Goal: Task Accomplishment & Management: Manage account settings

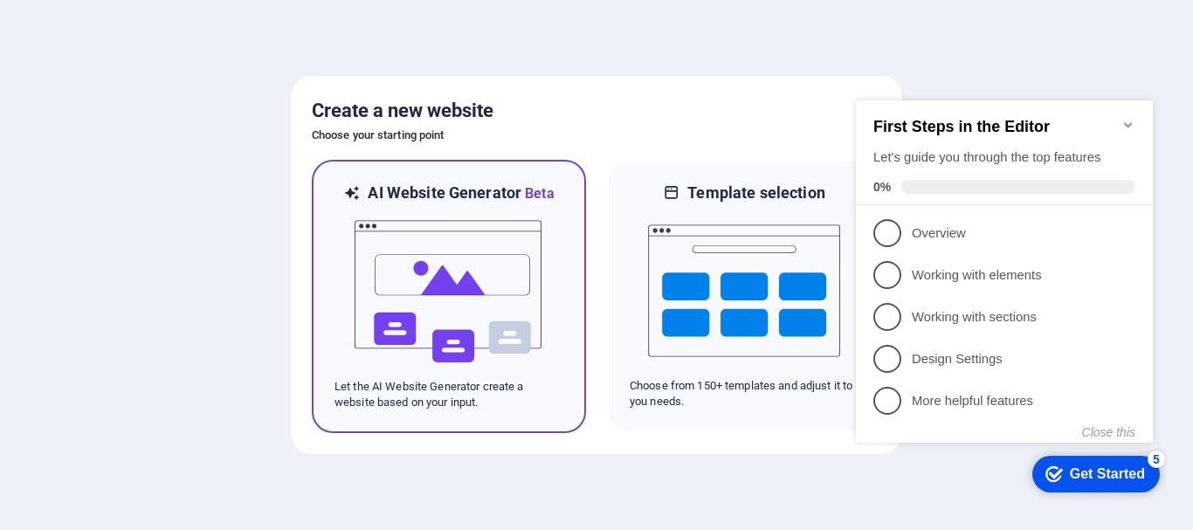
click at [396, 400] on p "Let the AI Website Generator create a website based on your input." at bounding box center [448, 394] width 229 height 31
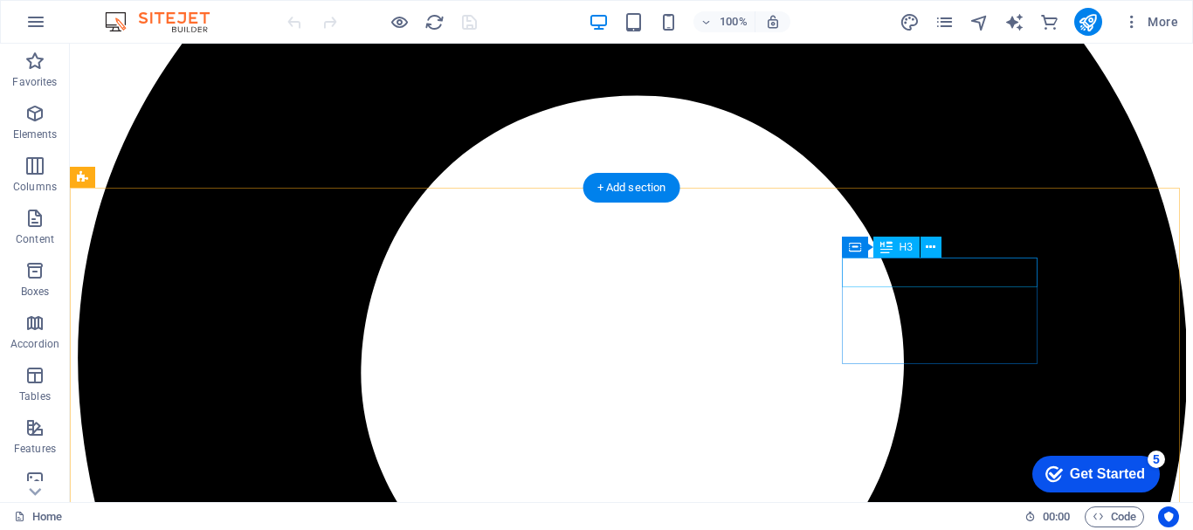
scroll to position [2667, 0]
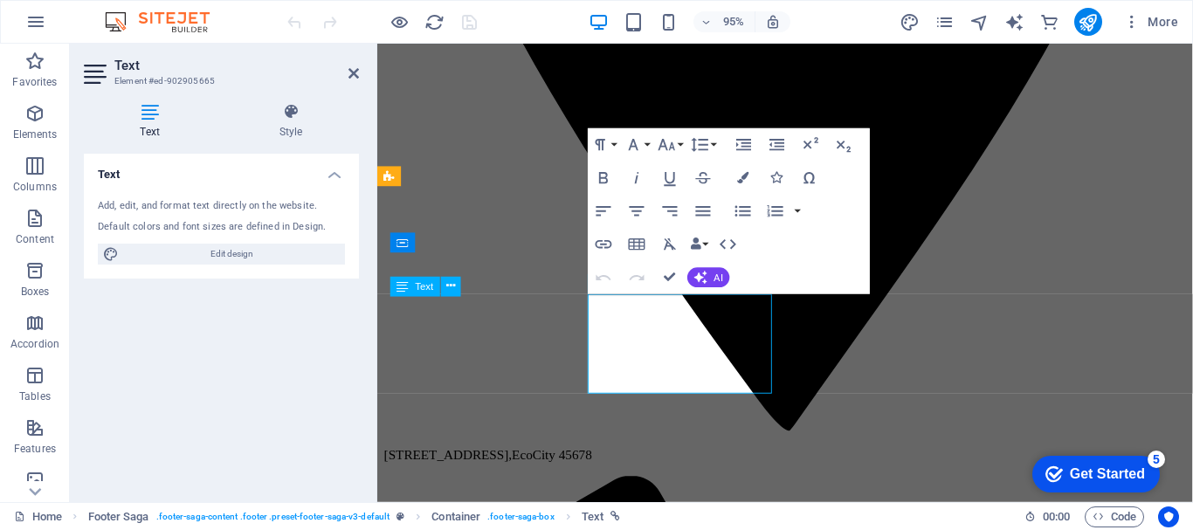
scroll to position [2663, 0]
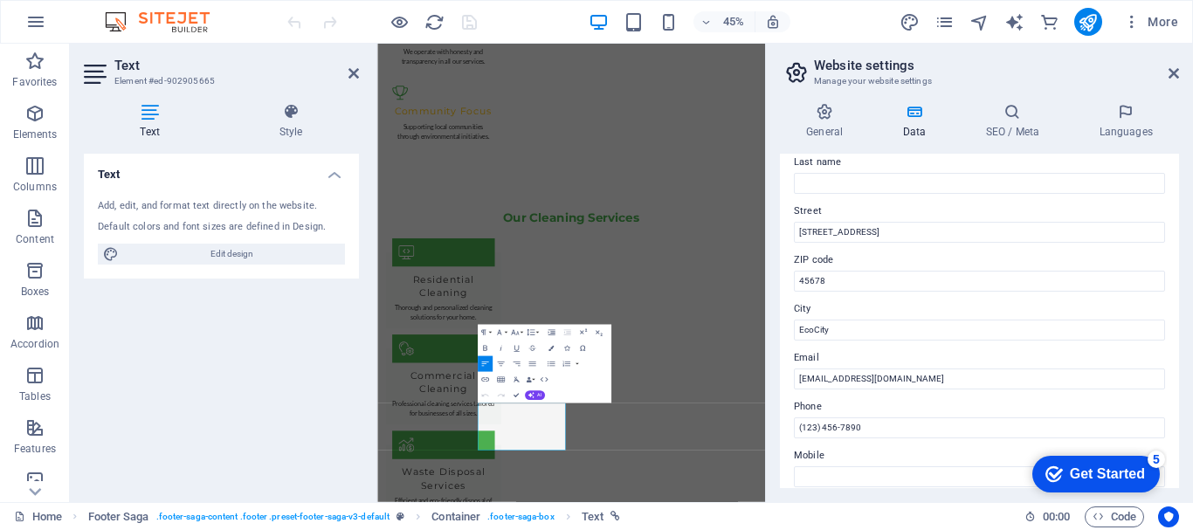
scroll to position [175, 0]
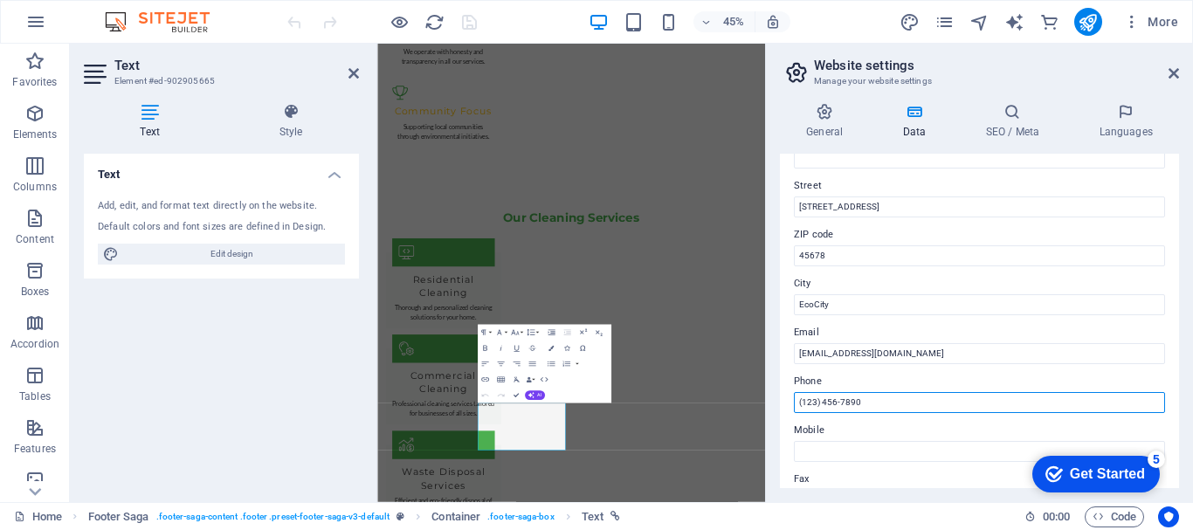
drag, startPoint x: 874, startPoint y: 401, endPoint x: 777, endPoint y: 397, distance: 97.0
click at [777, 397] on div "General Data SEO / Meta Languages Website name [DOMAIN_NAME] Logo Drag files he…" at bounding box center [979, 295] width 427 height 413
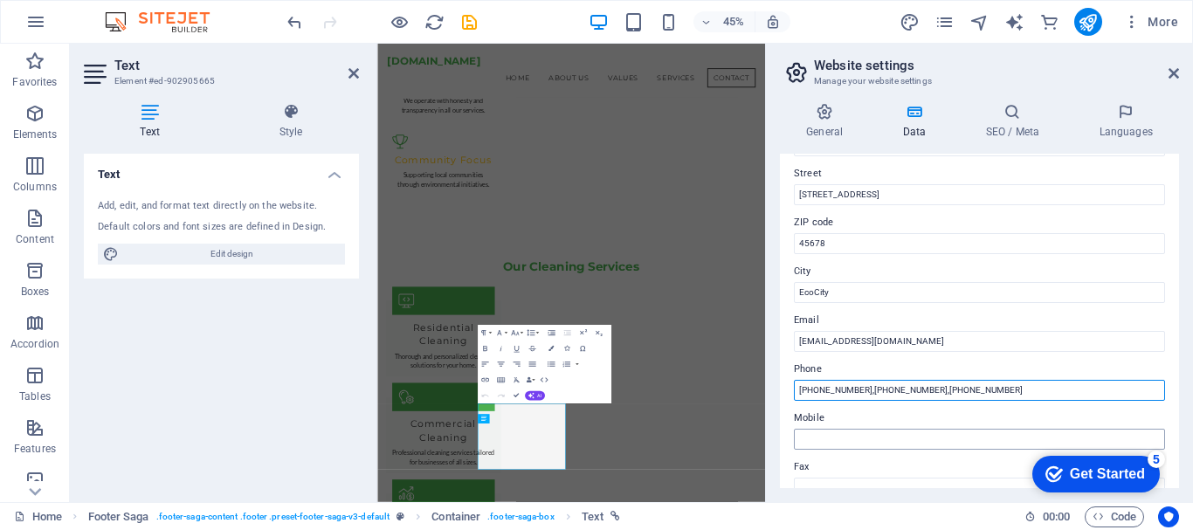
scroll to position [155, 0]
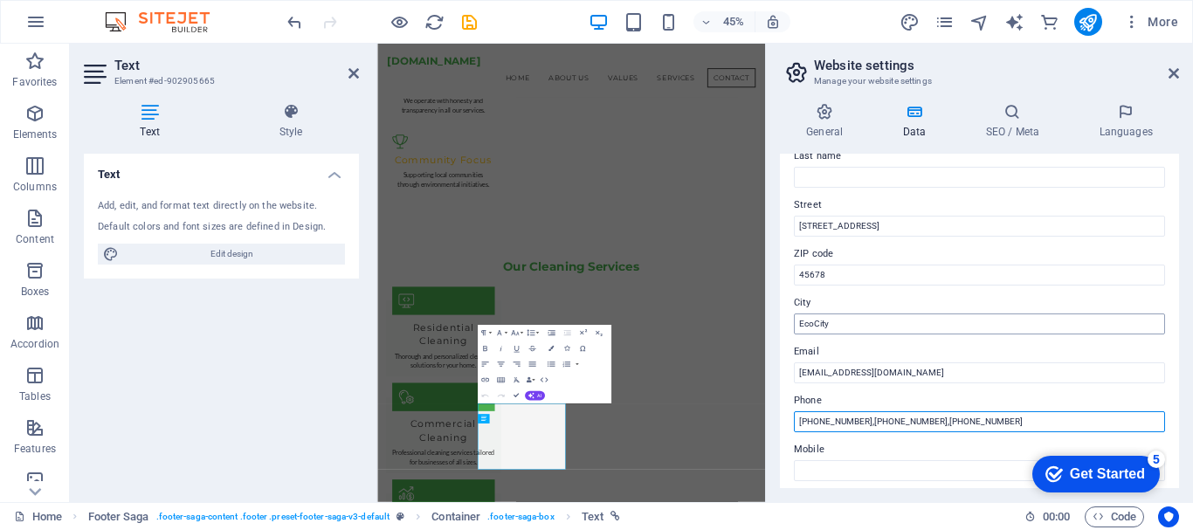
type input "[PHONE_NUMBER],[PHONE_NUMBER],[PHONE_NUMBER]"
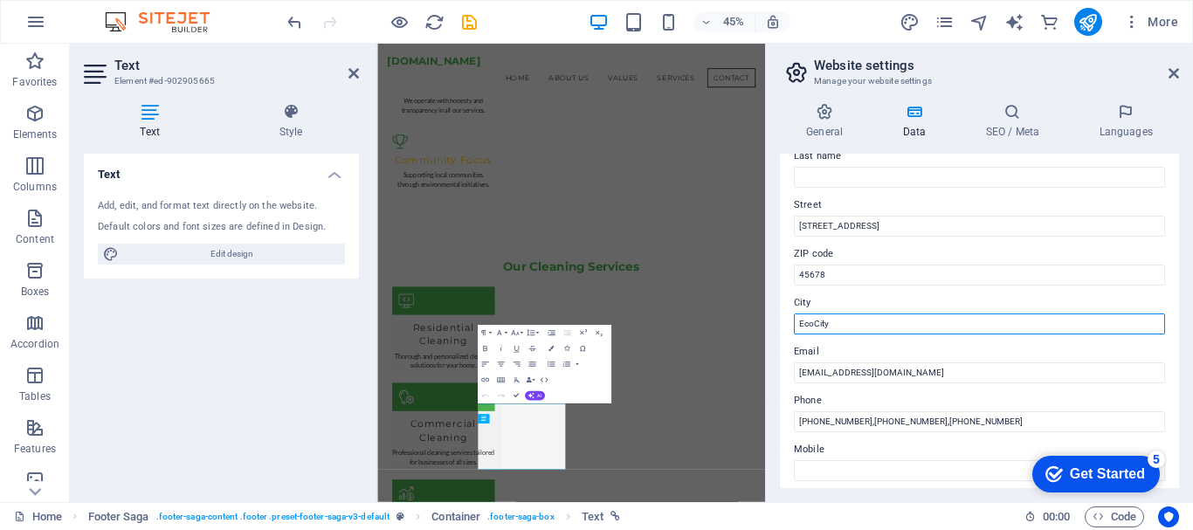
drag, startPoint x: 868, startPoint y: 321, endPoint x: 772, endPoint y: 321, distance: 96.1
click at [772, 321] on div "General Data SEO / Meta Languages Website name [DOMAIN_NAME] Logo Drag files he…" at bounding box center [979, 295] width 427 height 413
type input "r"
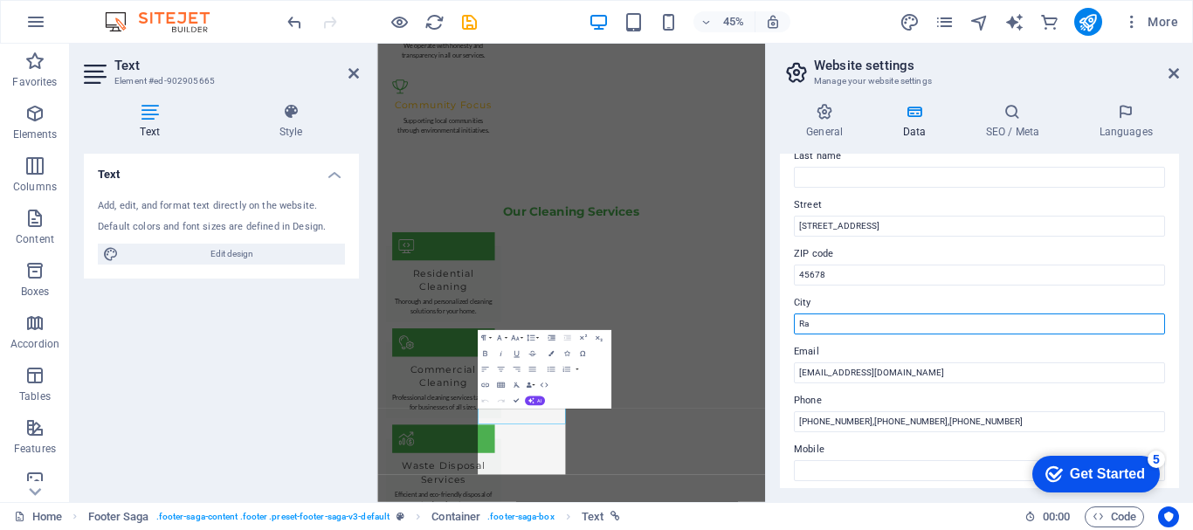
scroll to position [2601, 0]
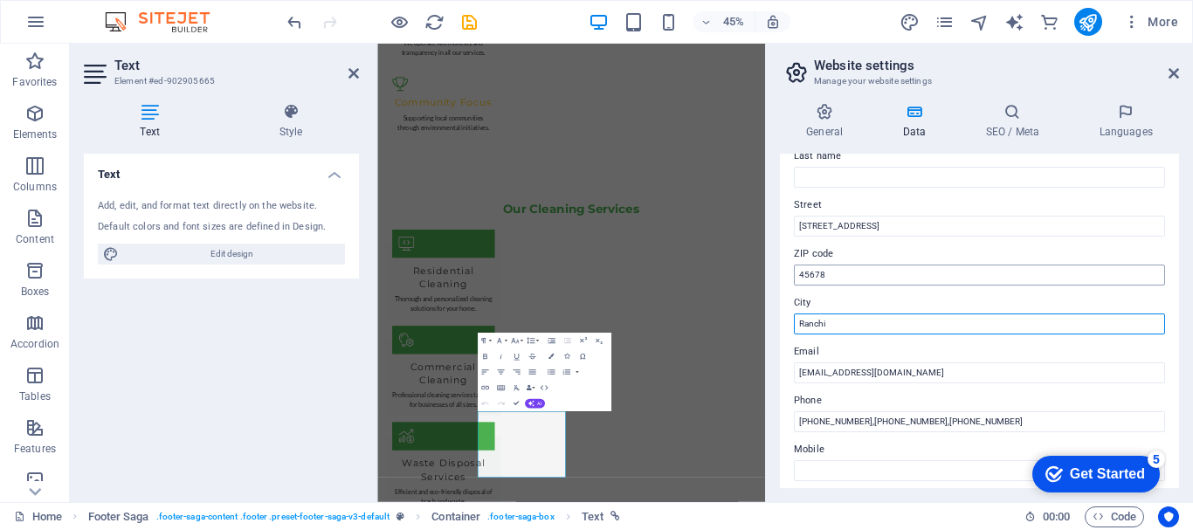
type input "Ranchi"
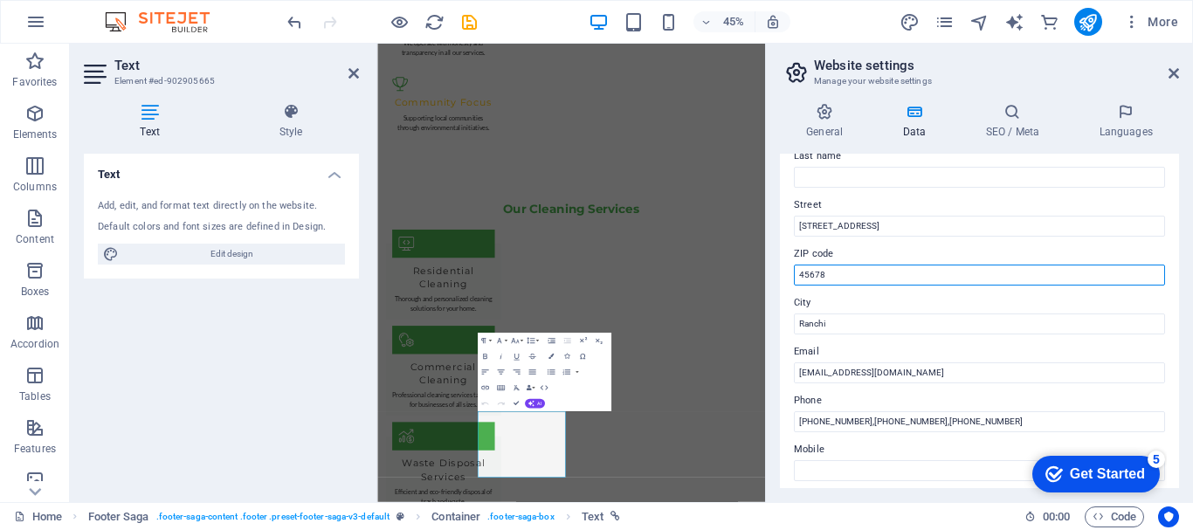
drag, startPoint x: 849, startPoint y: 281, endPoint x: 795, endPoint y: 286, distance: 54.3
click at [795, 286] on div "Contact data for this website. This can be used everywhere on the website and w…" at bounding box center [979, 321] width 399 height 334
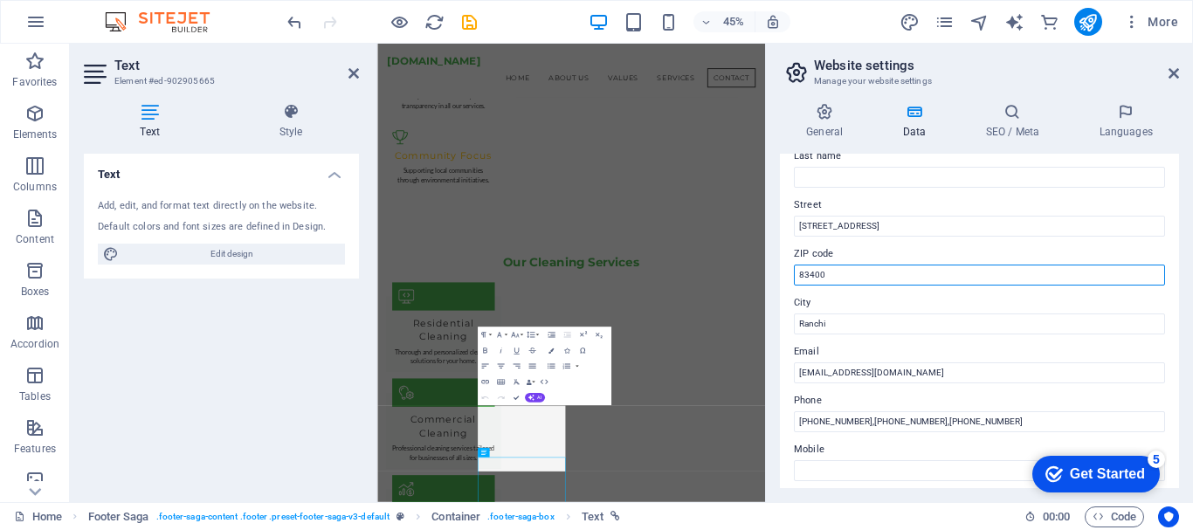
scroll to position [2495, 0]
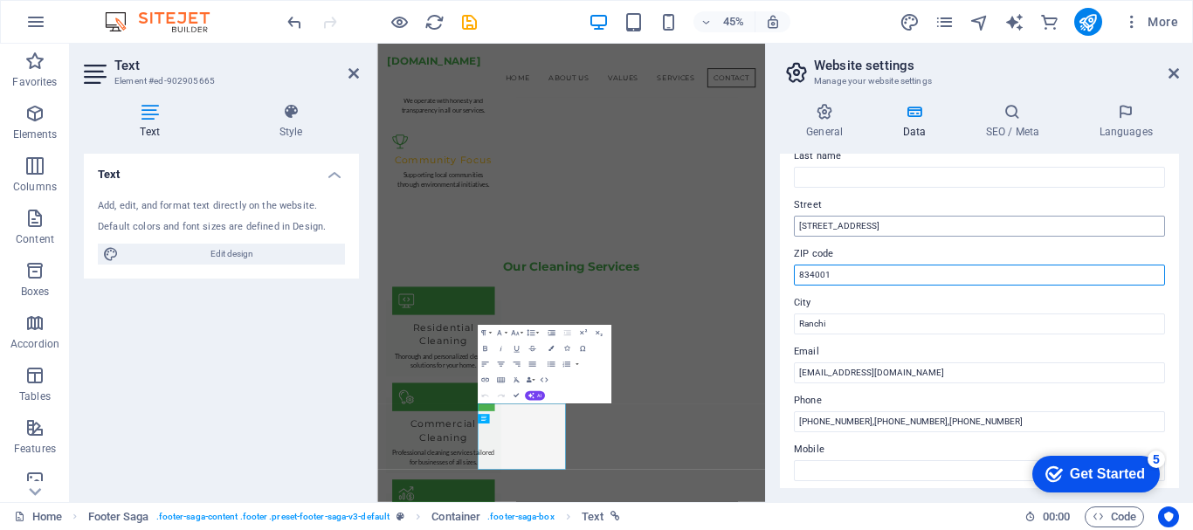
type input "834001"
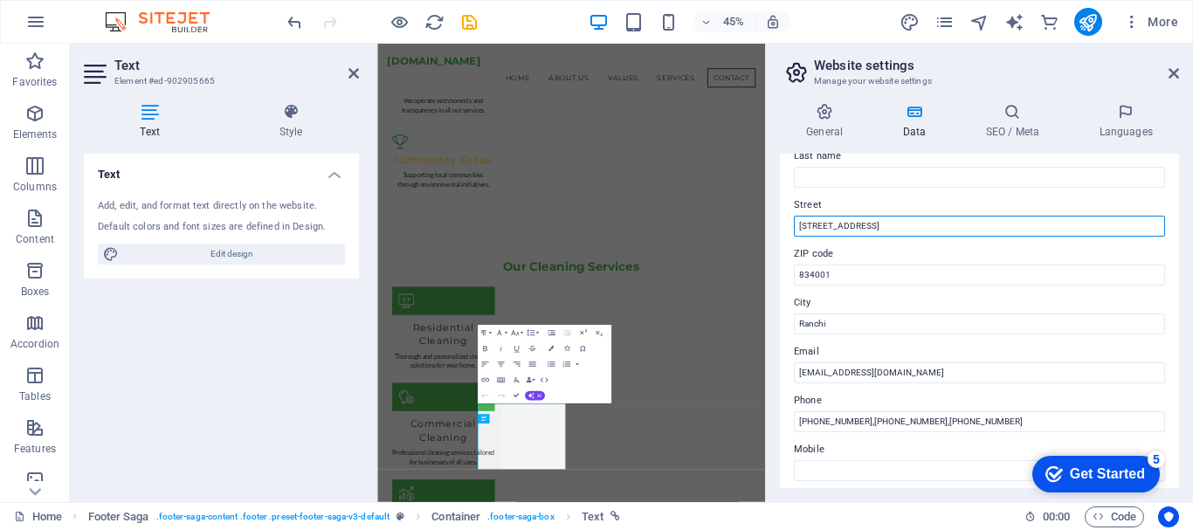
drag, startPoint x: 879, startPoint y: 231, endPoint x: 781, endPoint y: 230, distance: 98.7
click at [781, 230] on div "Contact data for this website. This can be used everywhere on the website and w…" at bounding box center [979, 321] width 399 height 334
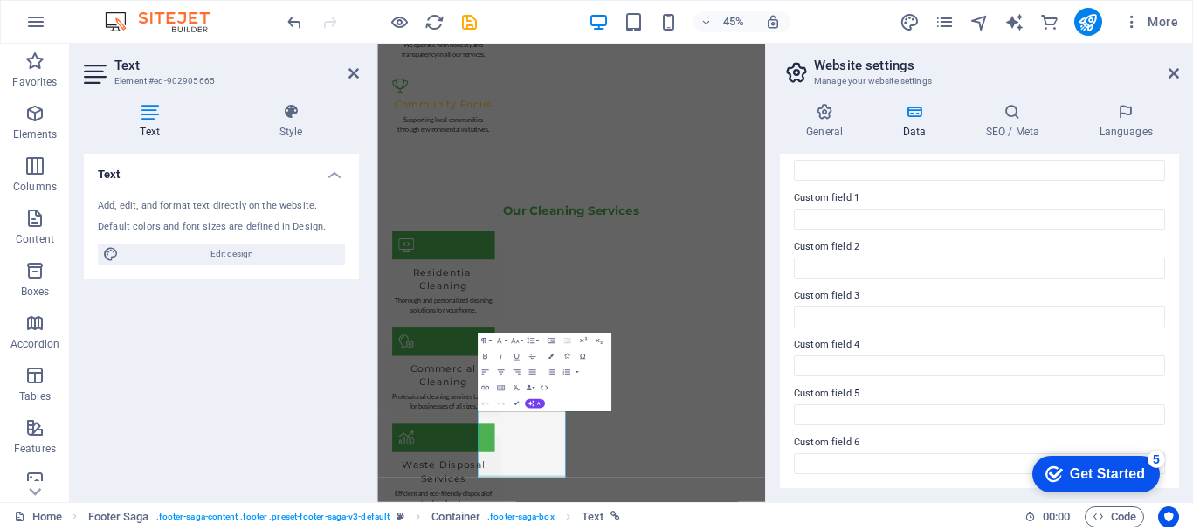
scroll to position [2601, 0]
type input "Kokar, Near SBI"
click at [1084, 469] on div "Get Started" at bounding box center [1107, 474] width 75 height 16
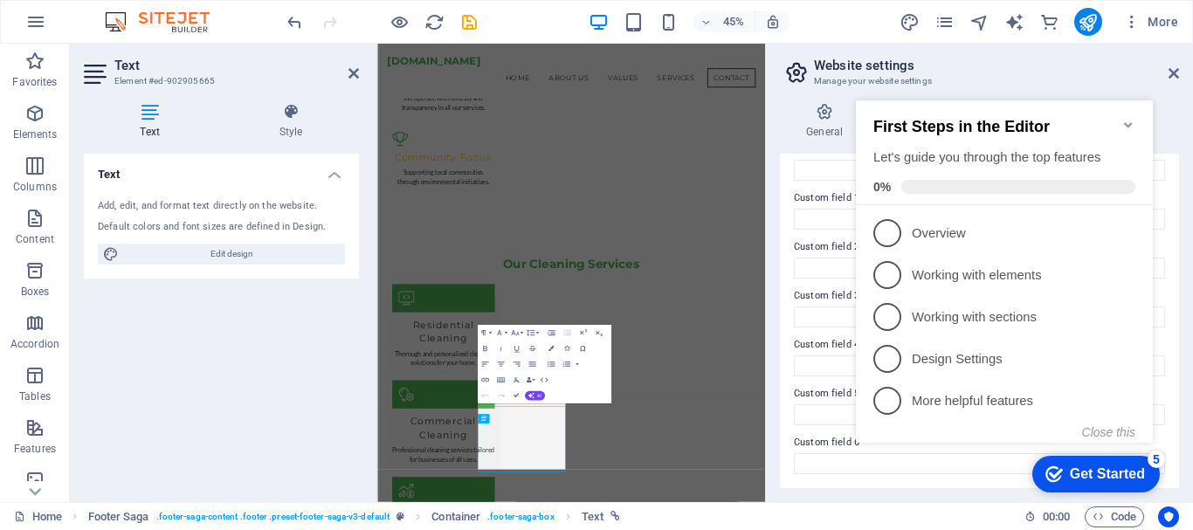
scroll to position [2495, 0]
click at [1134, 118] on icon "Minimize checklist" at bounding box center [1128, 125] width 14 height 14
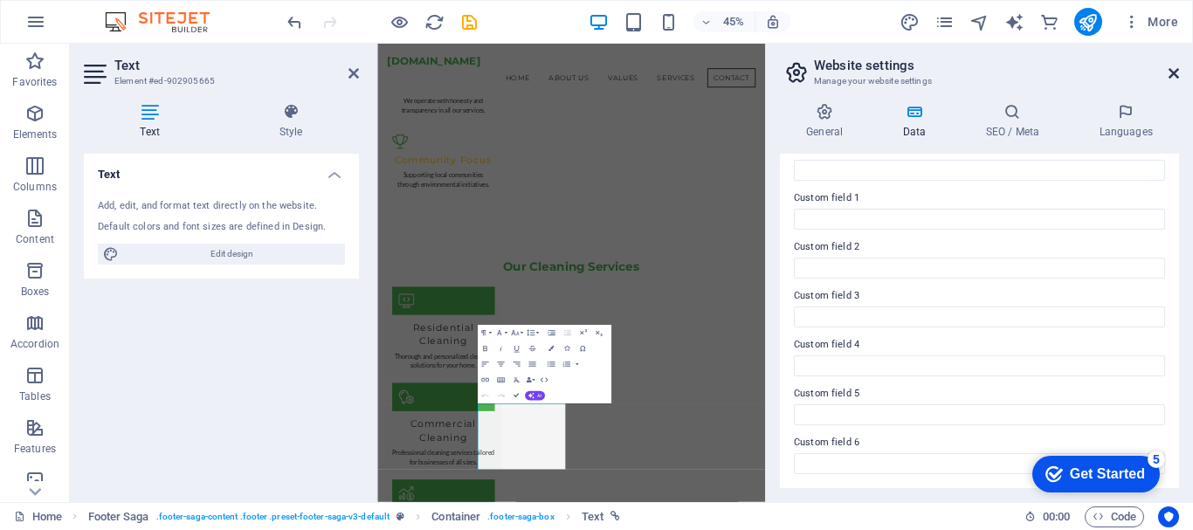
click at [1178, 72] on icon at bounding box center [1173, 73] width 10 height 14
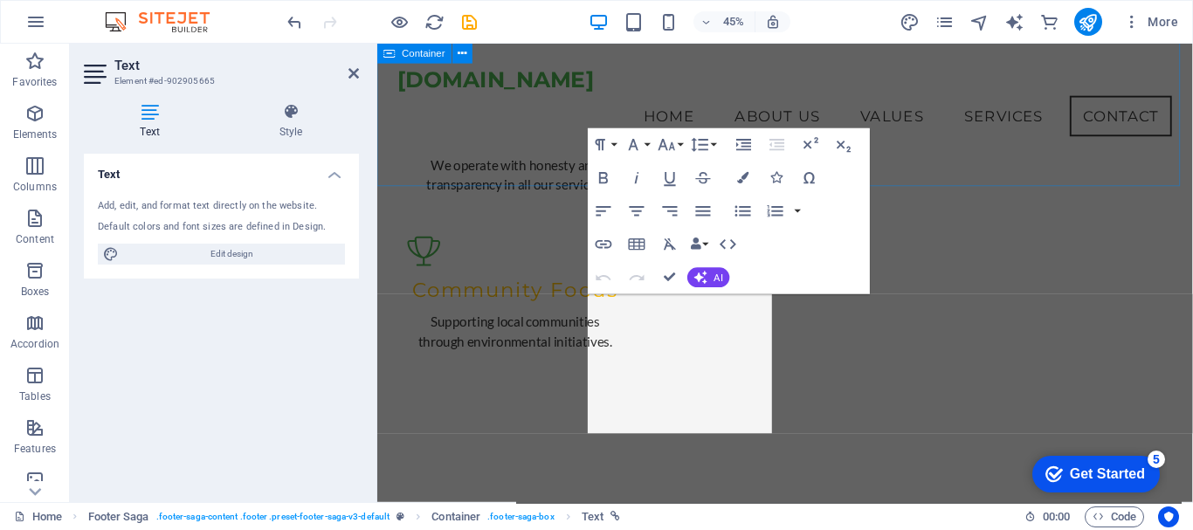
scroll to position [2663, 0]
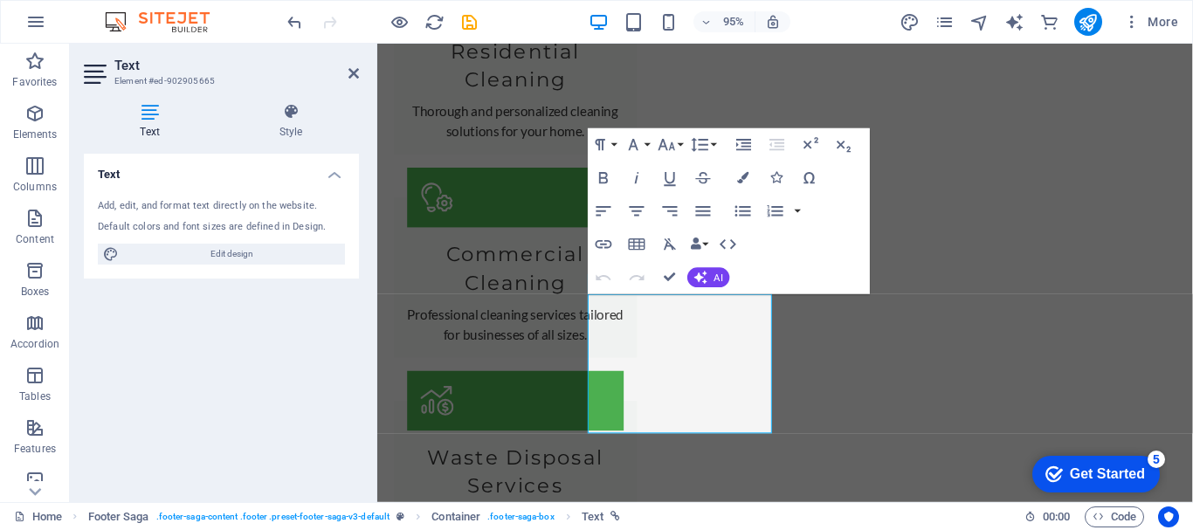
click at [1113, 477] on div "Get Started" at bounding box center [1107, 474] width 75 height 16
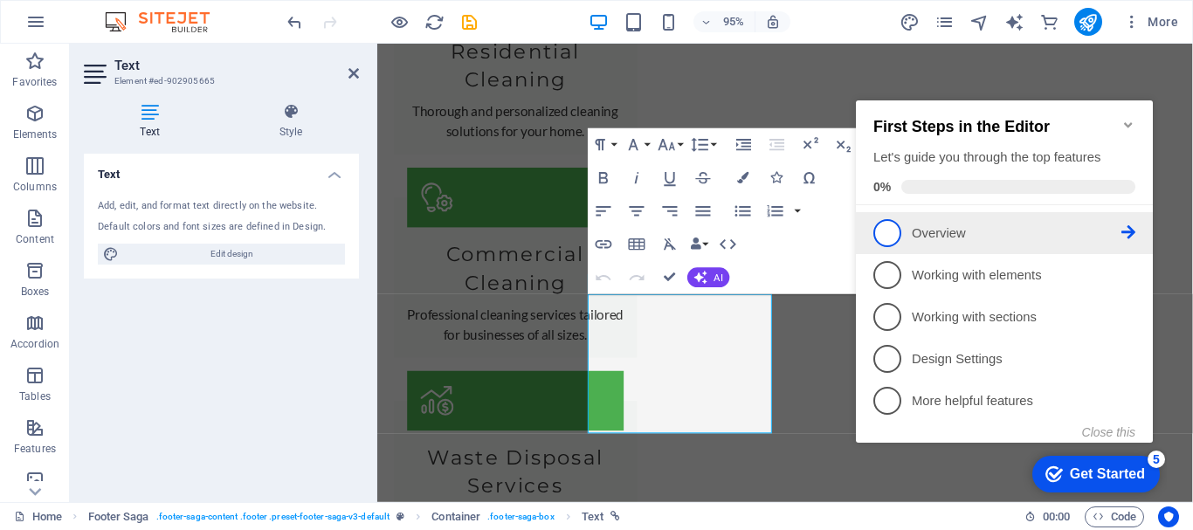
click at [903, 234] on link "1 Overview - incomplete" at bounding box center [1004, 233] width 262 height 28
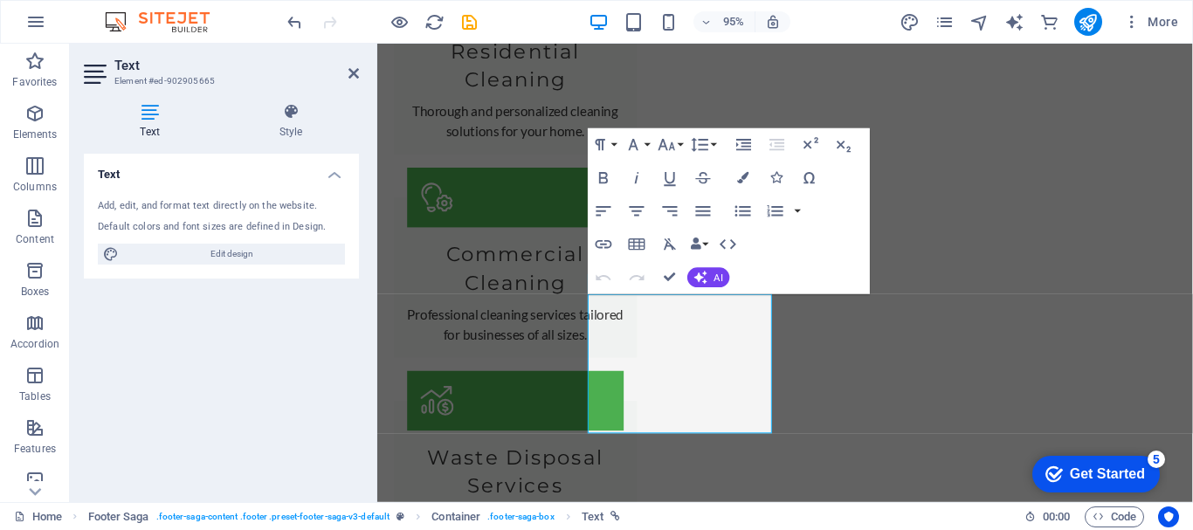
scroll to position [0, 0]
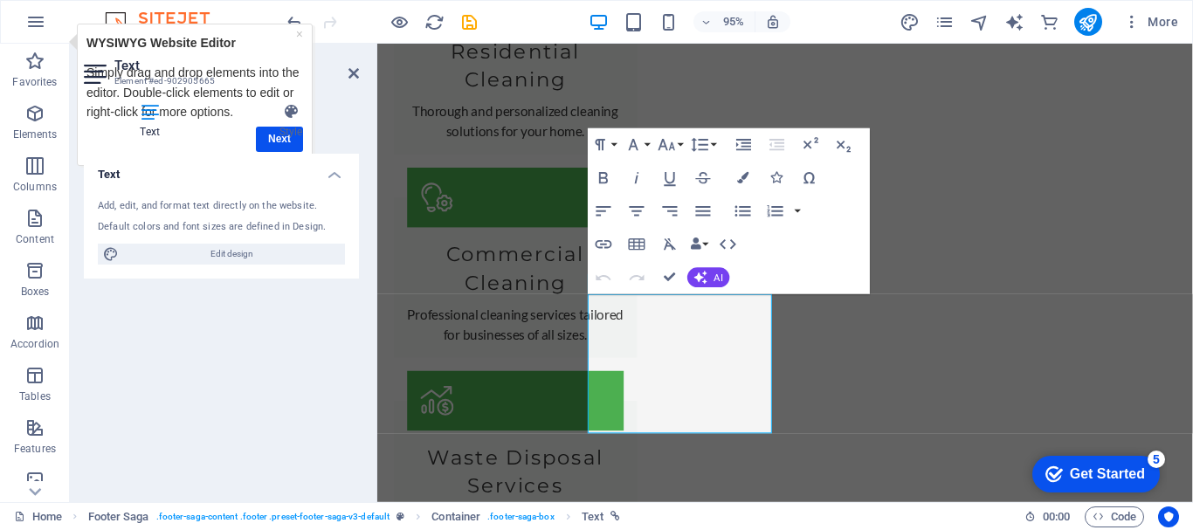
click at [289, 148] on div "Text Style Text Add, edit, and format text directly on the website. Default col…" at bounding box center [221, 295] width 275 height 385
click at [279, 134] on h4 "Style" at bounding box center [291, 121] width 136 height 37
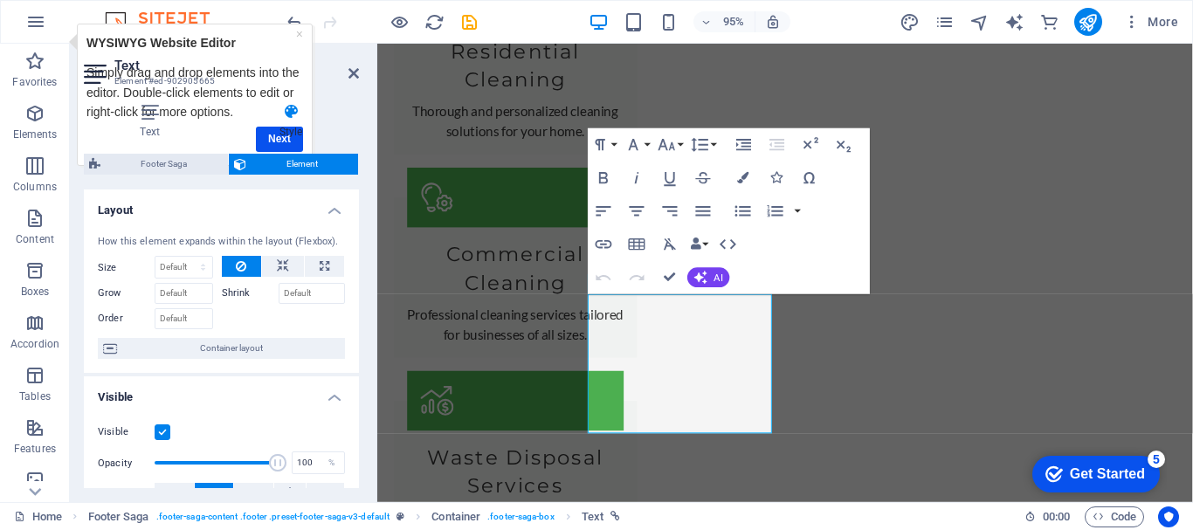
click at [279, 134] on h4 "Style" at bounding box center [291, 121] width 136 height 37
click at [471, 20] on icon "save" at bounding box center [469, 22] width 20 height 20
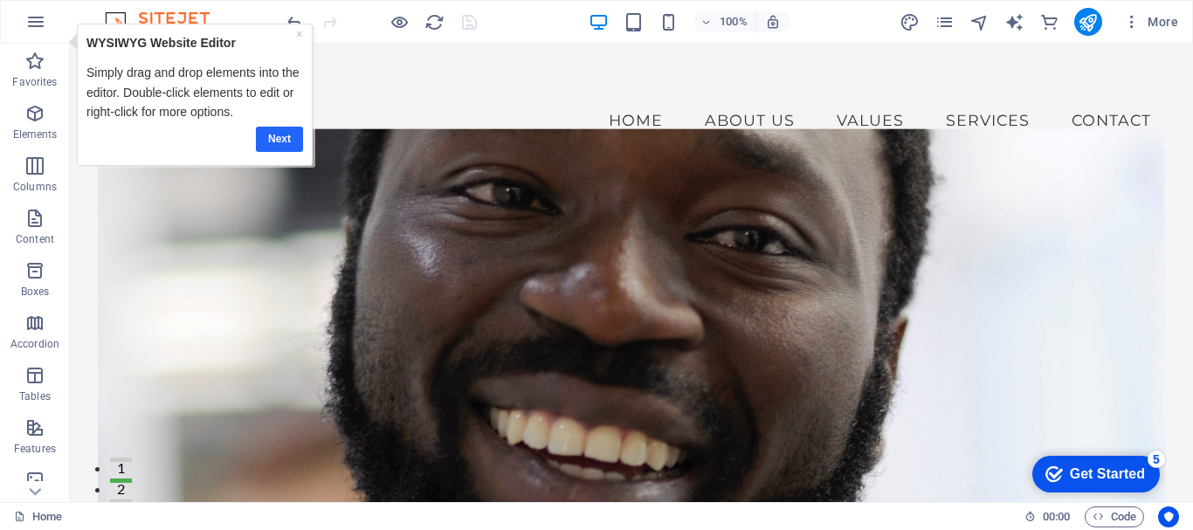
click at [285, 145] on link "Next" at bounding box center [278, 139] width 47 height 25
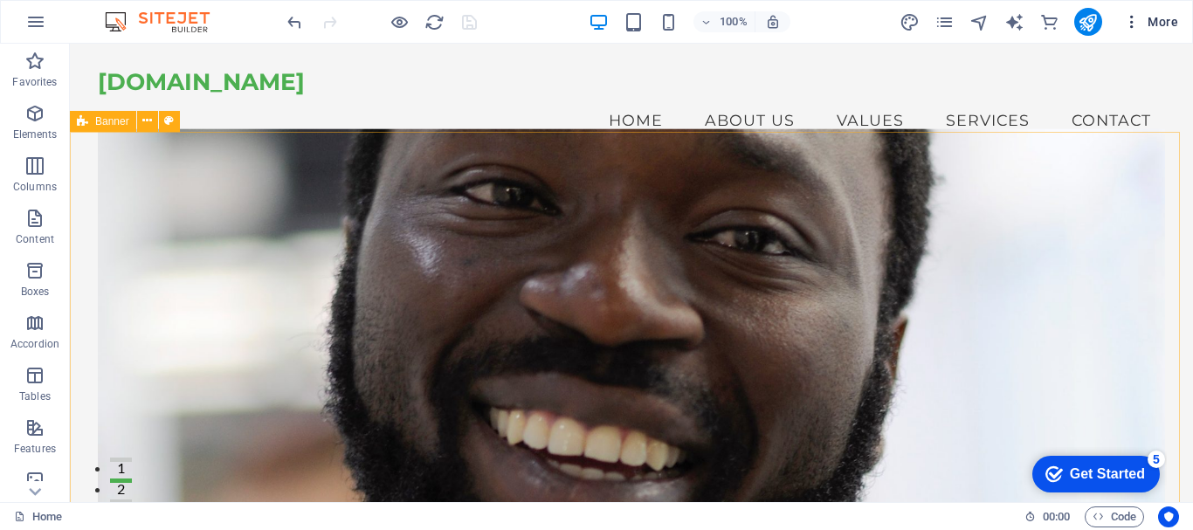
click at [1132, 19] on icon "button" at bounding box center [1131, 21] width 17 height 17
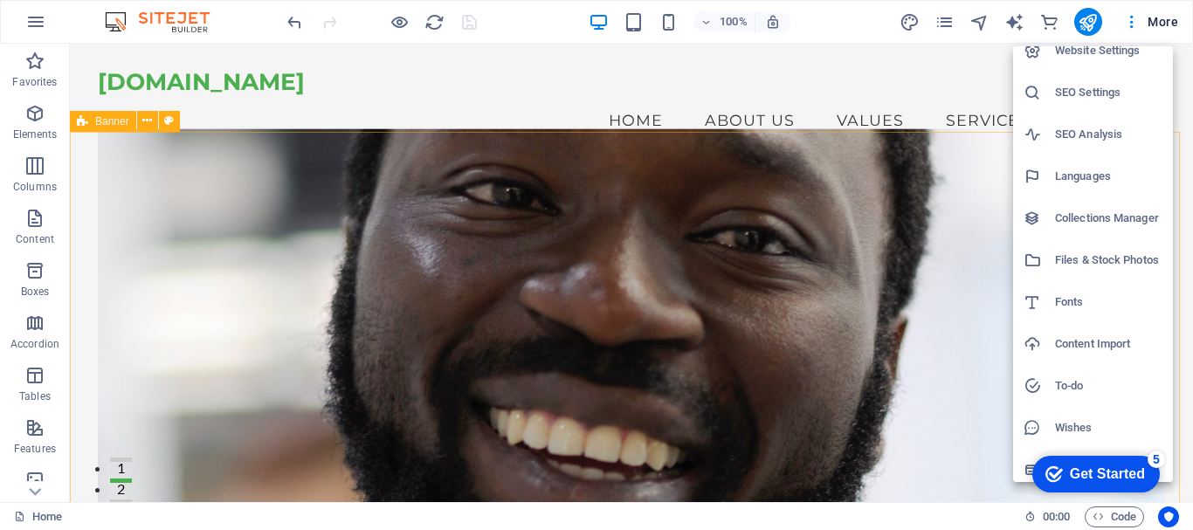
scroll to position [25, 0]
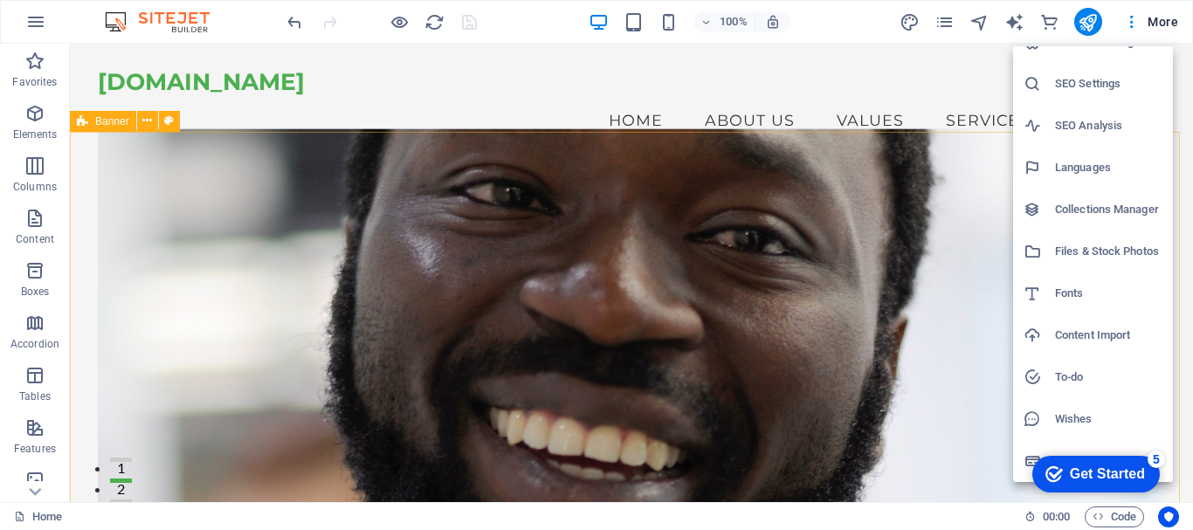
click at [1158, 24] on div at bounding box center [596, 265] width 1193 height 530
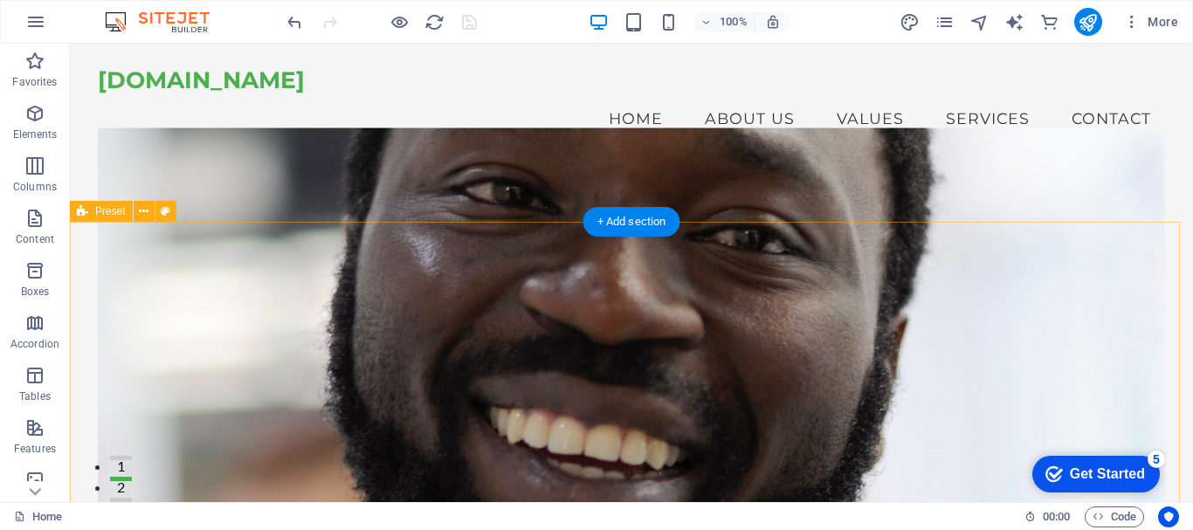
scroll to position [0, 0]
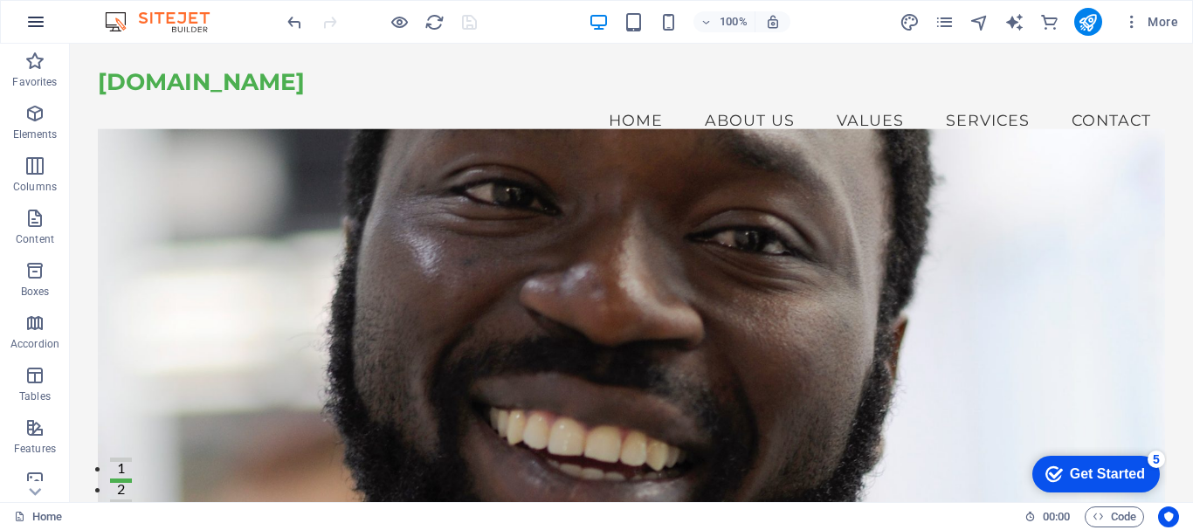
click at [32, 17] on icon "button" at bounding box center [35, 21] width 21 height 21
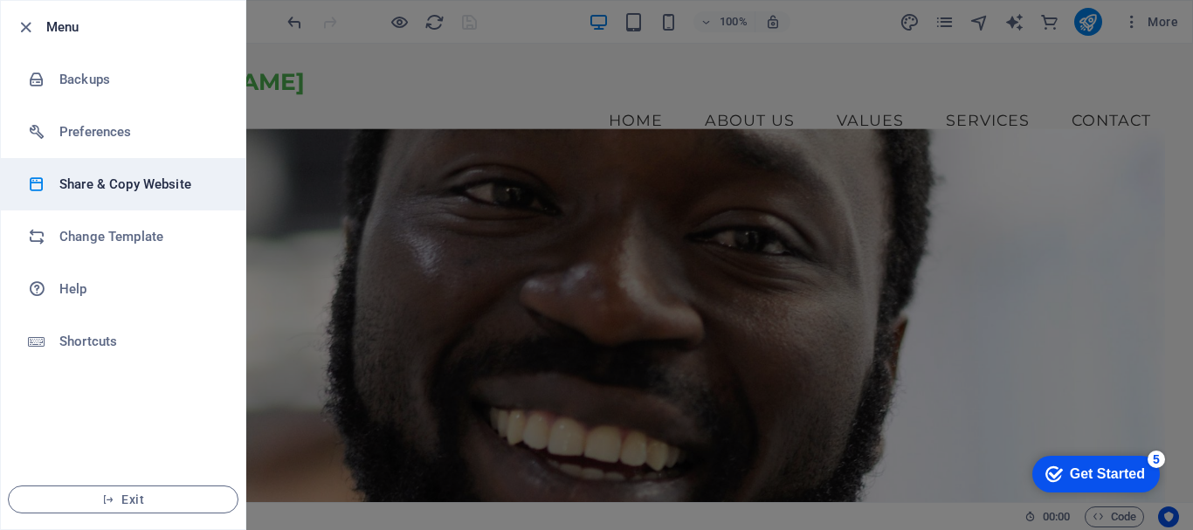
click at [154, 203] on li "Share & Copy Website" at bounding box center [123, 184] width 245 height 52
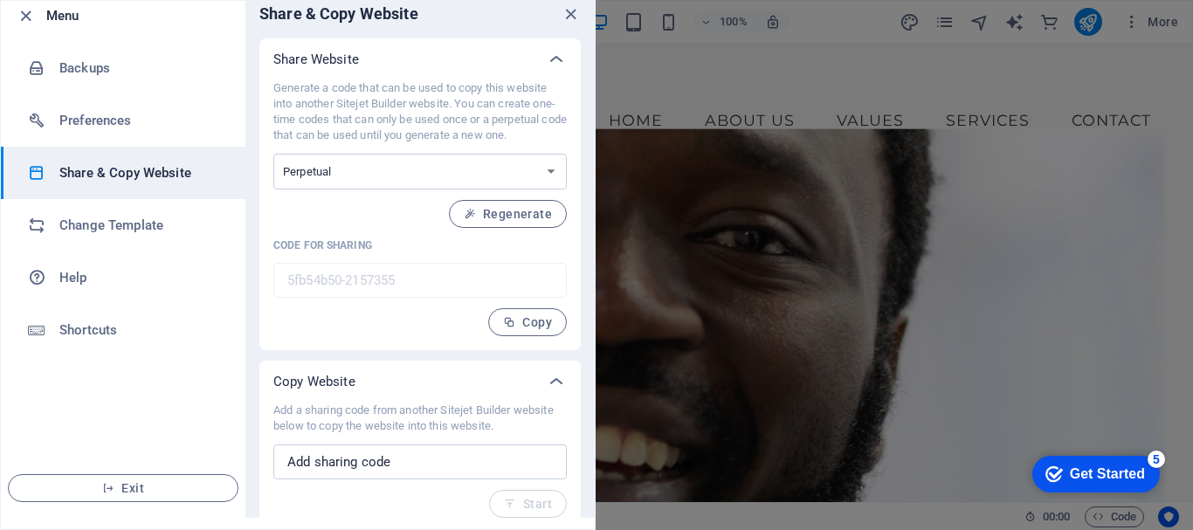
scroll to position [14, 0]
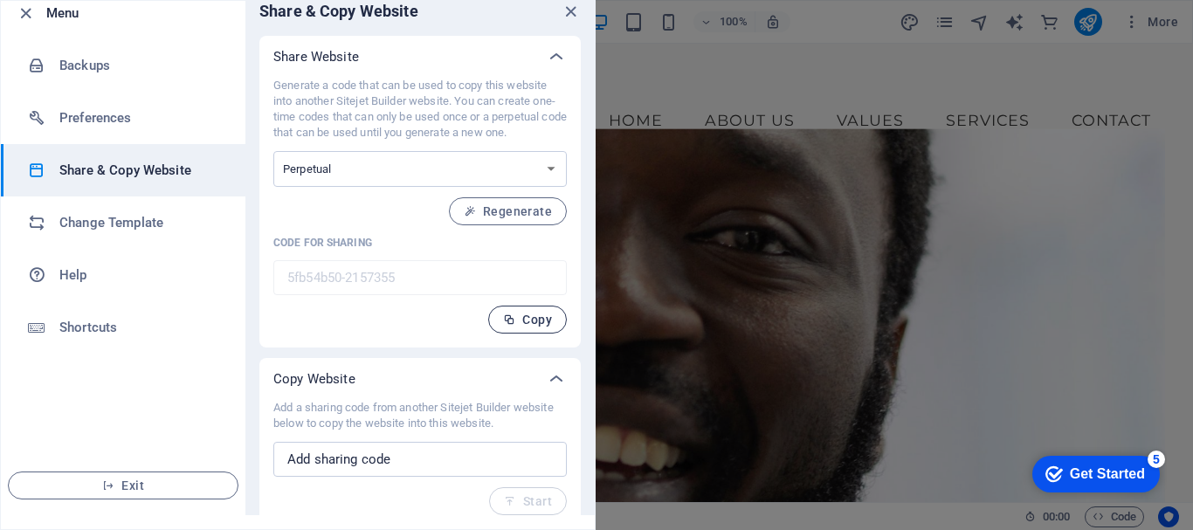
click at [526, 322] on span "Copy" at bounding box center [527, 320] width 49 height 14
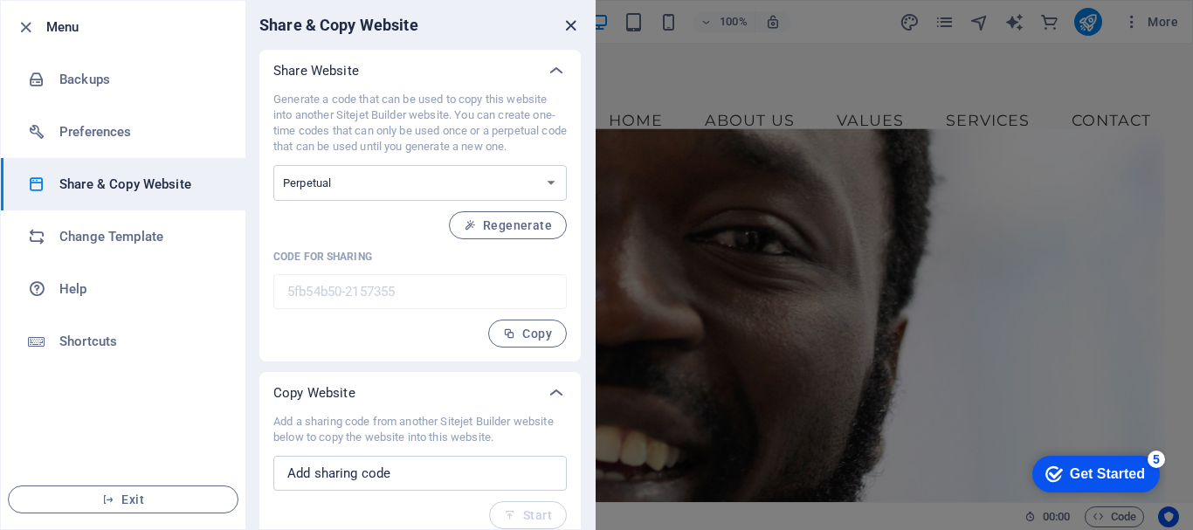
click at [569, 24] on icon "close" at bounding box center [571, 26] width 20 height 20
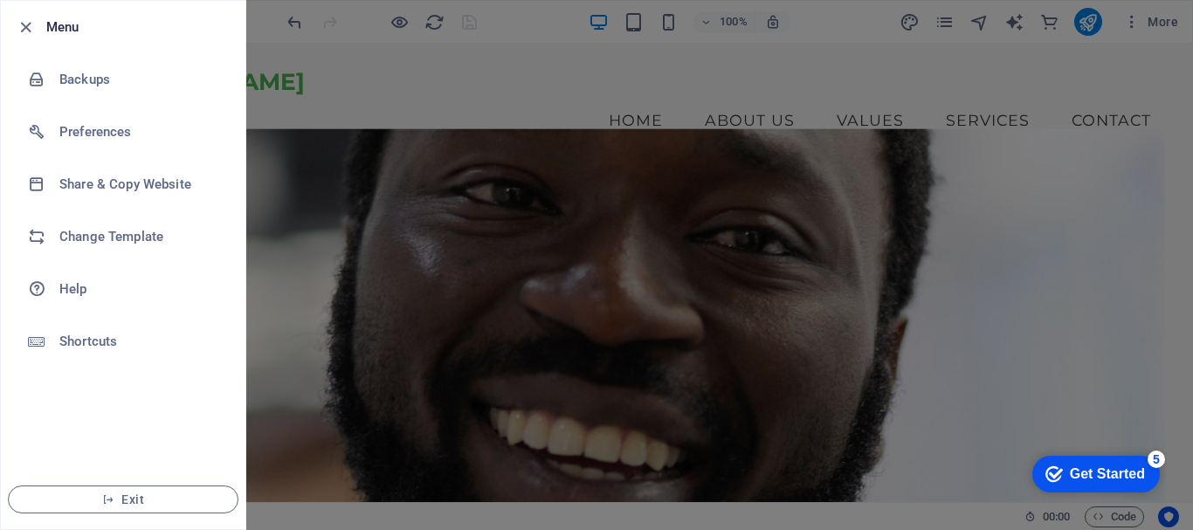
click at [337, 80] on div at bounding box center [596, 265] width 1193 height 530
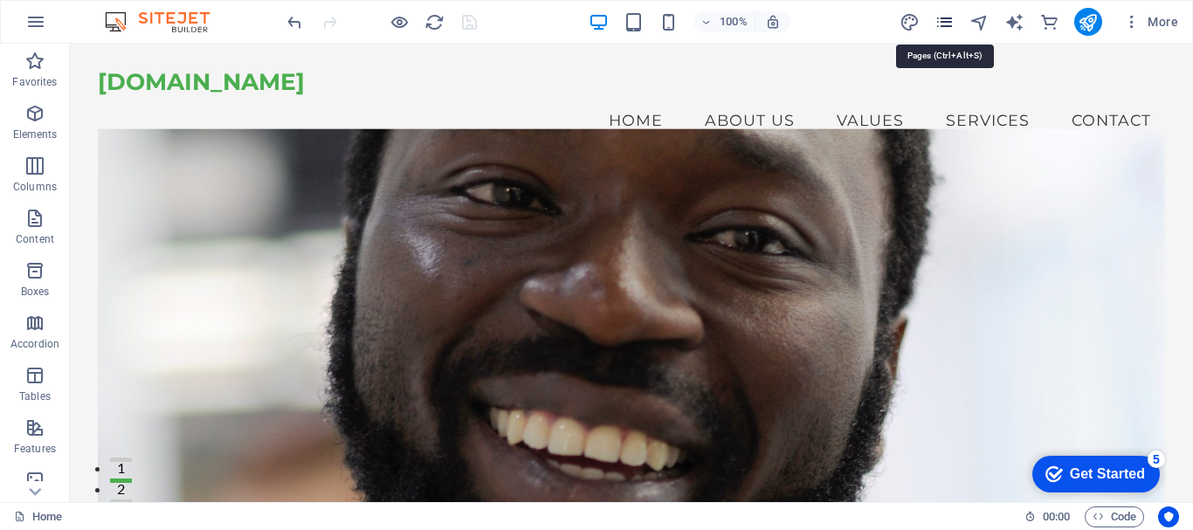
click at [947, 26] on icon "pages" at bounding box center [944, 22] width 20 height 20
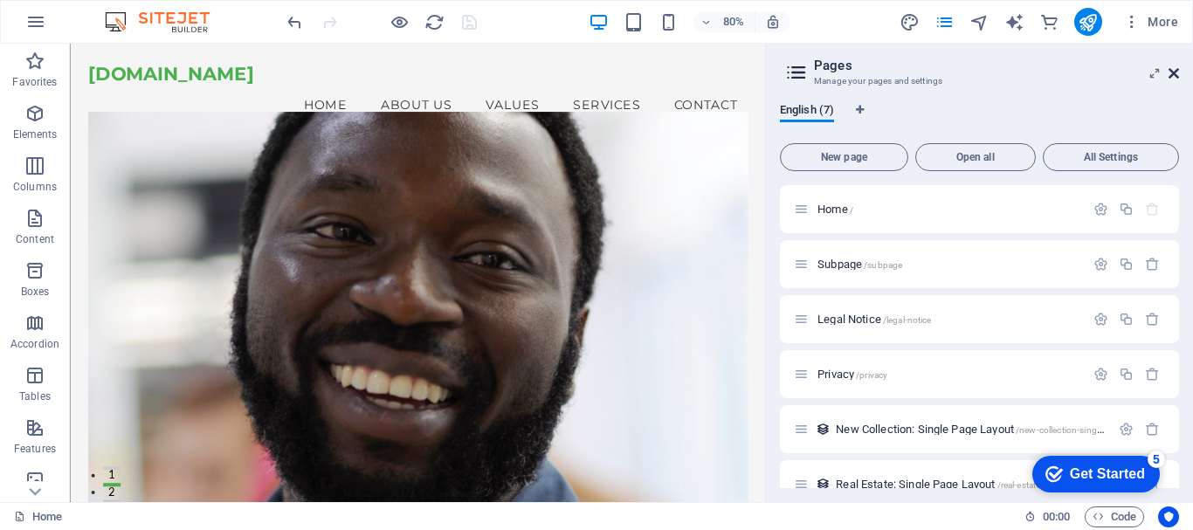
click at [1174, 73] on icon at bounding box center [1173, 73] width 10 height 14
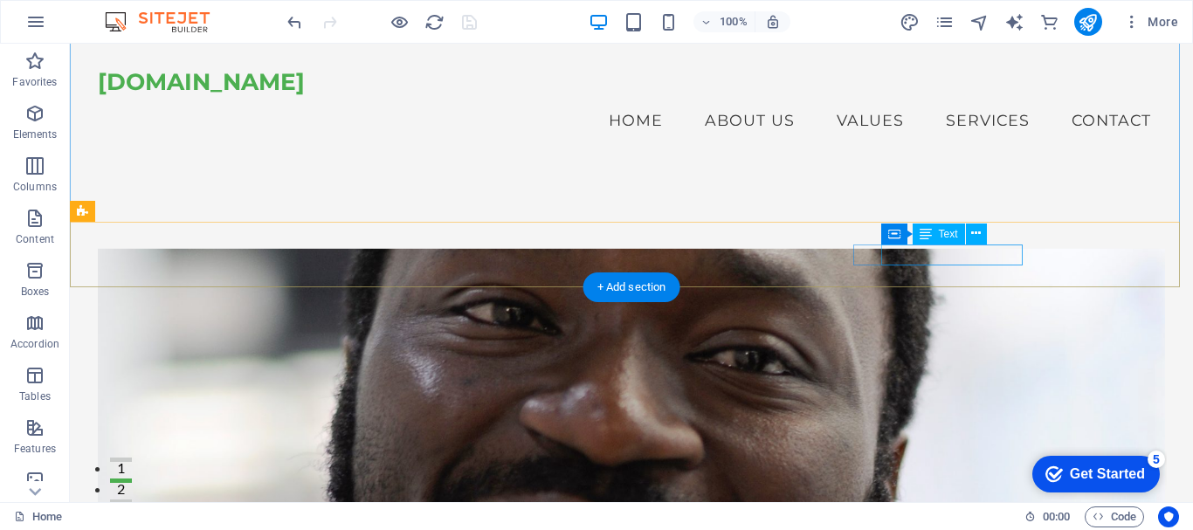
scroll to position [349, 0]
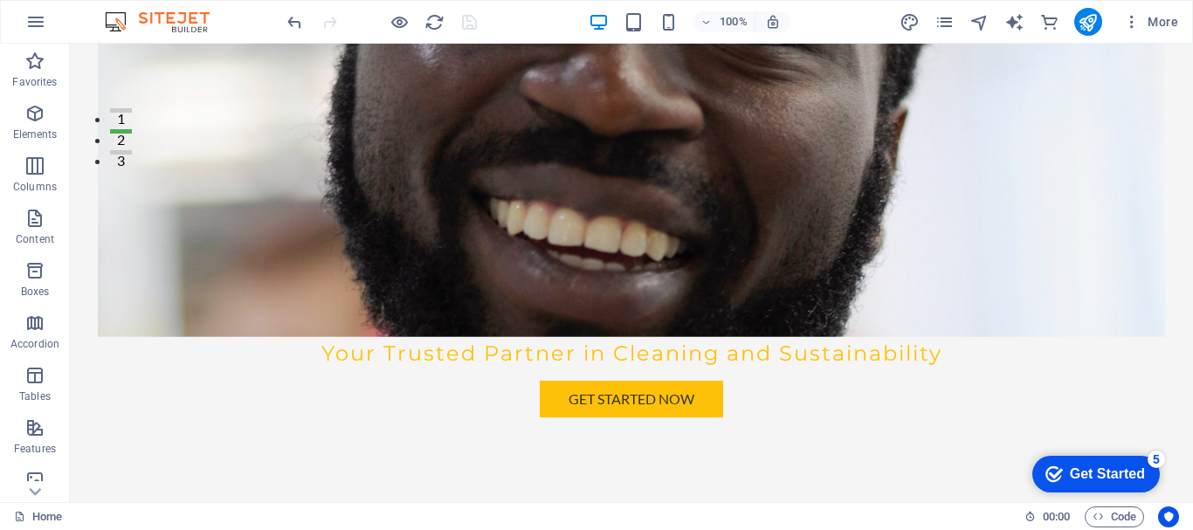
click at [1089, 479] on div "Get Started" at bounding box center [1107, 474] width 75 height 16
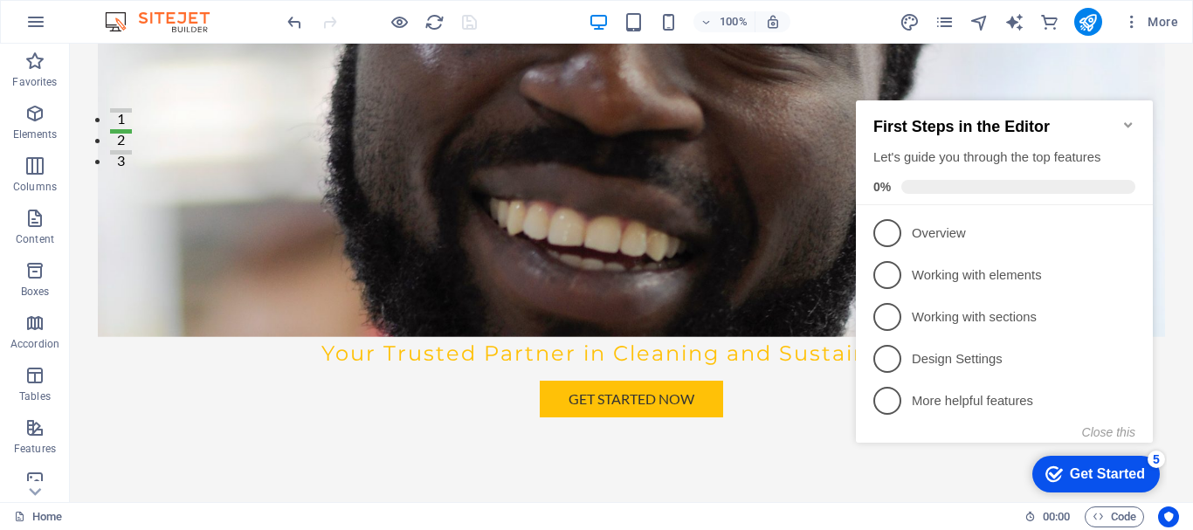
click at [1133, 118] on icon "Minimize checklist" at bounding box center [1128, 125] width 14 height 14
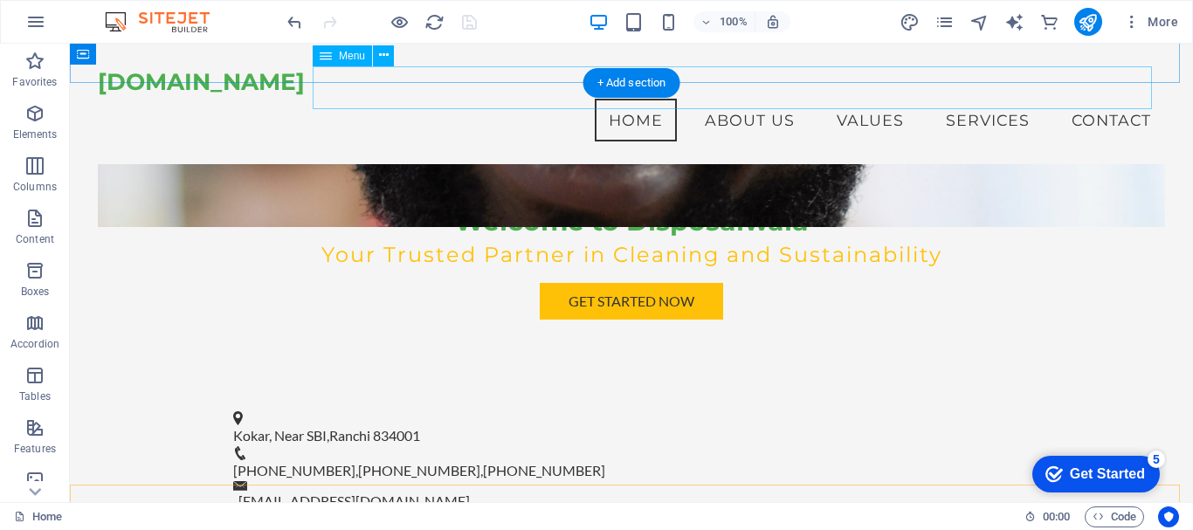
scroll to position [0, 0]
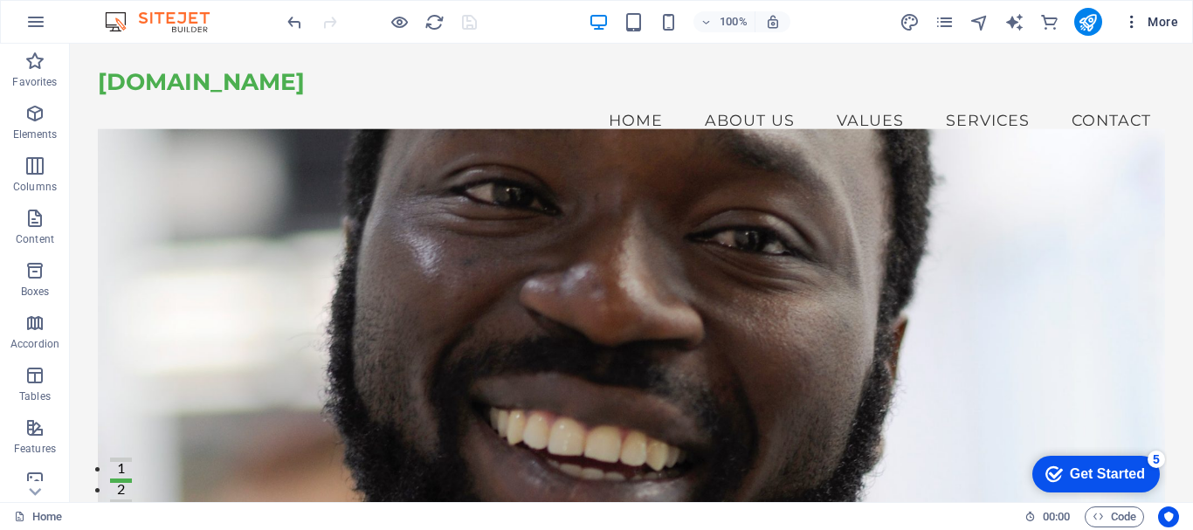
click at [1136, 28] on icon "button" at bounding box center [1131, 21] width 17 height 17
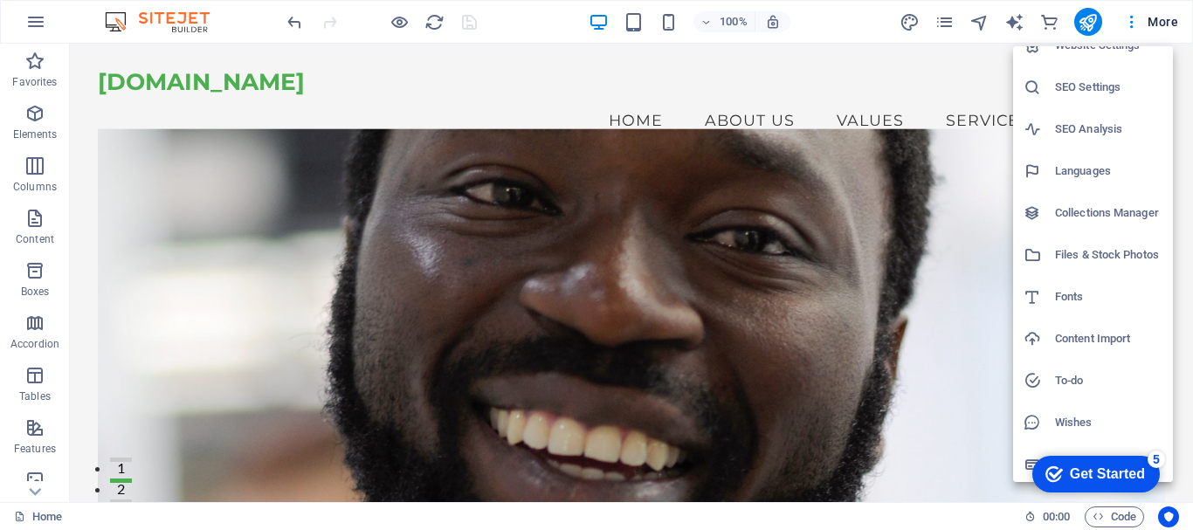
scroll to position [25, 0]
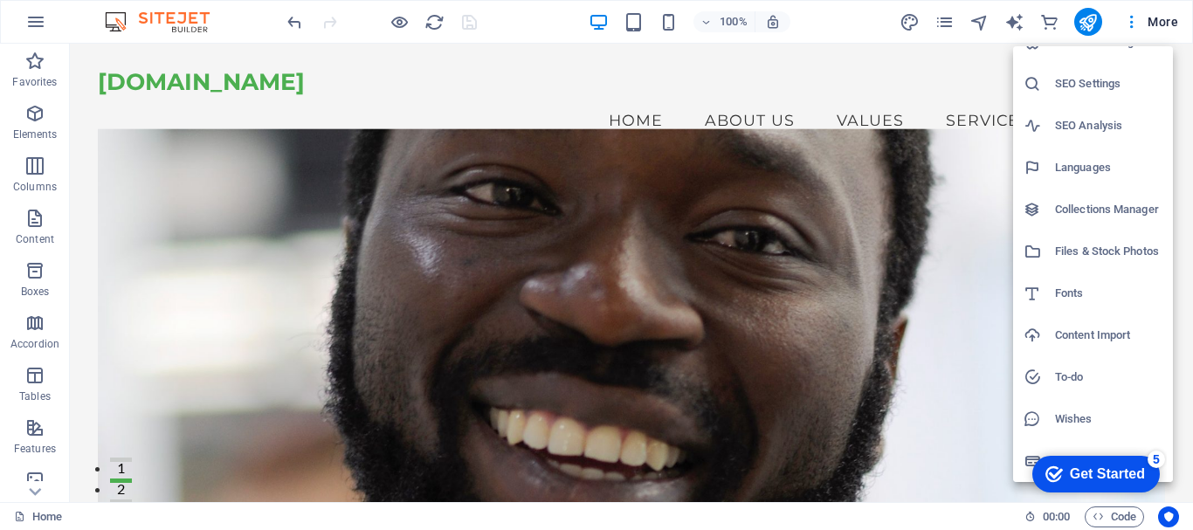
click at [1182, 85] on div at bounding box center [596, 265] width 1193 height 530
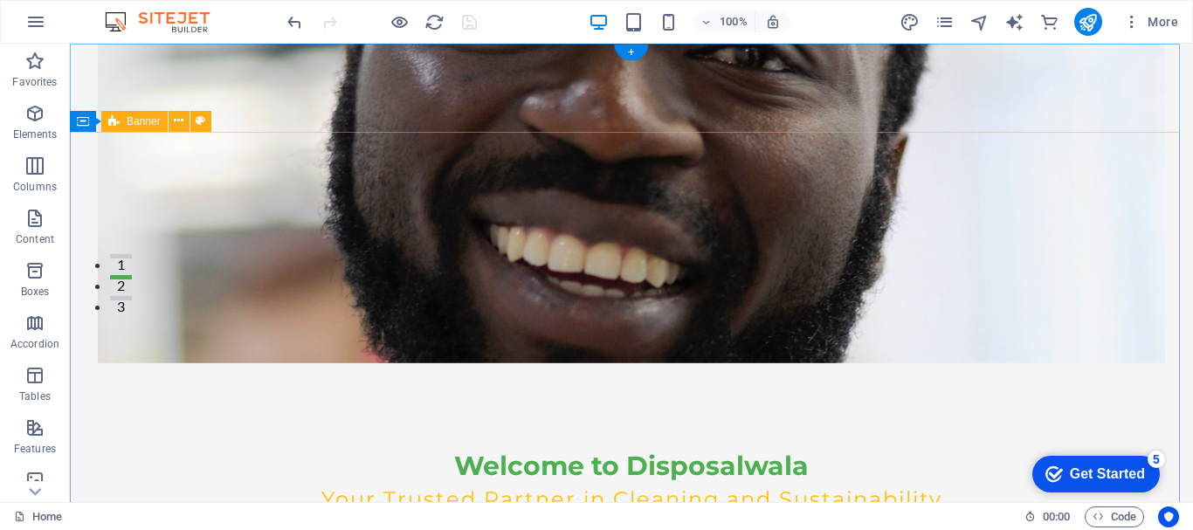
scroll to position [0, 0]
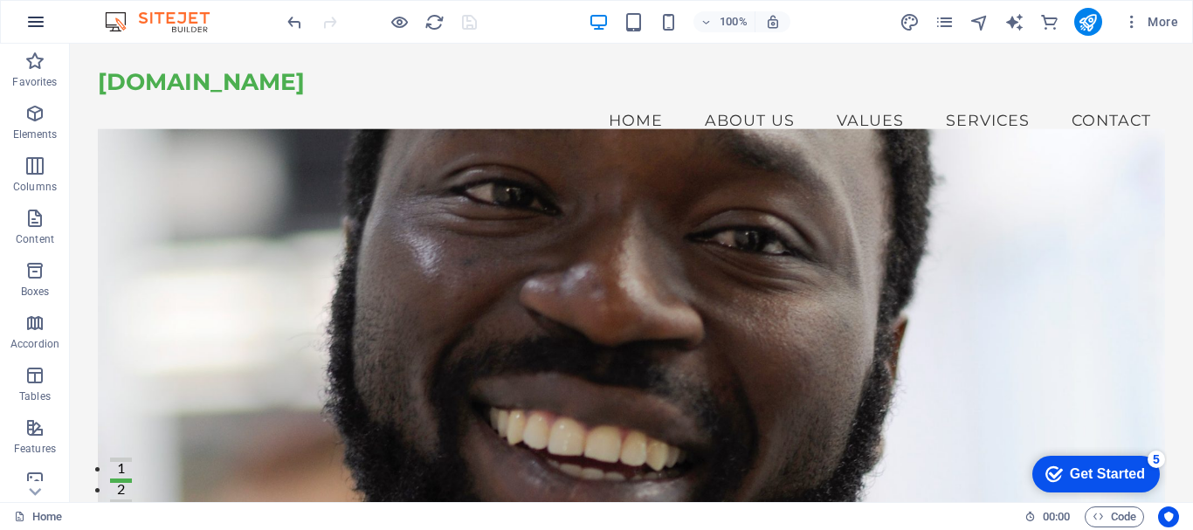
click at [40, 29] on icon "button" at bounding box center [35, 21] width 21 height 21
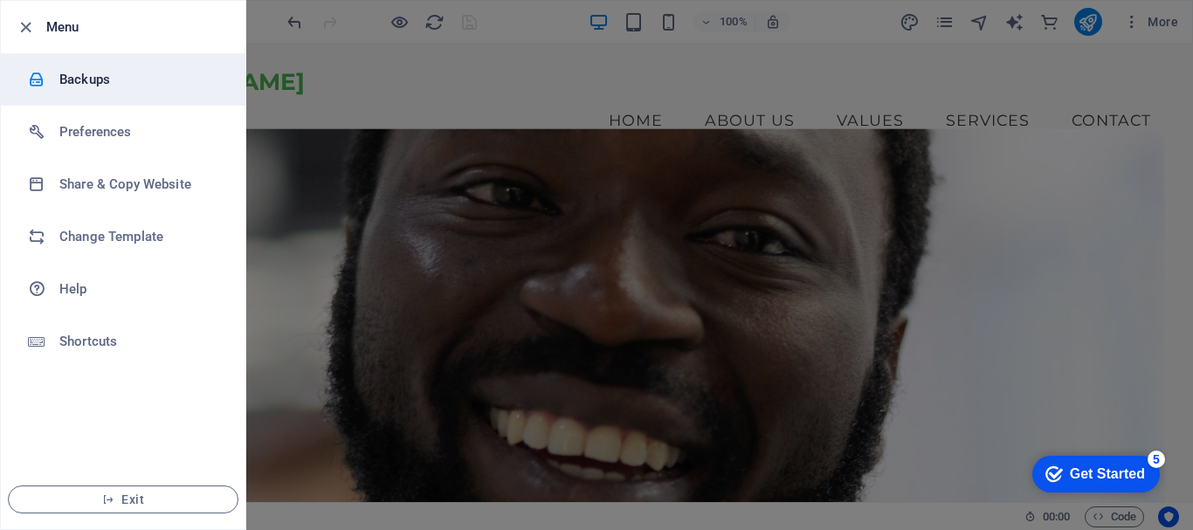
click at [88, 86] on h6 "Backups" at bounding box center [140, 79] width 162 height 21
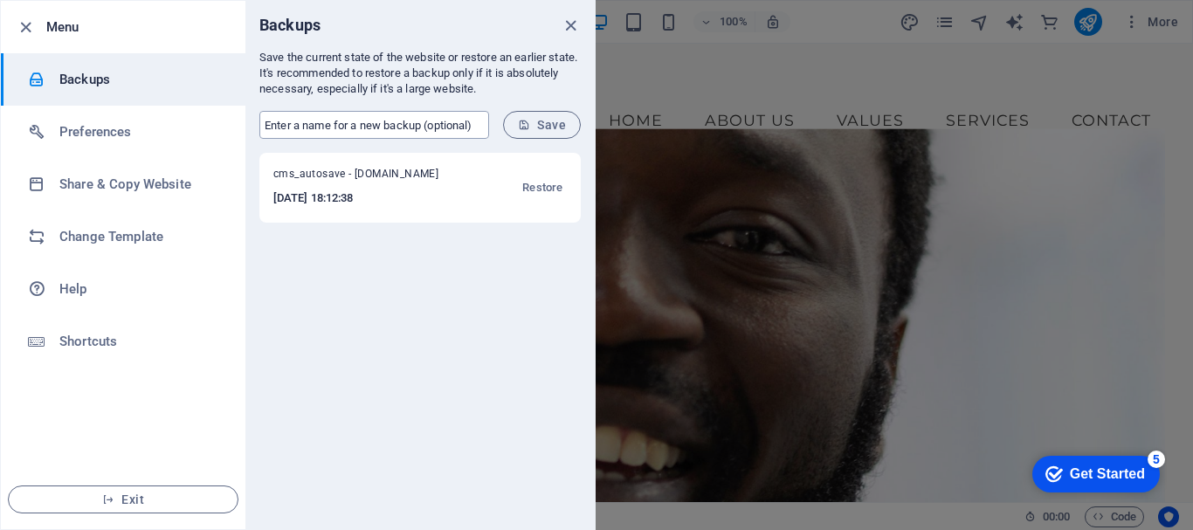
click at [367, 129] on input "text" at bounding box center [374, 125] width 230 height 28
type input "disposalwala"
click at [535, 125] on span "Save" at bounding box center [542, 125] width 48 height 14
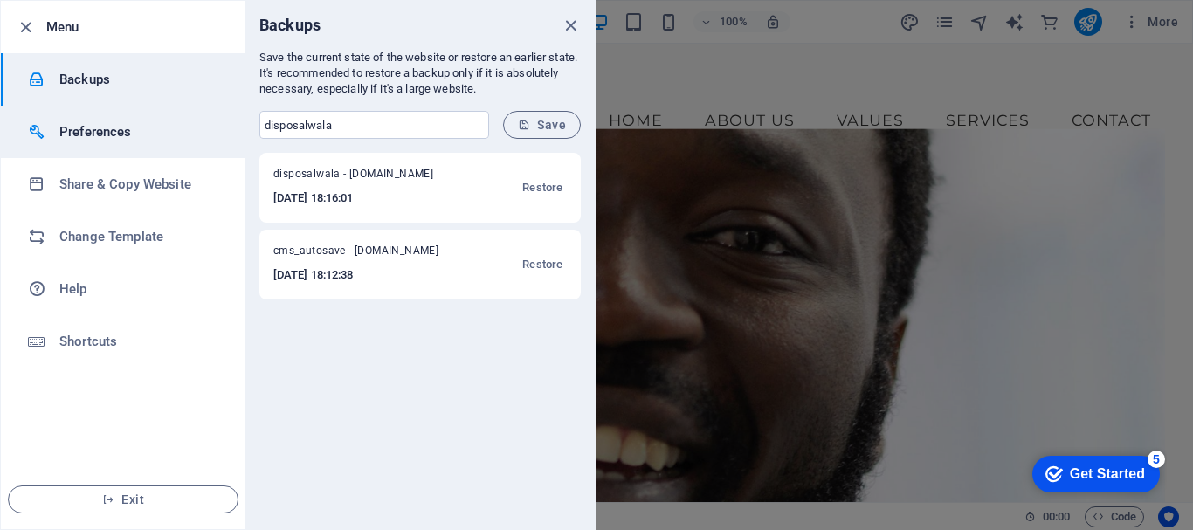
click at [100, 140] on h6 "Preferences" at bounding box center [140, 131] width 162 height 21
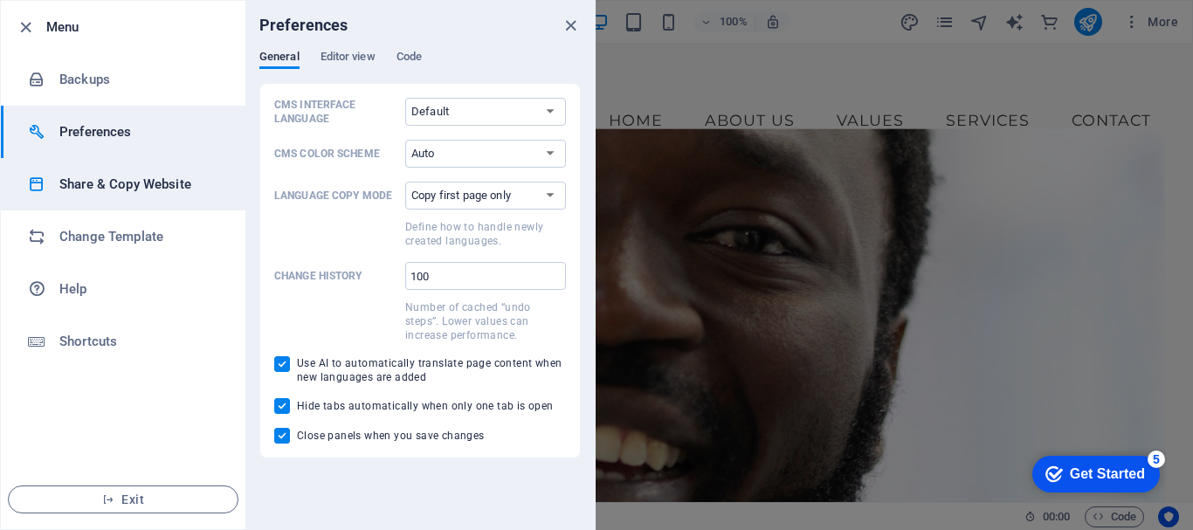
click at [88, 186] on h6 "Share & Copy Website" at bounding box center [140, 184] width 162 height 21
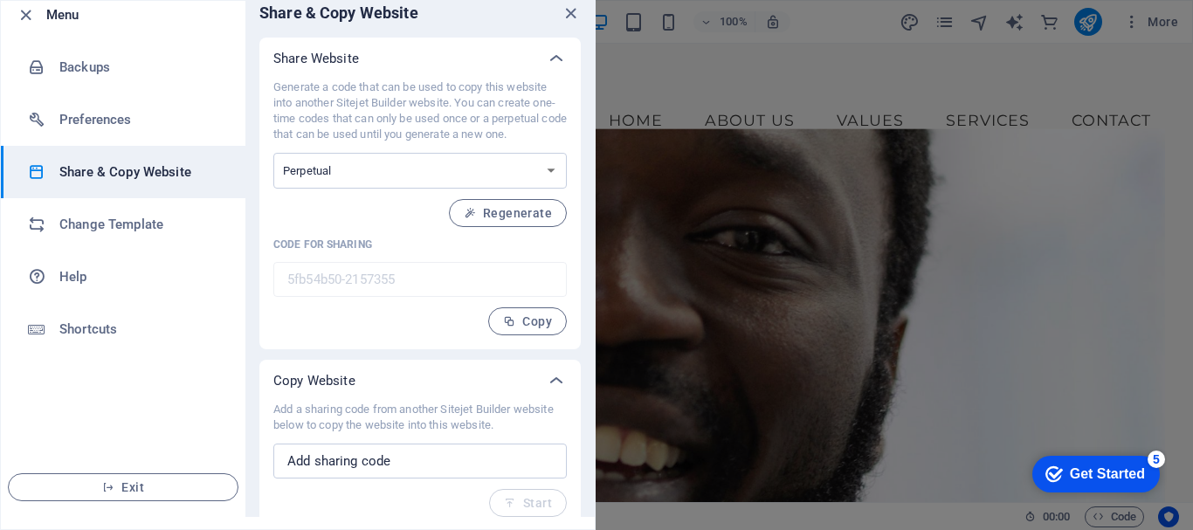
scroll to position [14, 0]
click at [338, 467] on input "text" at bounding box center [419, 459] width 293 height 35
click at [429, 163] on select "One-time Perpetual" at bounding box center [419, 169] width 293 height 36
click at [492, 202] on button "Regenerate" at bounding box center [508, 211] width 118 height 28
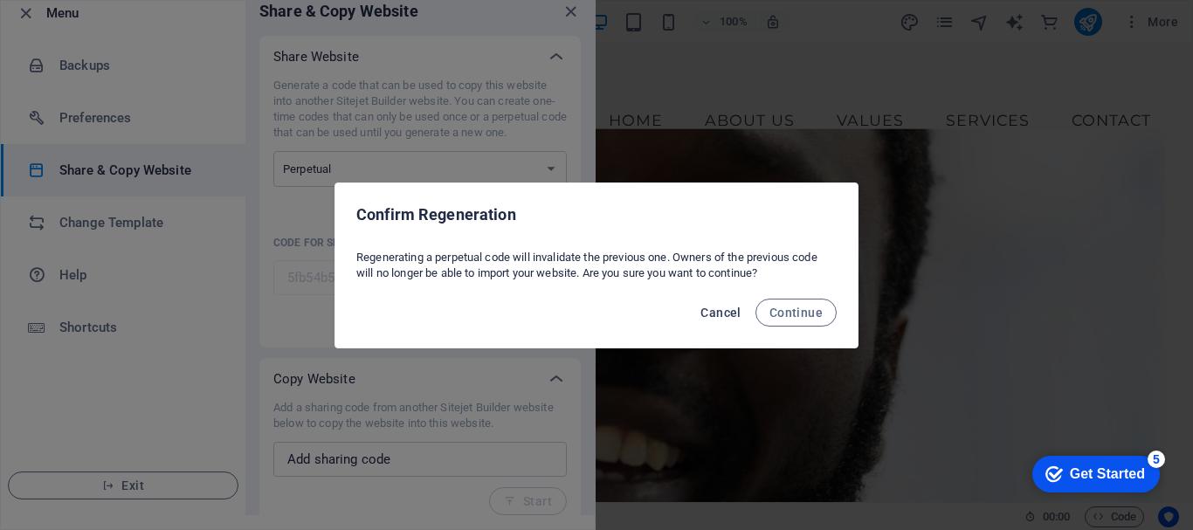
click at [724, 314] on span "Cancel" at bounding box center [720, 313] width 40 height 14
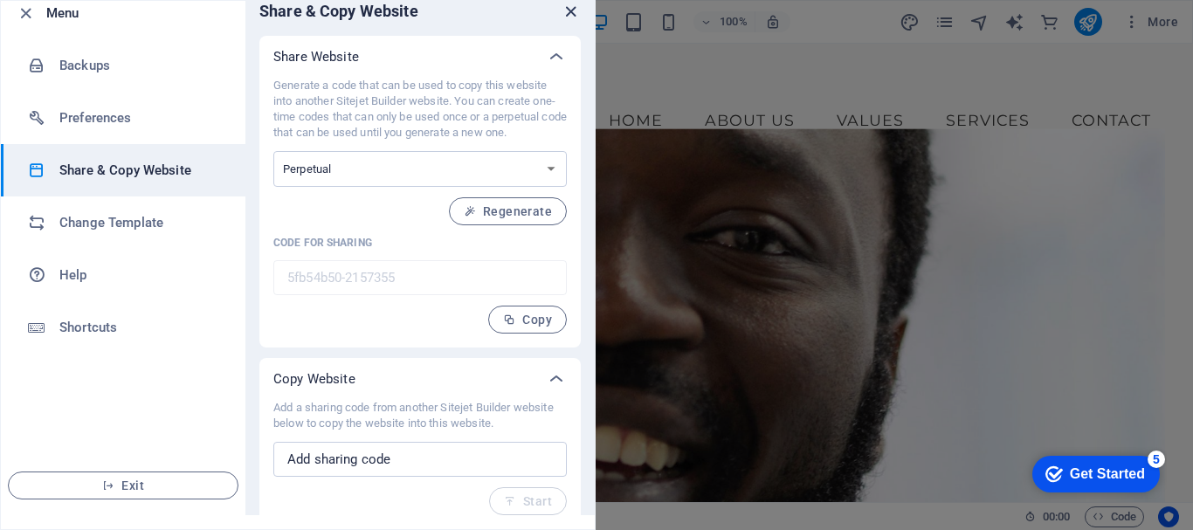
click at [568, 17] on icon "close" at bounding box center [571, 12] width 20 height 20
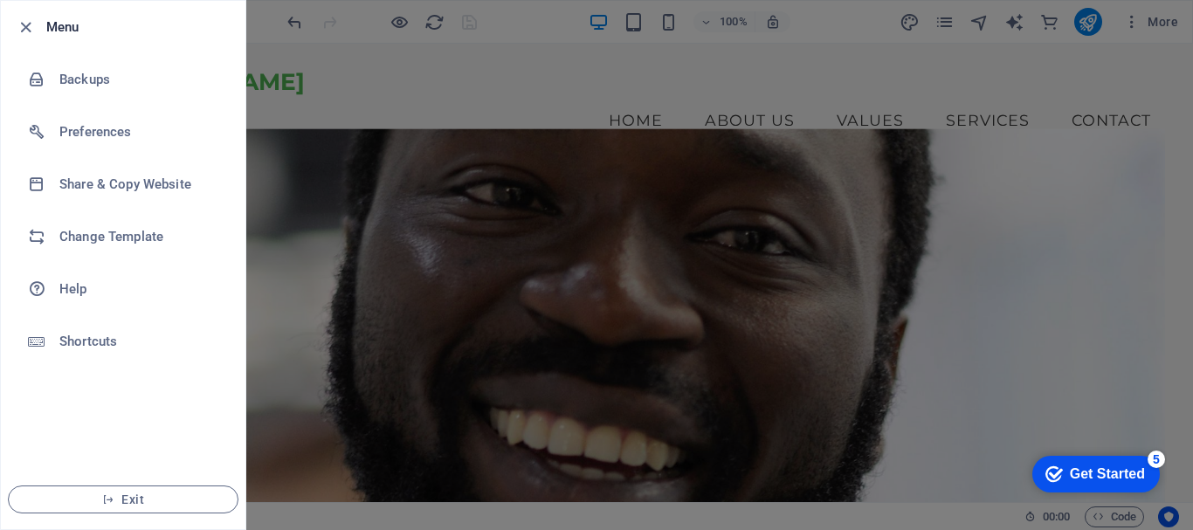
scroll to position [0, 0]
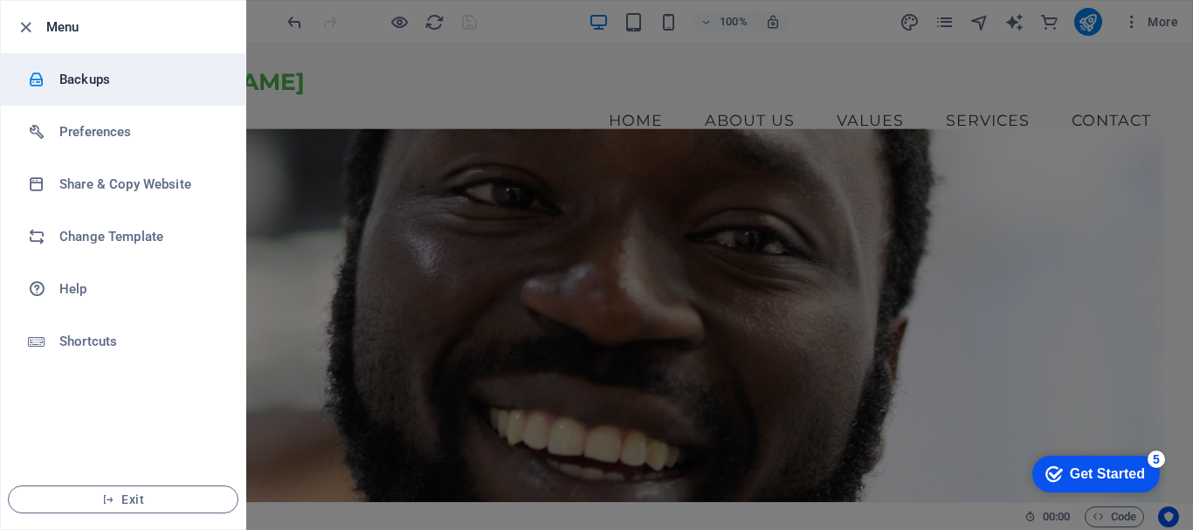
click at [91, 70] on h6 "Backups" at bounding box center [140, 79] width 162 height 21
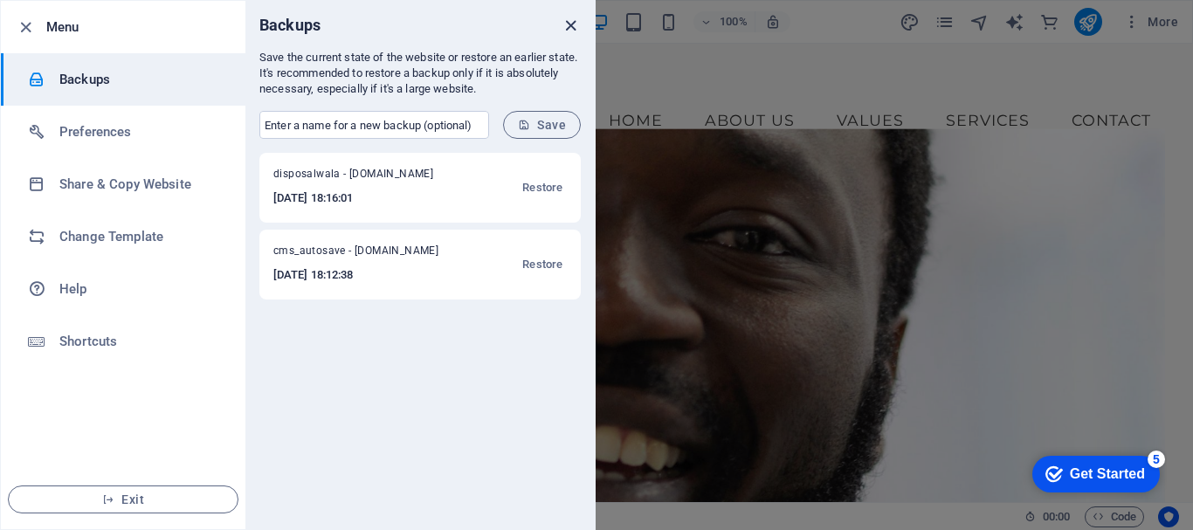
click at [569, 24] on icon "close" at bounding box center [571, 26] width 20 height 20
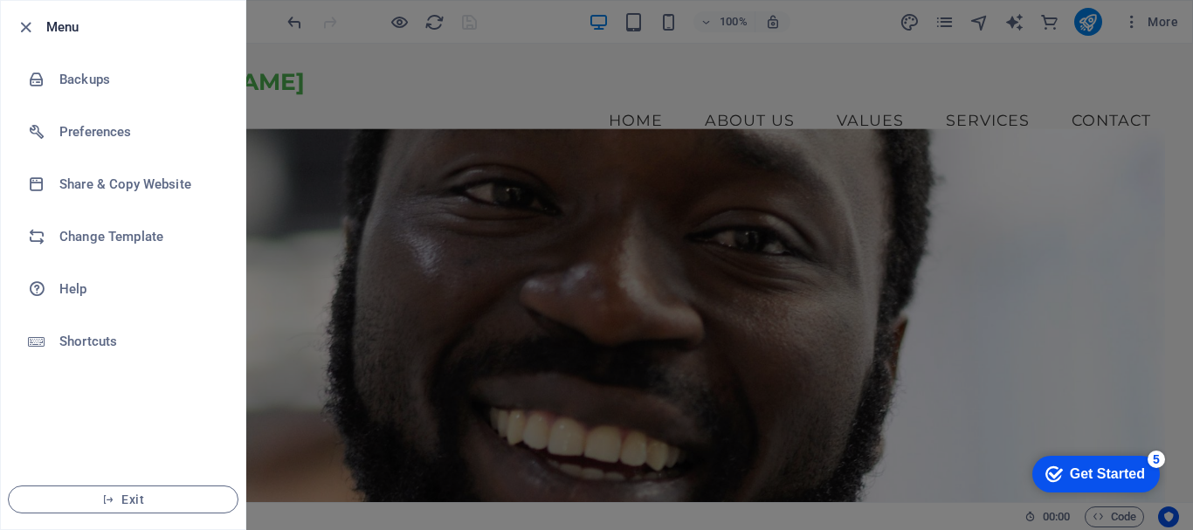
click at [540, 259] on div at bounding box center [596, 265] width 1193 height 530
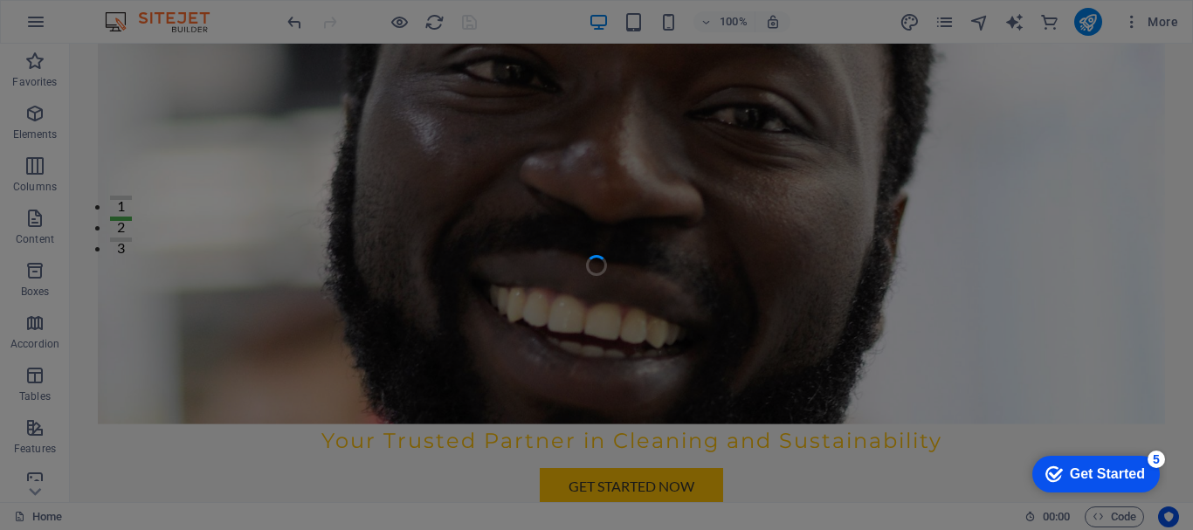
scroll to position [611, 0]
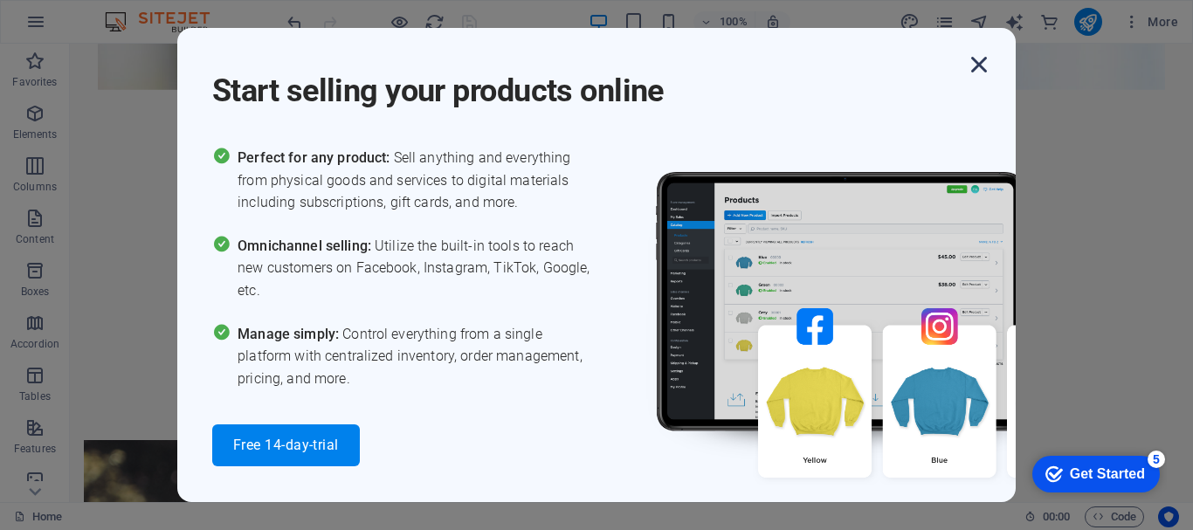
click at [978, 74] on icon "button" at bounding box center [978, 64] width 31 height 31
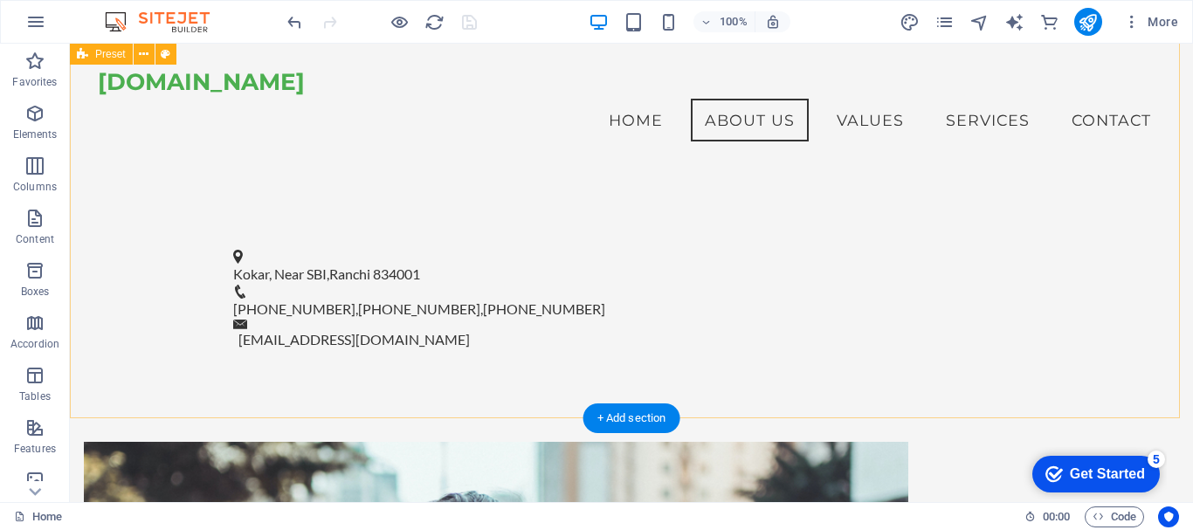
scroll to position [437, 0]
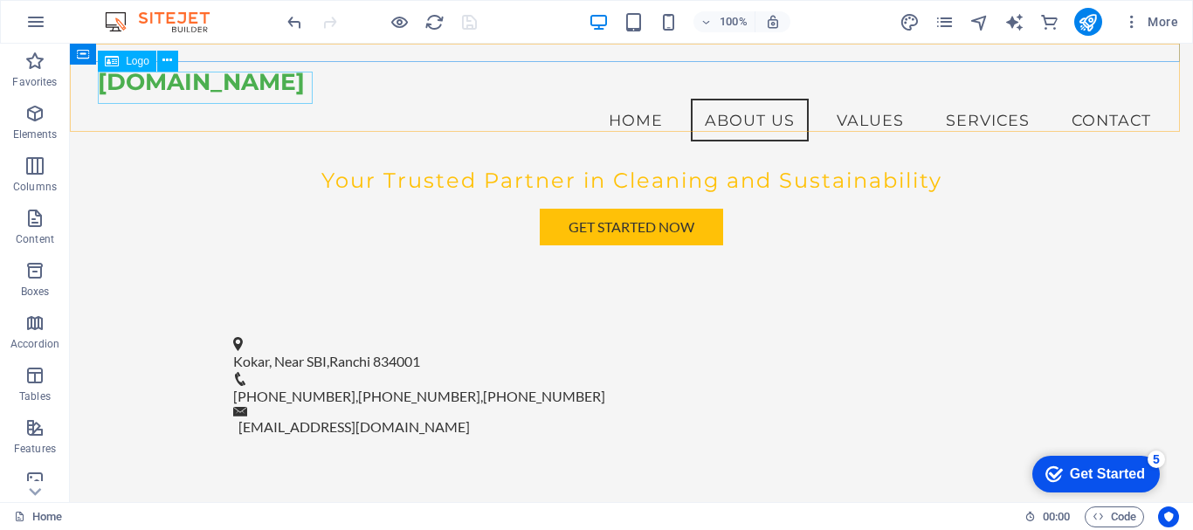
click at [133, 60] on span "Logo" at bounding box center [138, 61] width 24 height 10
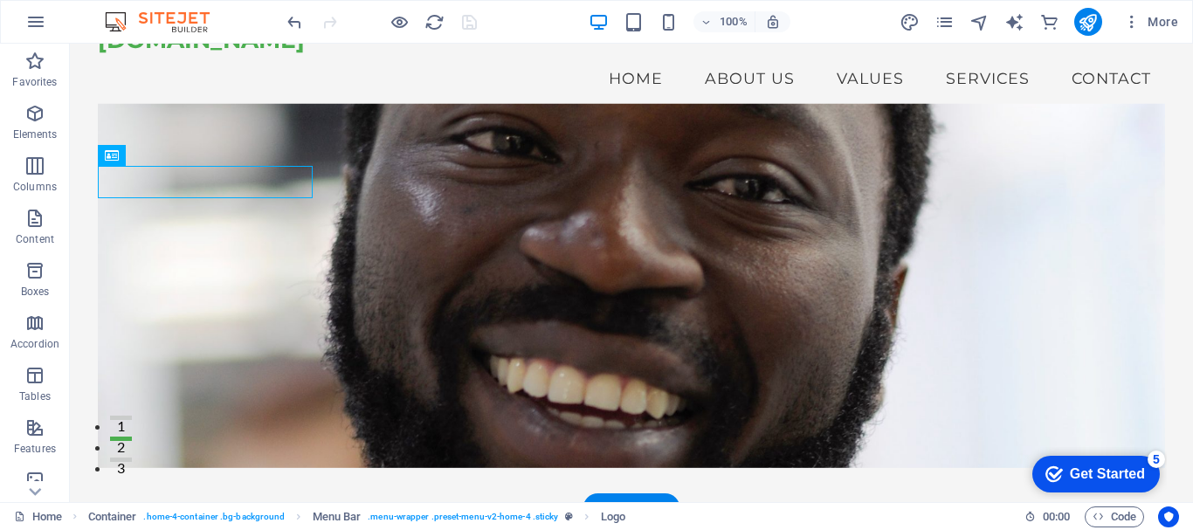
scroll to position [0, 0]
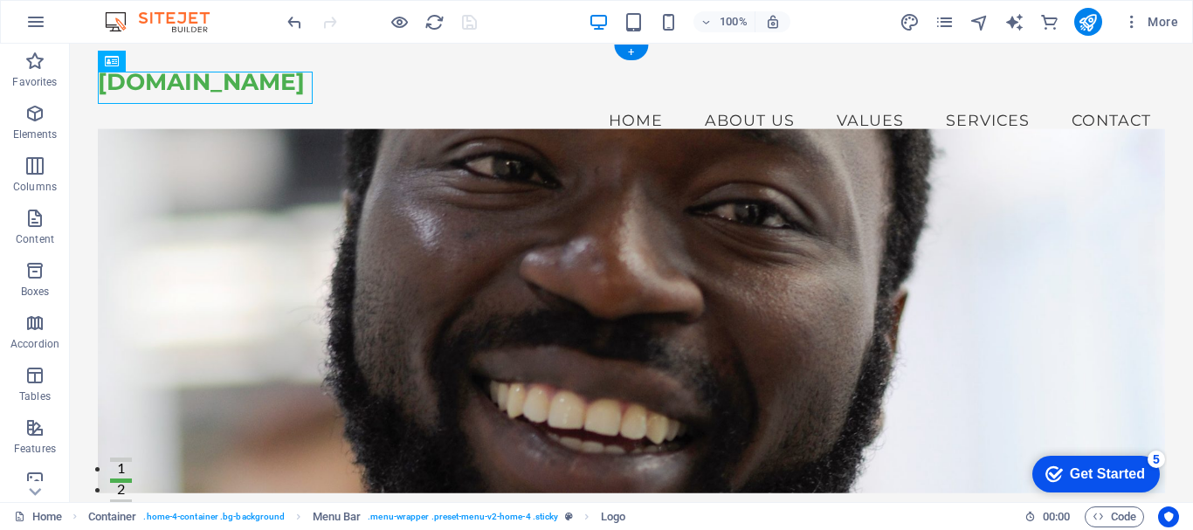
drag, startPoint x: 177, startPoint y: 106, endPoint x: 114, endPoint y: 86, distance: 65.7
click at [258, 84] on div "[DOMAIN_NAME]" at bounding box center [631, 82] width 1067 height 32
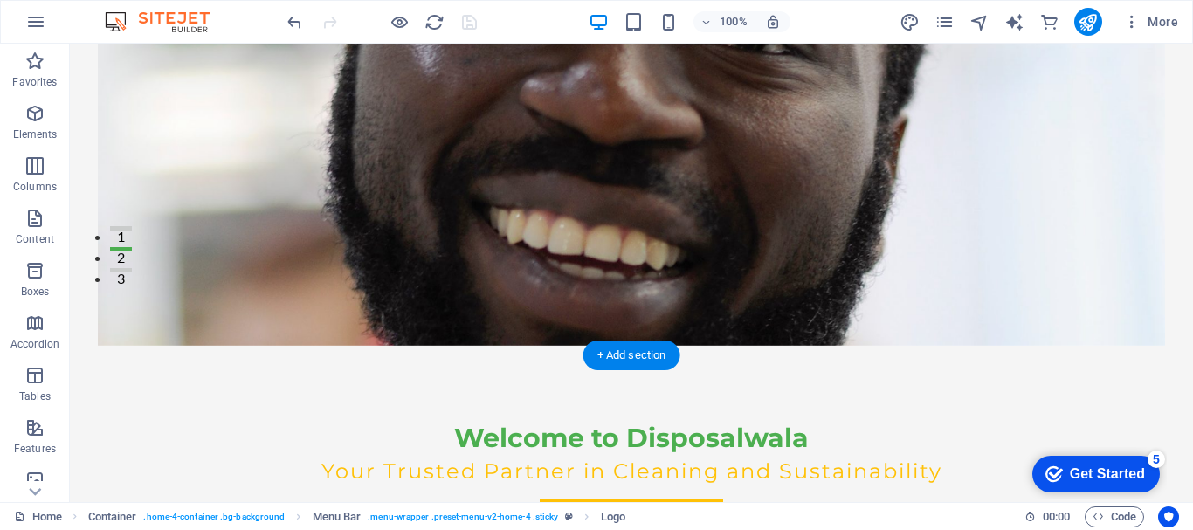
scroll to position [262, 0]
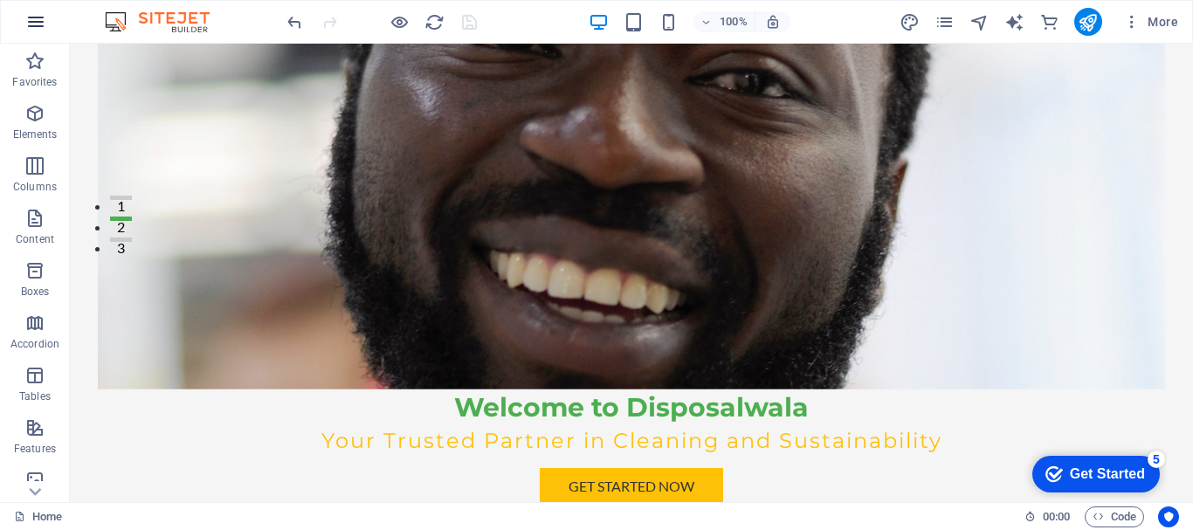
click at [42, 26] on icon "button" at bounding box center [35, 21] width 21 height 21
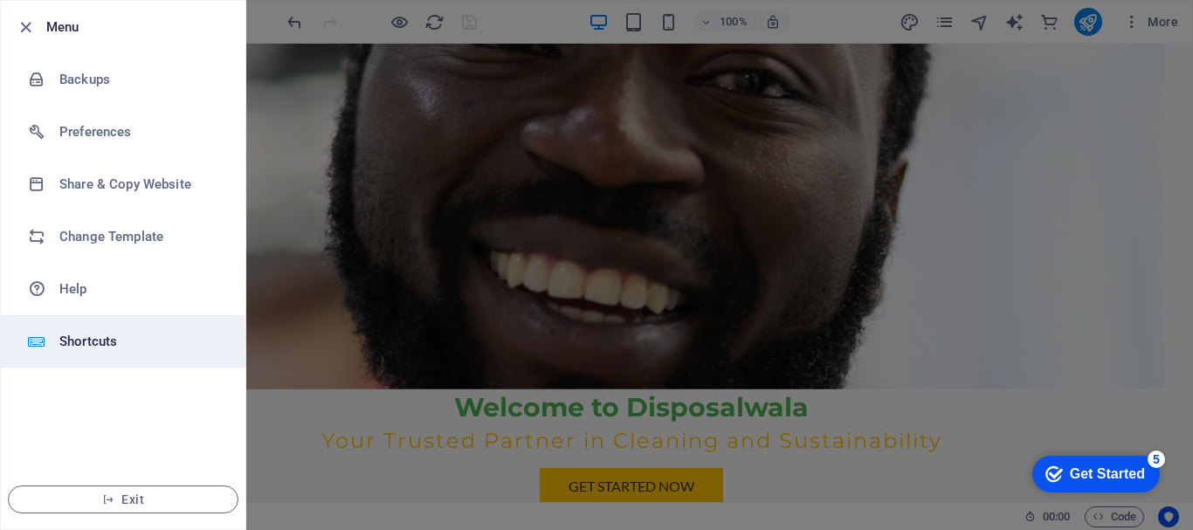
click at [100, 348] on h6 "Shortcuts" at bounding box center [140, 341] width 162 height 21
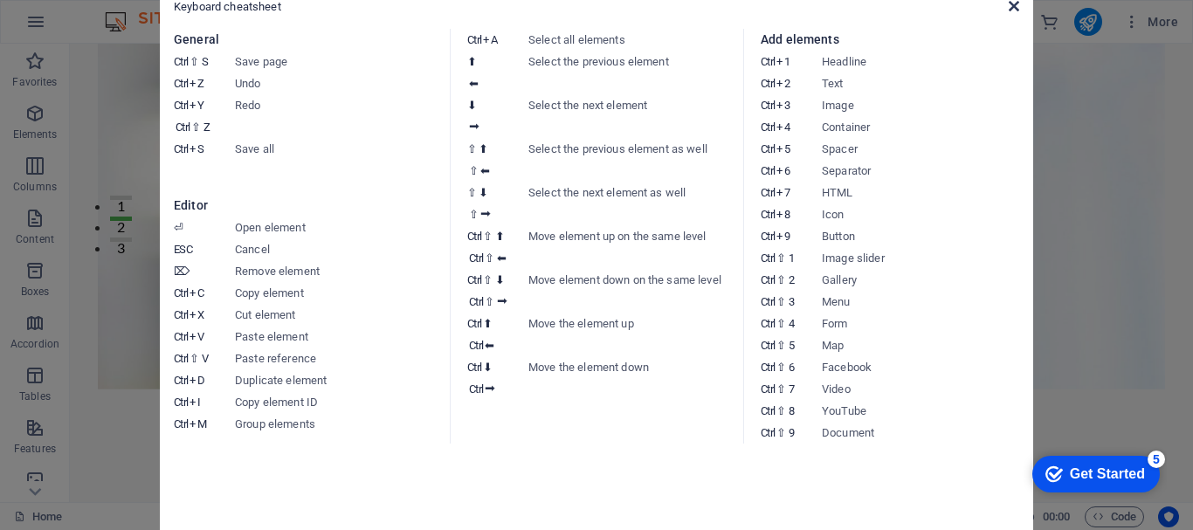
click at [1013, 5] on icon at bounding box center [1014, 6] width 10 height 14
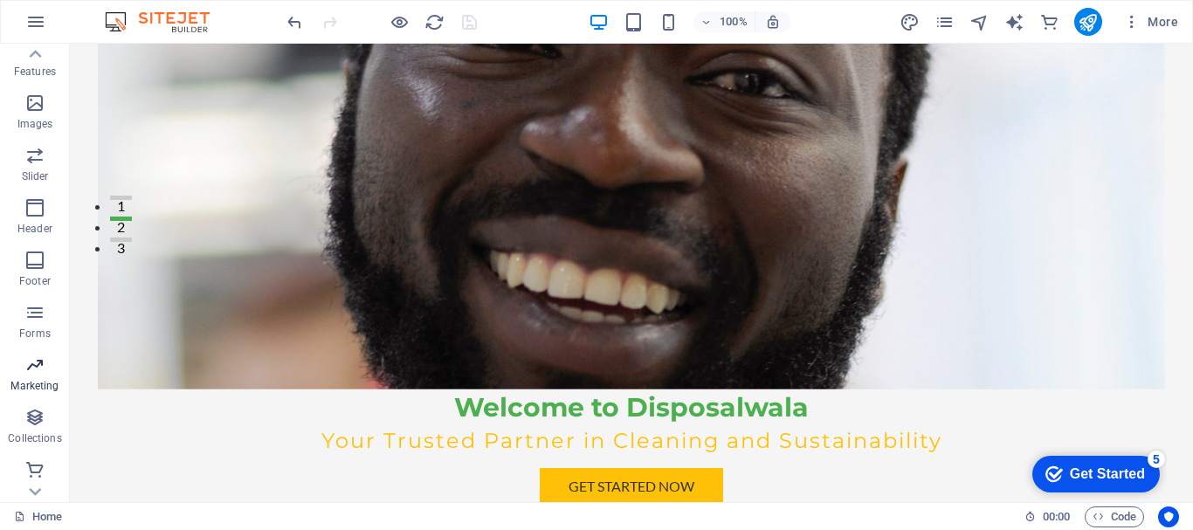
scroll to position [380, 0]
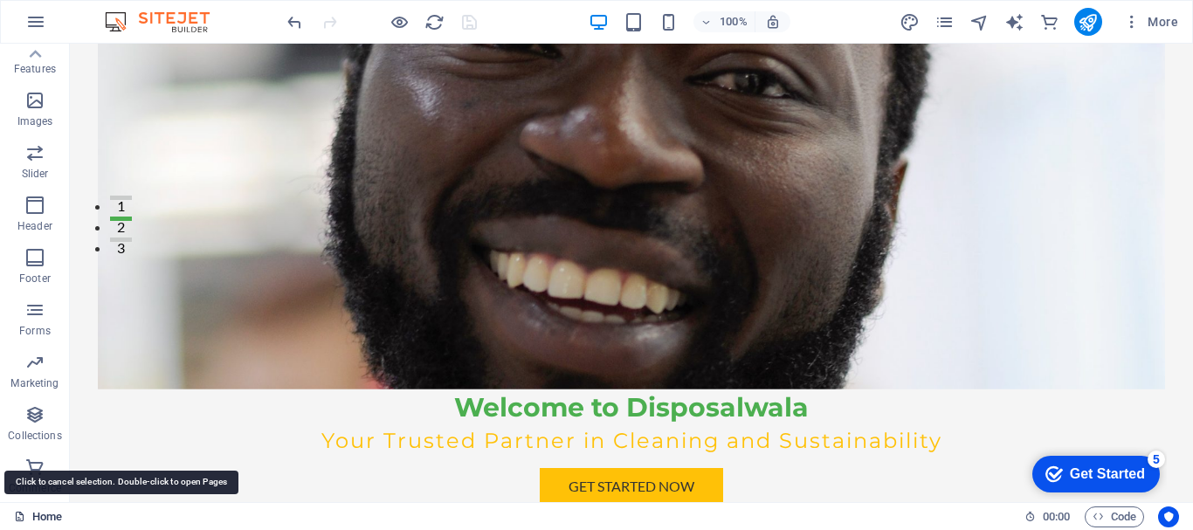
click at [33, 513] on link "Home" at bounding box center [38, 516] width 48 height 21
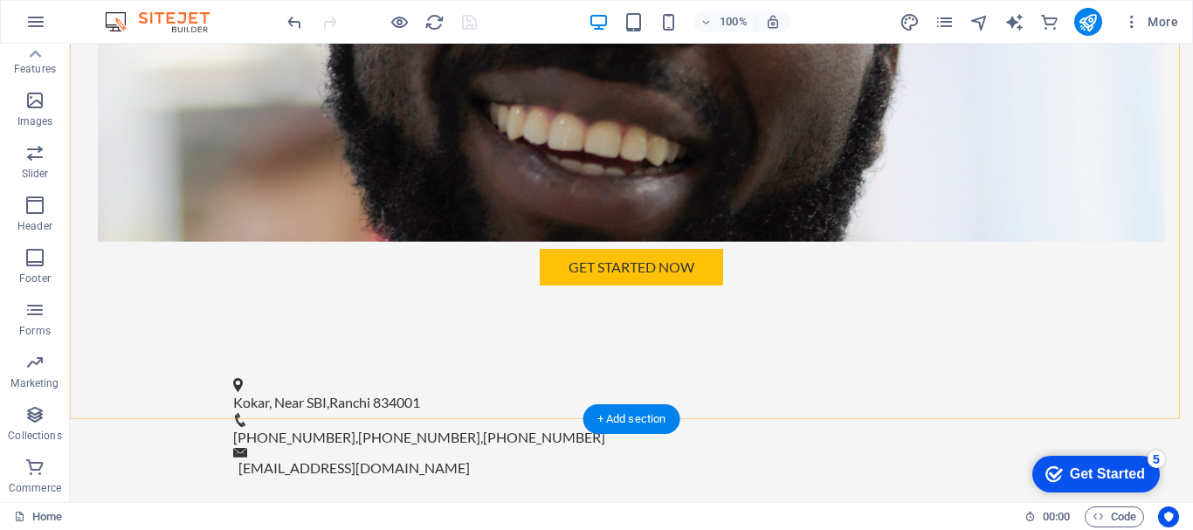
scroll to position [611, 0]
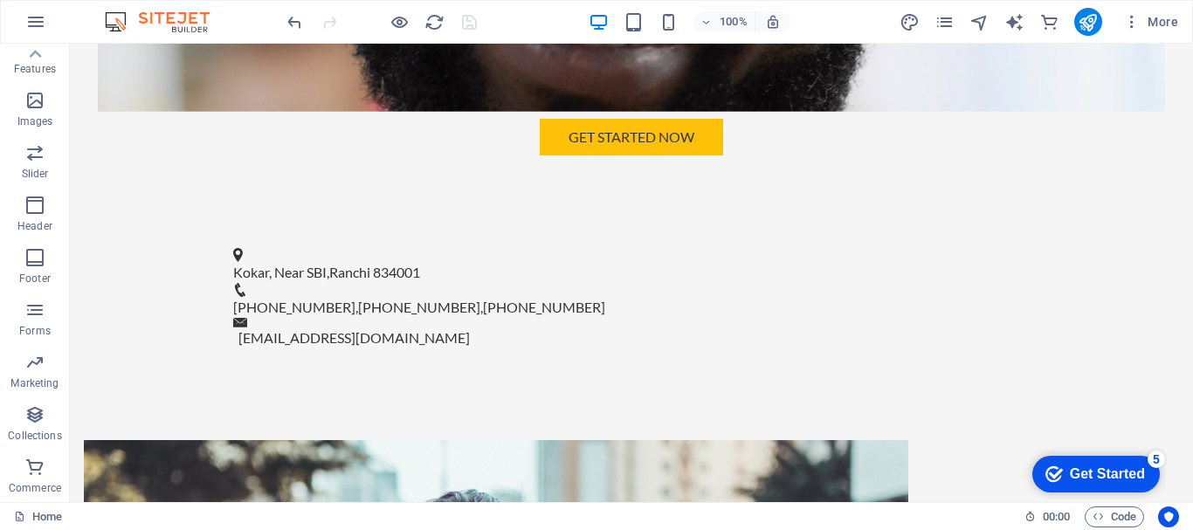
click at [1080, 476] on div "Get Started" at bounding box center [1107, 474] width 75 height 16
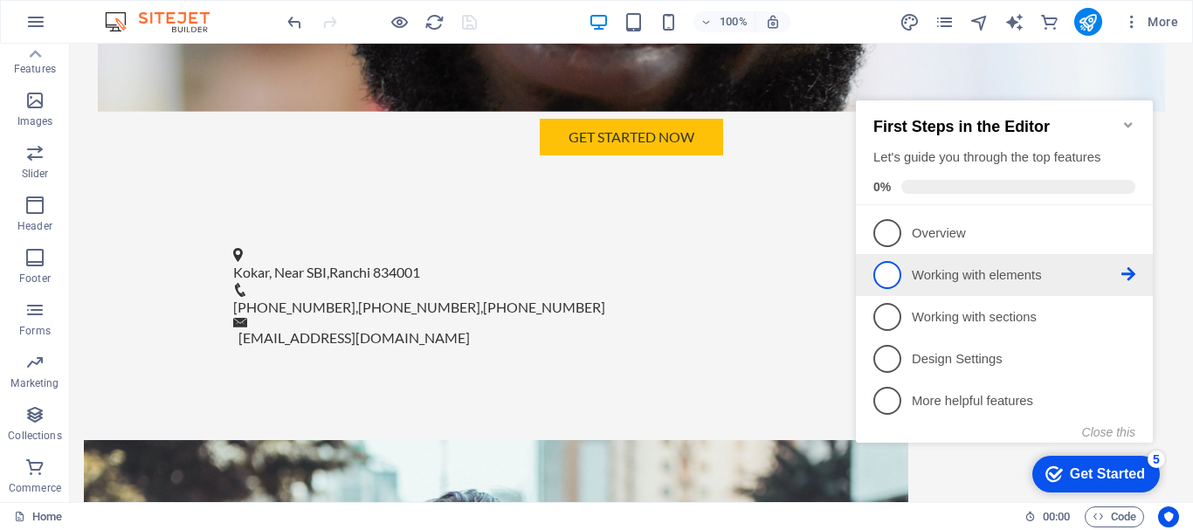
click at [888, 272] on span "2" at bounding box center [887, 275] width 28 height 28
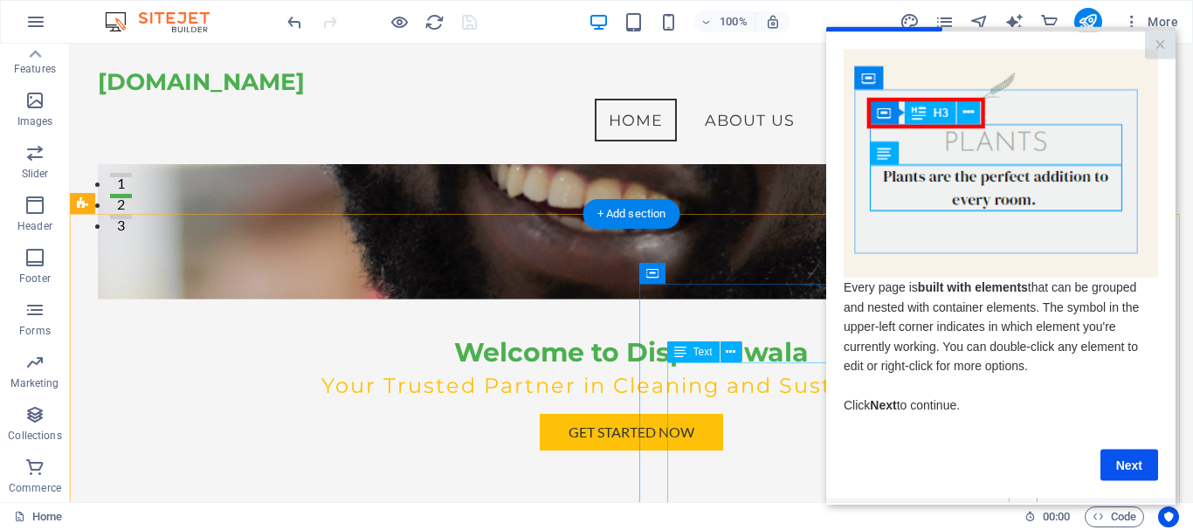
scroll to position [174, 0]
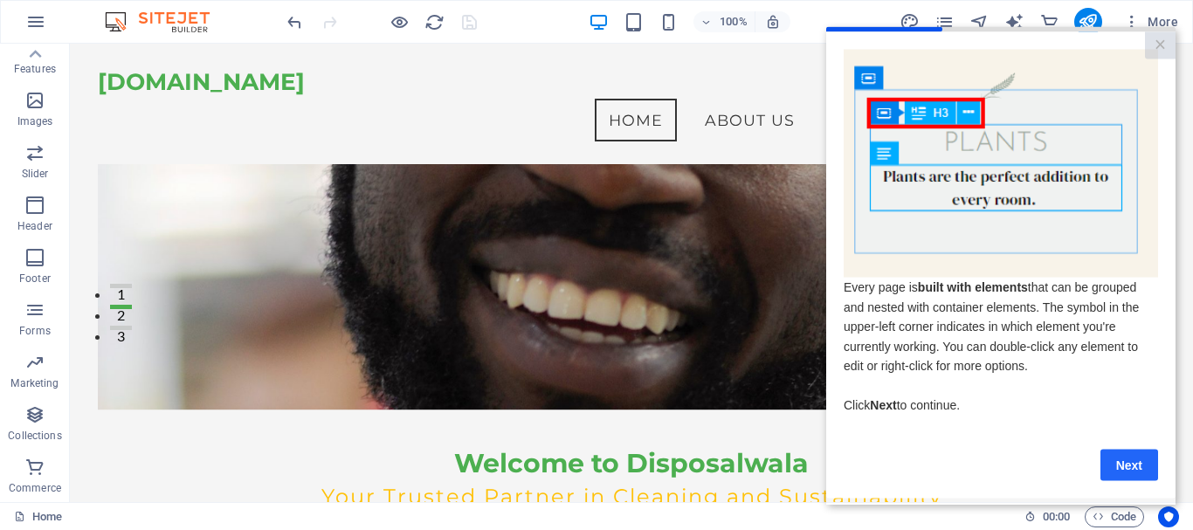
click at [1120, 467] on link "Next" at bounding box center [1129, 464] width 58 height 31
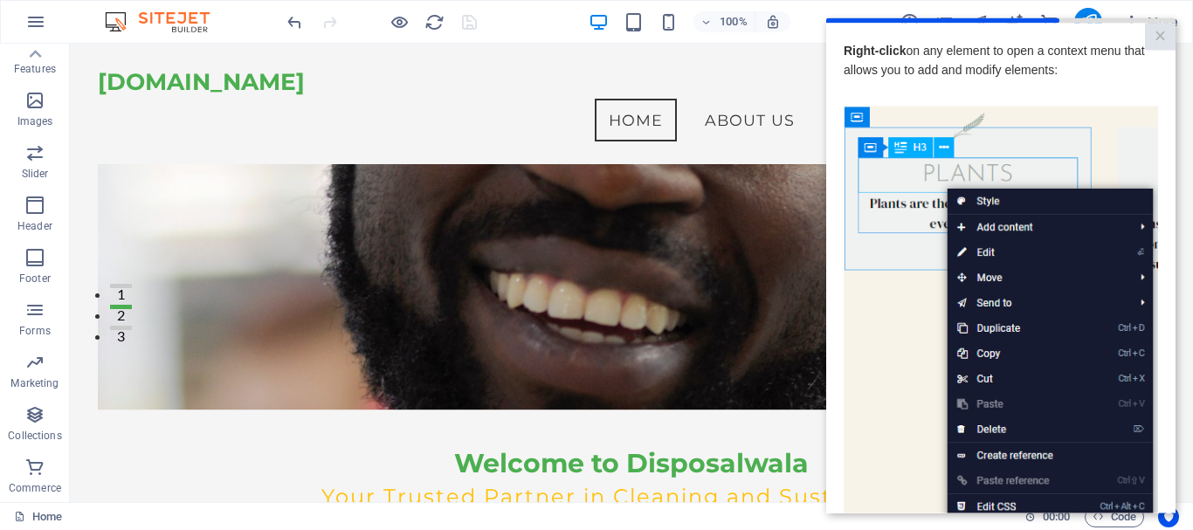
click at [990, 322] on img at bounding box center [1001, 353] width 314 height 495
click at [1149, 38] on link "×" at bounding box center [1160, 36] width 31 height 27
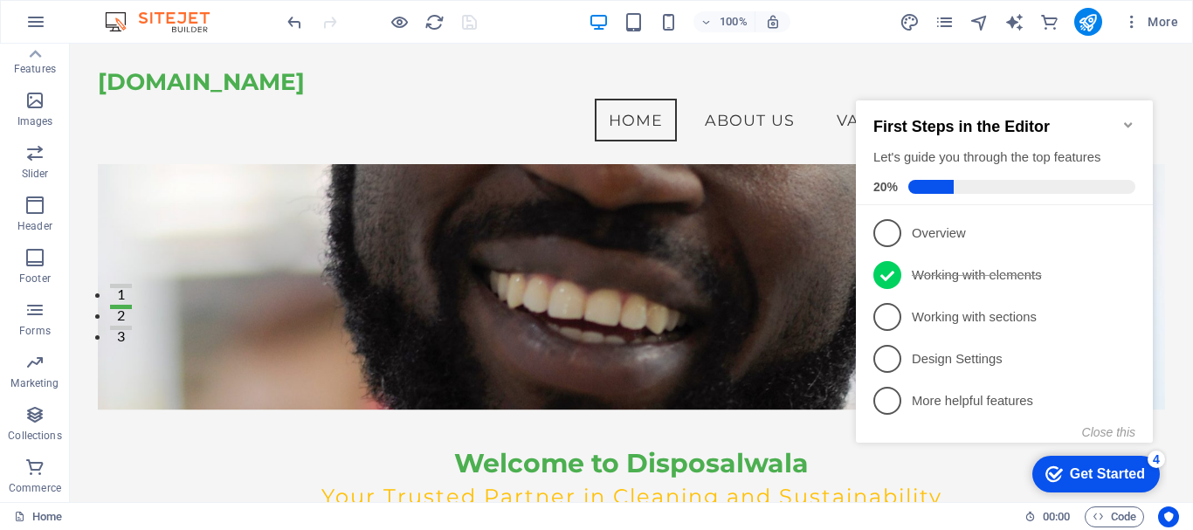
scroll to position [0, 0]
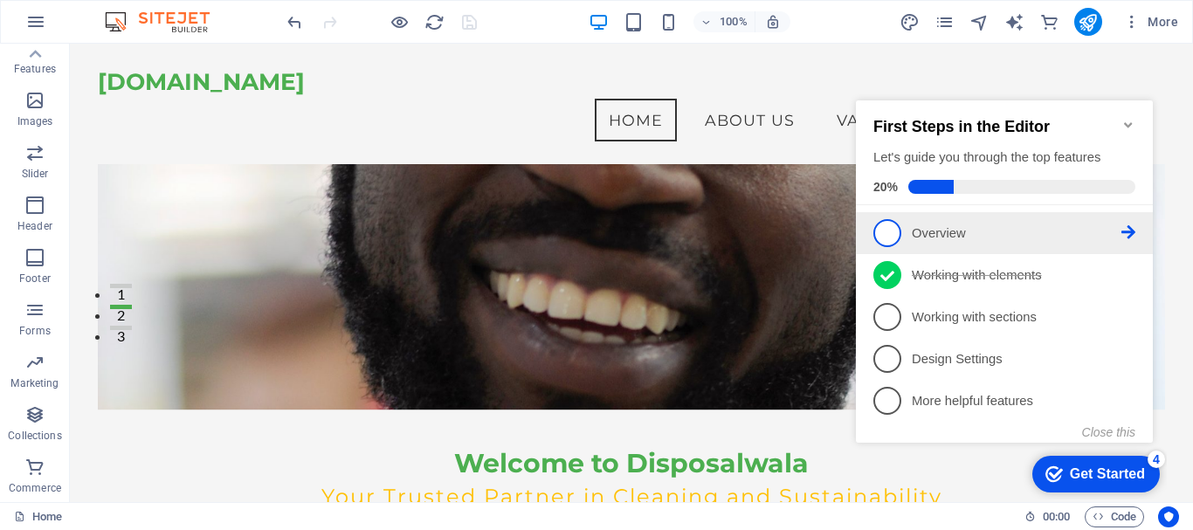
click at [897, 235] on span "1" at bounding box center [887, 233] width 28 height 28
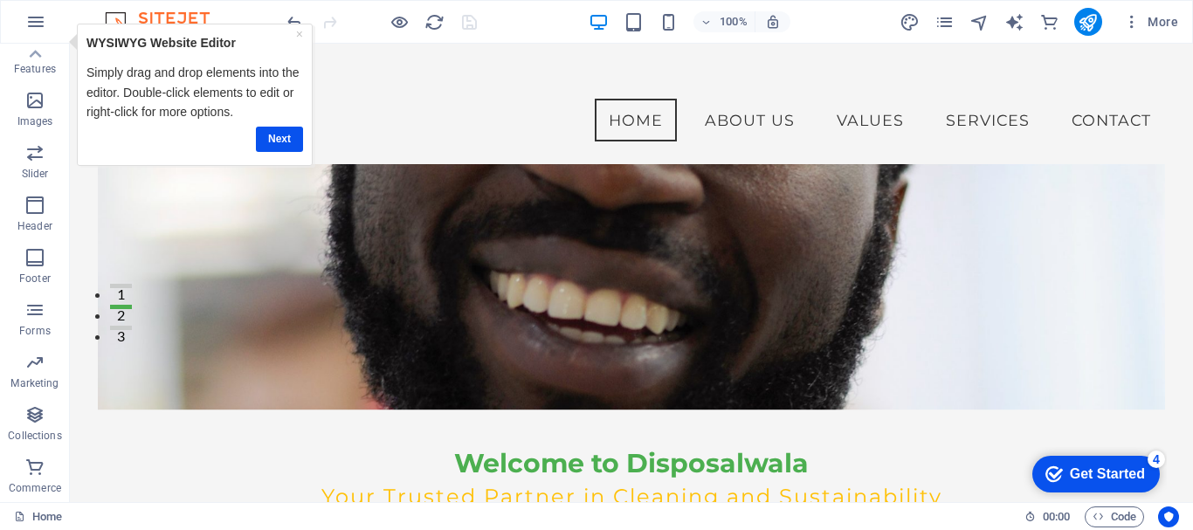
click at [1098, 456] on div "checkmark Get Started 4" at bounding box center [1095, 474] width 127 height 37
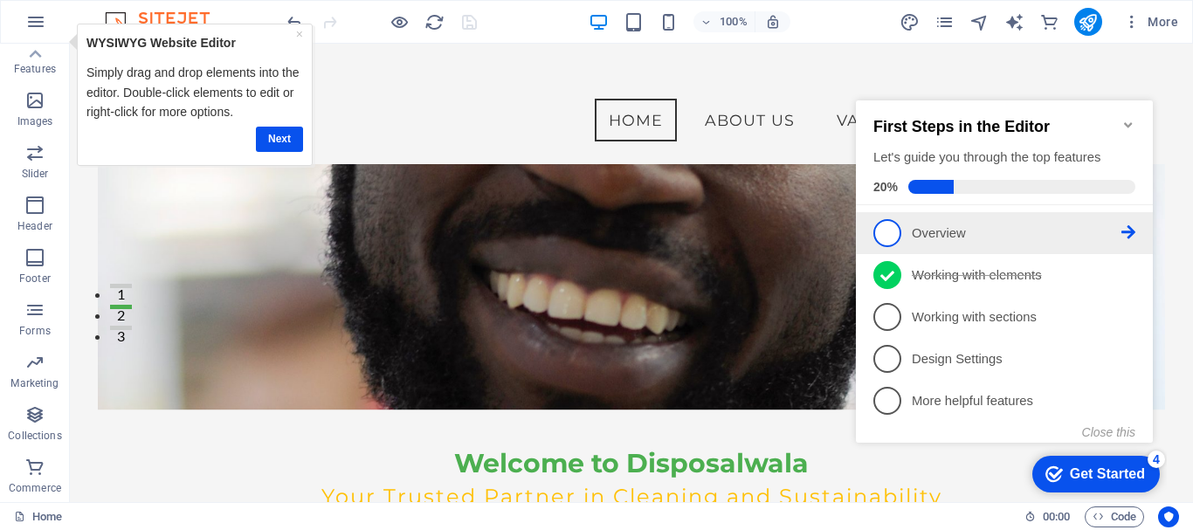
click at [885, 237] on span "1" at bounding box center [887, 233] width 28 height 28
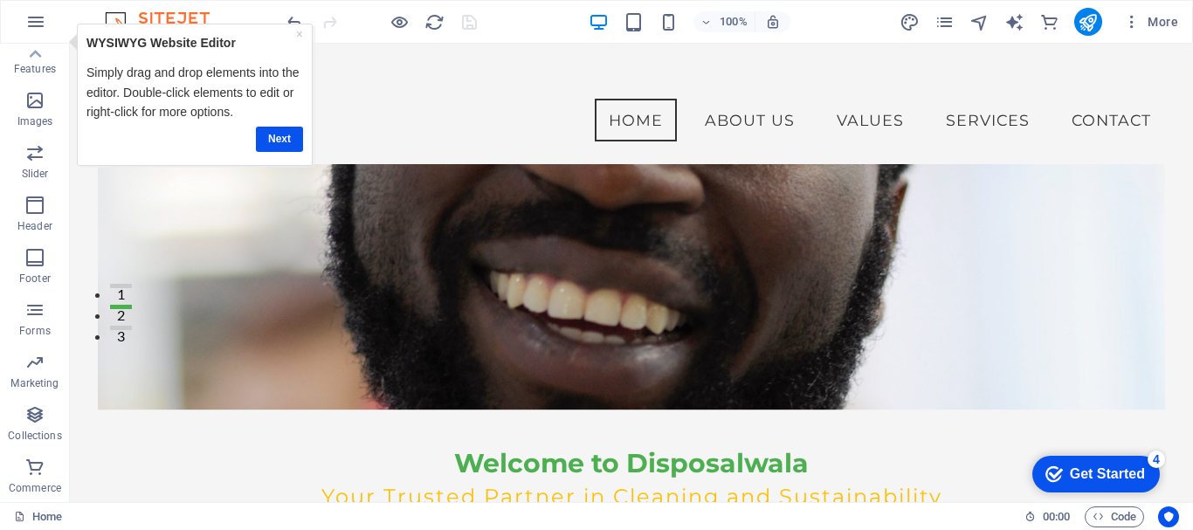
click at [1068, 463] on div "checkmark Get Started 4" at bounding box center [1095, 474] width 127 height 37
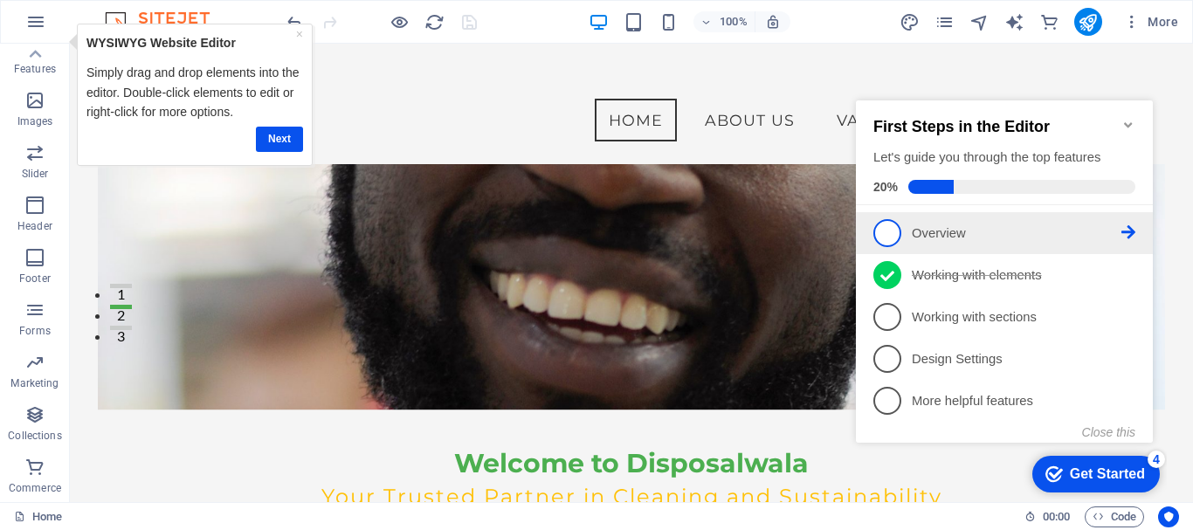
click at [1126, 227] on icon at bounding box center [1128, 232] width 14 height 14
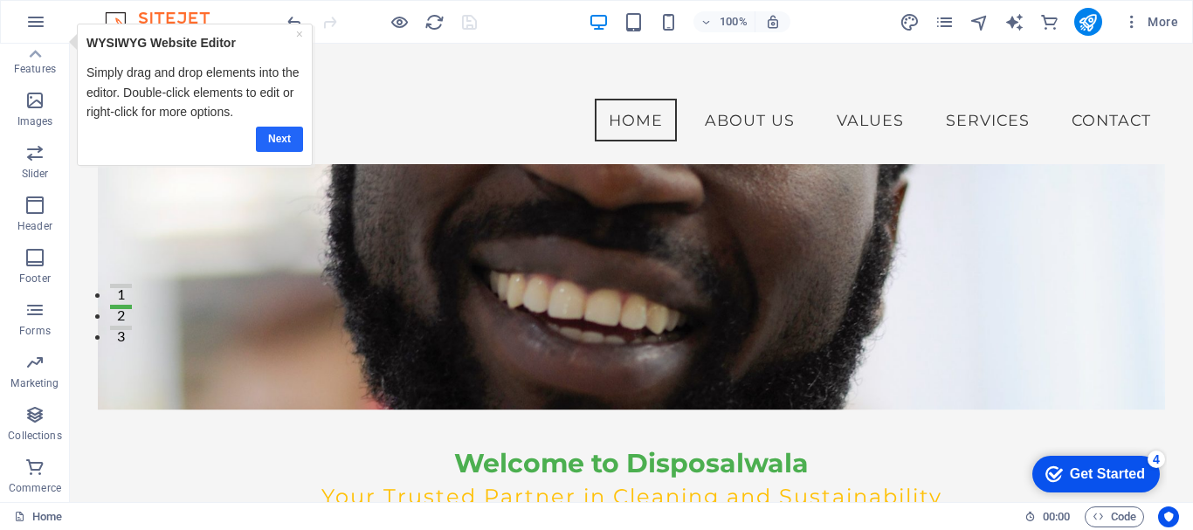
click at [272, 144] on link "Next" at bounding box center [278, 139] width 47 height 25
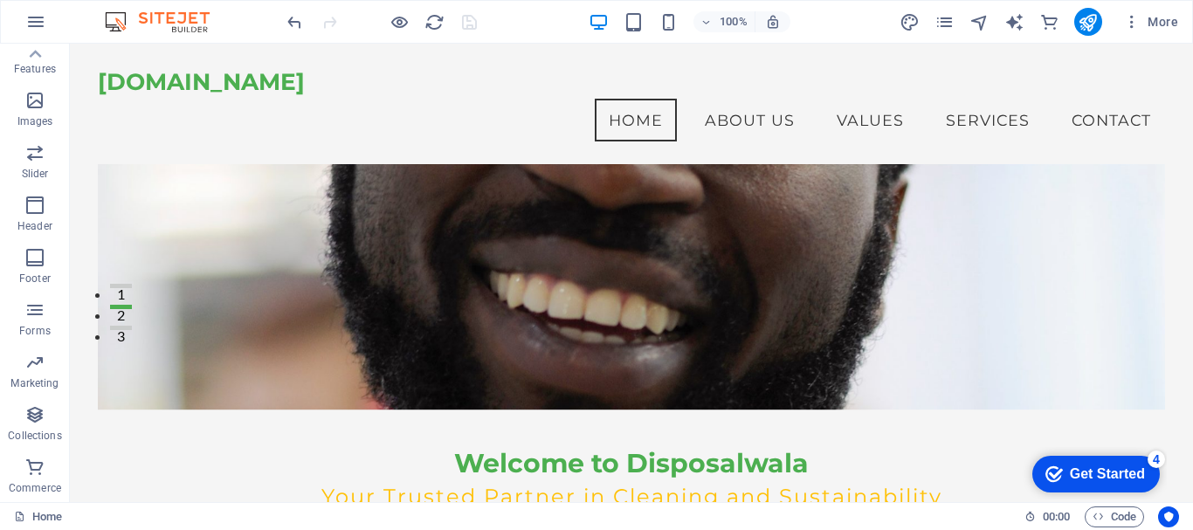
click at [1092, 472] on div "Get Started" at bounding box center [1107, 474] width 75 height 16
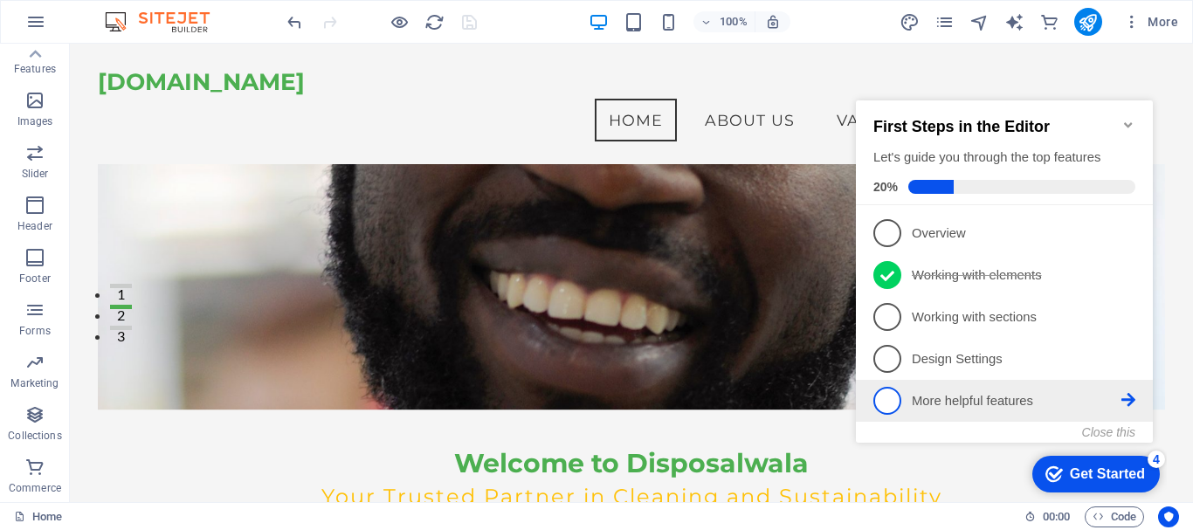
click at [883, 396] on span "5" at bounding box center [887, 401] width 28 height 28
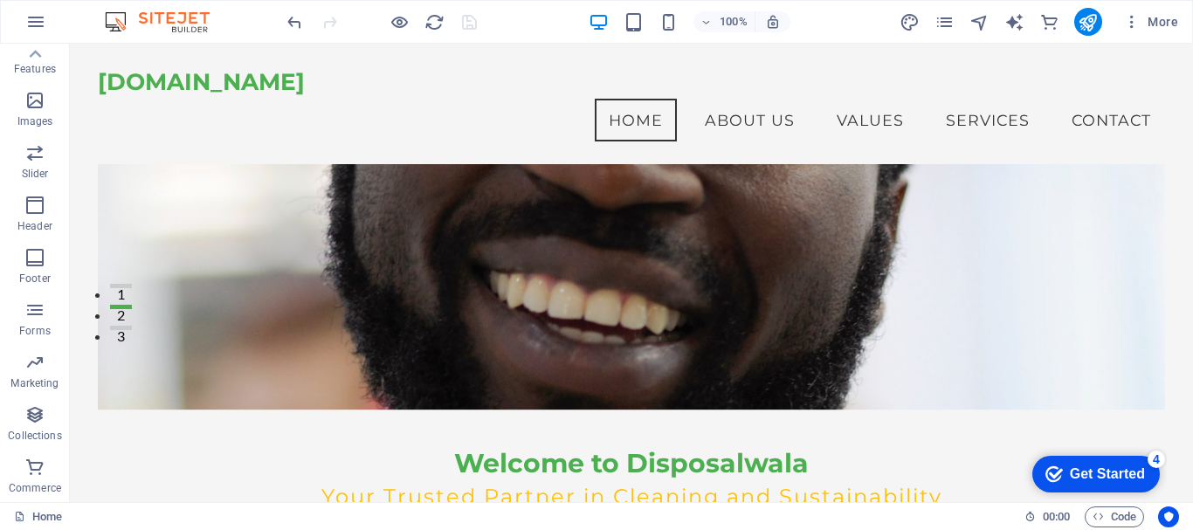
click at [1070, 466] on div "Get Started" at bounding box center [1107, 474] width 75 height 16
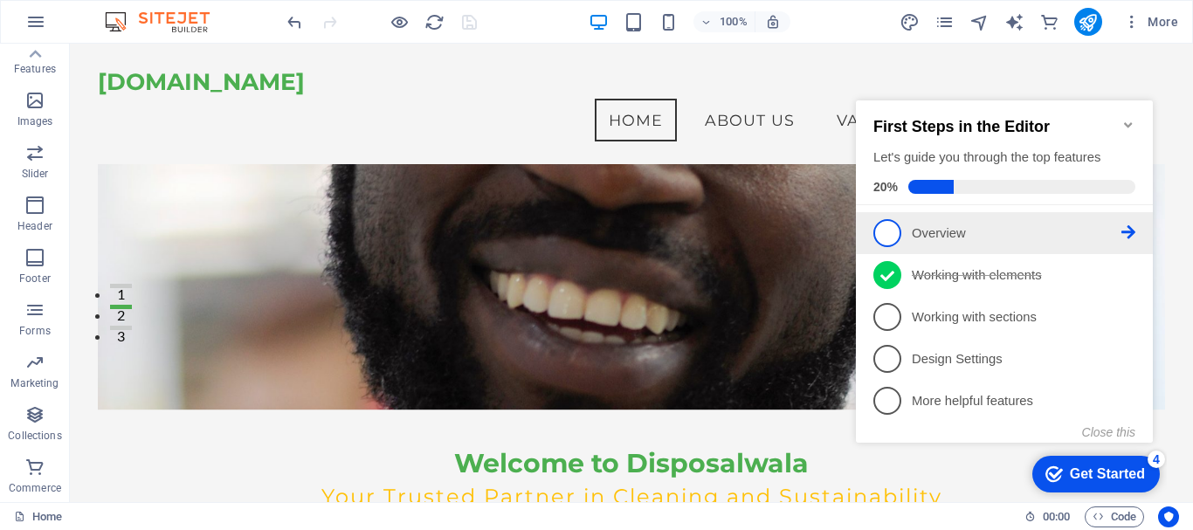
click at [885, 227] on span "1" at bounding box center [887, 233] width 28 height 28
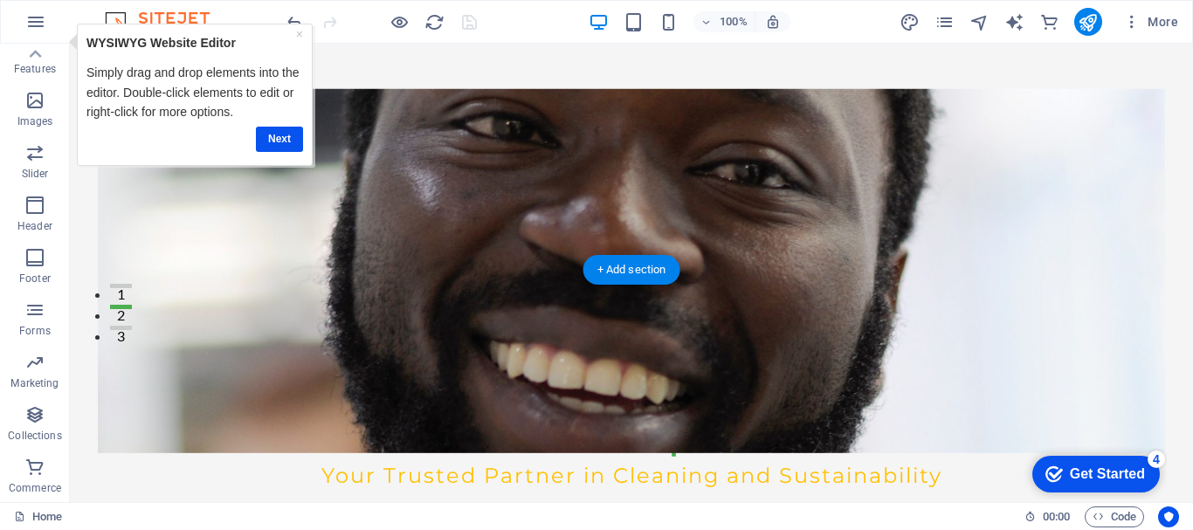
scroll to position [523, 0]
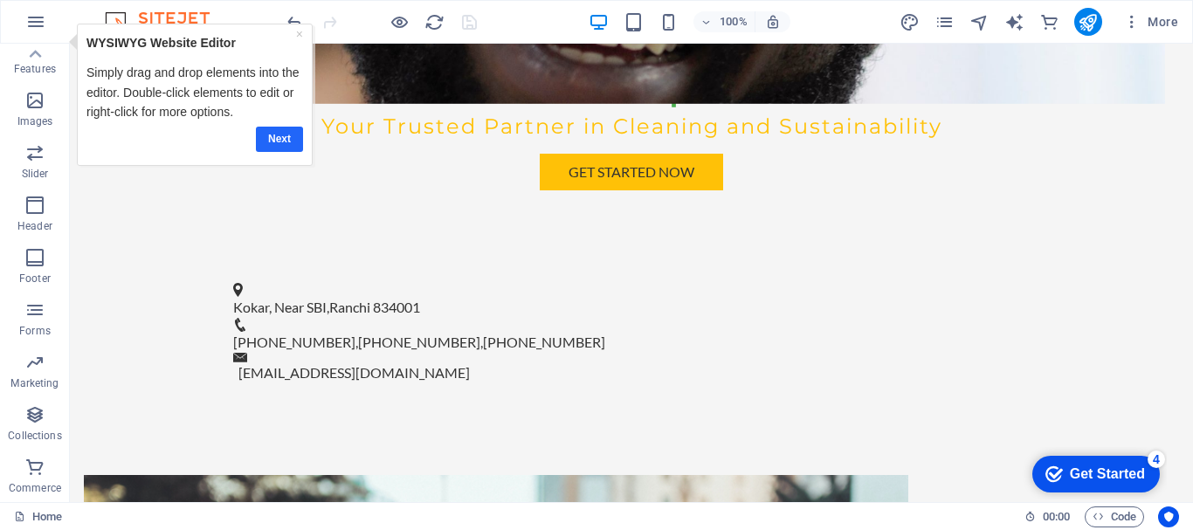
click at [265, 136] on link "Next" at bounding box center [278, 139] width 47 height 25
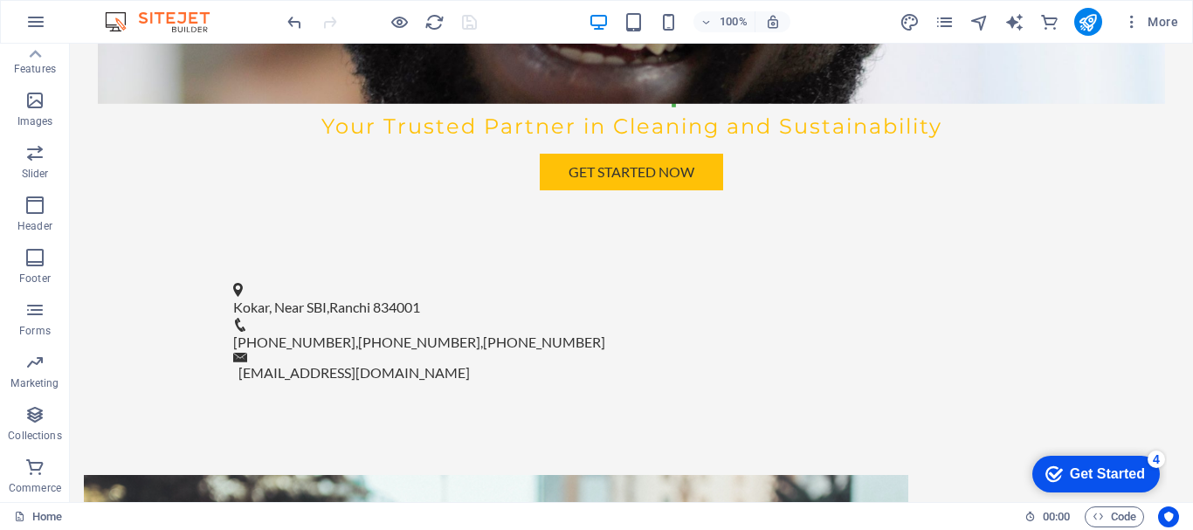
click at [1074, 479] on div "Get Started" at bounding box center [1107, 474] width 75 height 16
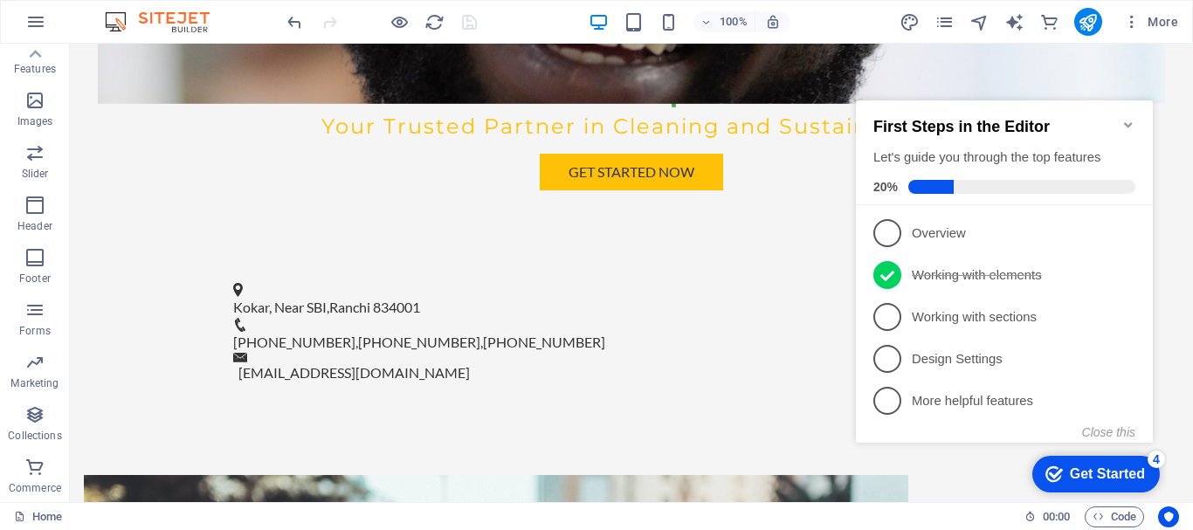
click at [1133, 118] on icon "Minimize checklist" at bounding box center [1128, 125] width 14 height 14
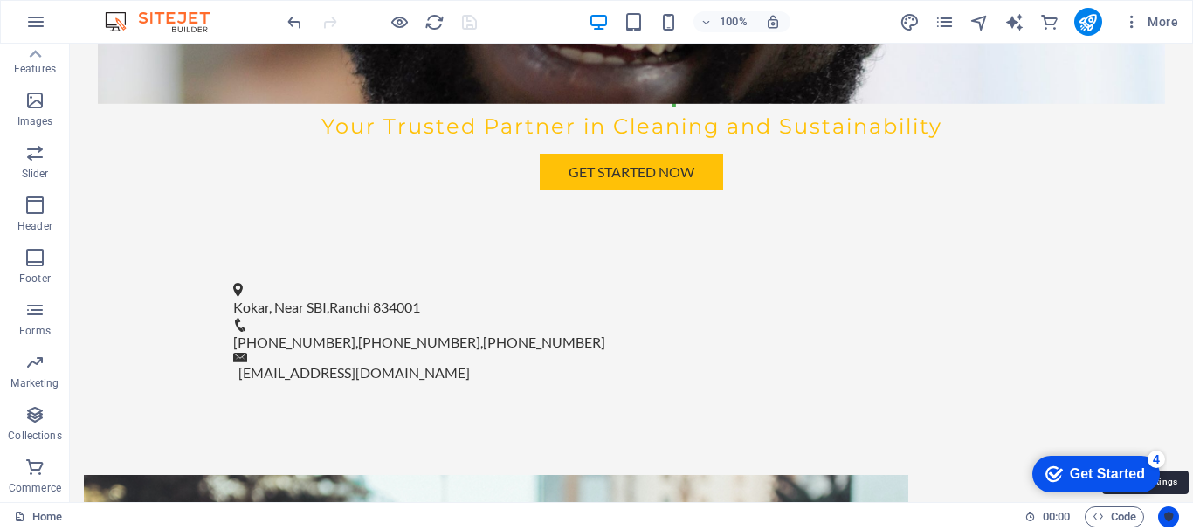
click at [1173, 520] on icon "Usercentrics" at bounding box center [1168, 517] width 12 height 12
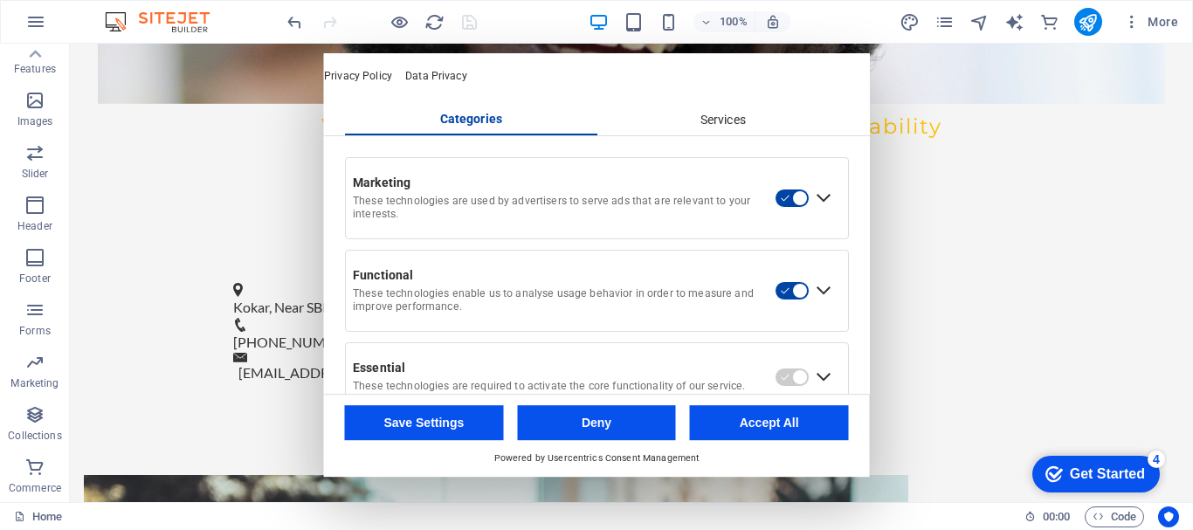
scroll to position [114, 0]
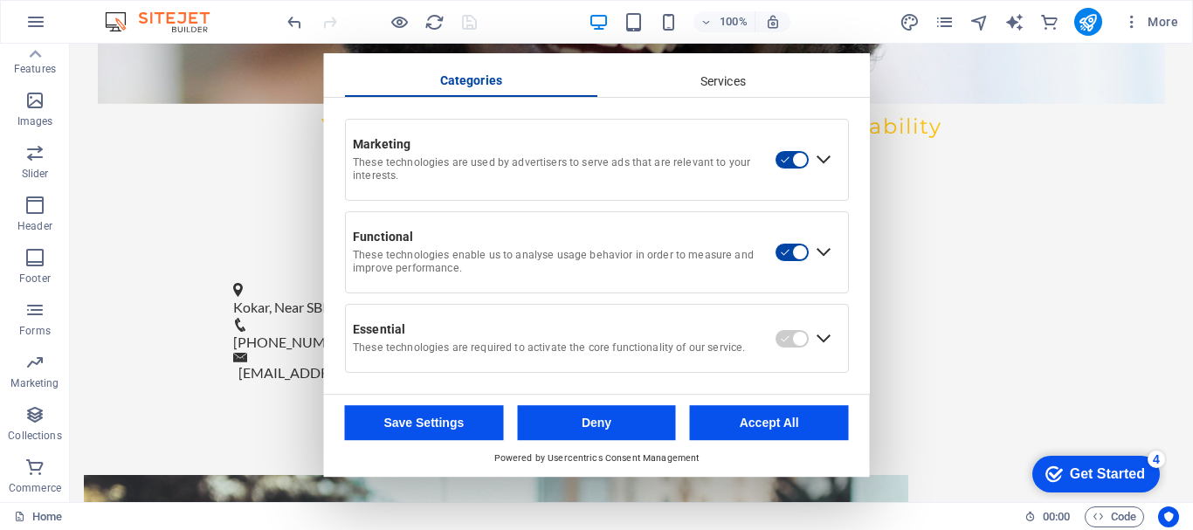
click at [716, 82] on div "Services" at bounding box center [722, 82] width 252 height 30
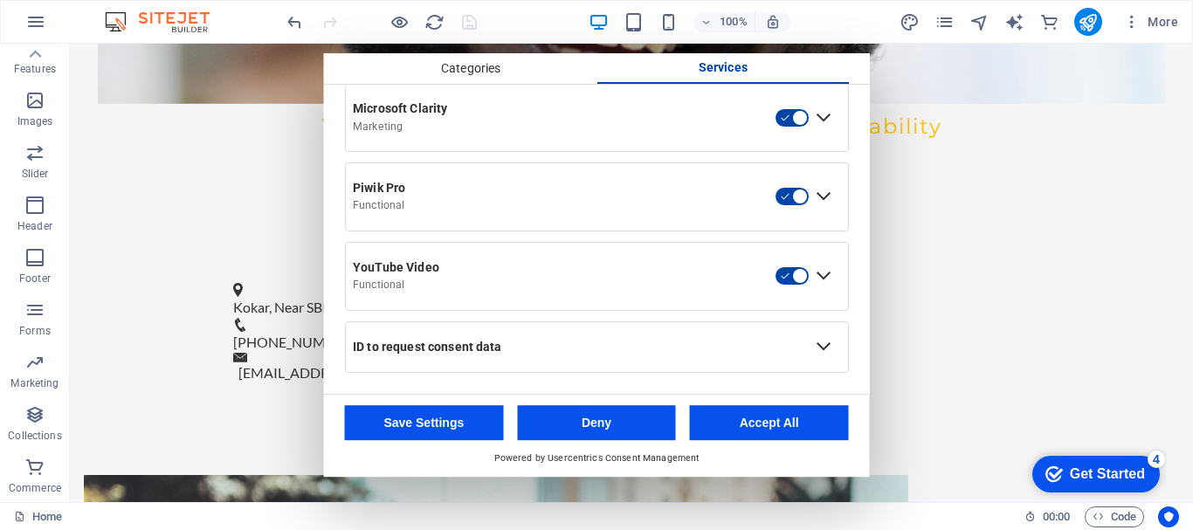
scroll to position [943, 0]
click at [440, 420] on button "Save Settings" at bounding box center [424, 422] width 159 height 35
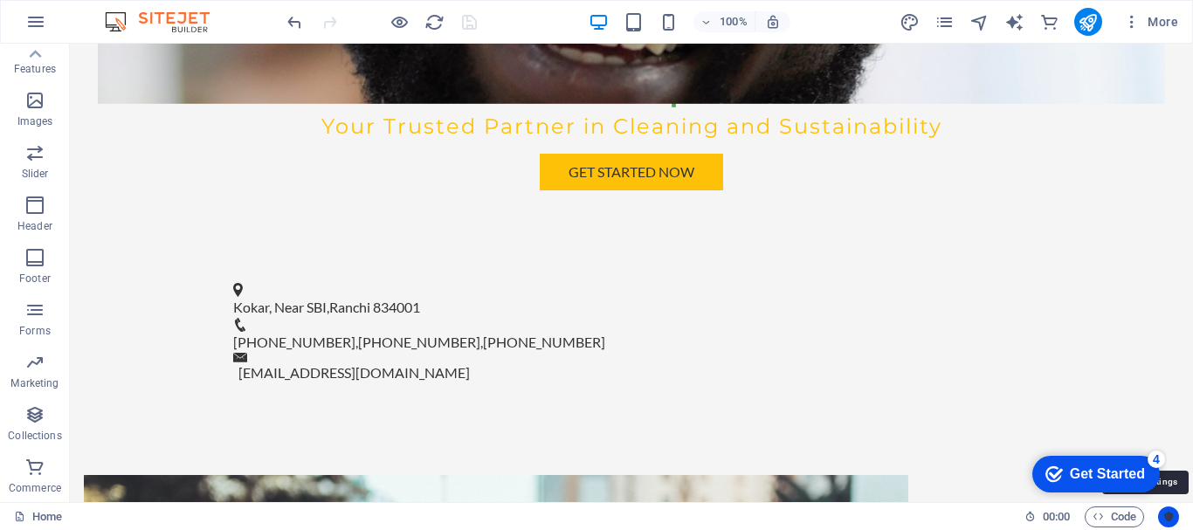
click at [1168, 520] on icon "Usercentrics" at bounding box center [1168, 517] width 12 height 12
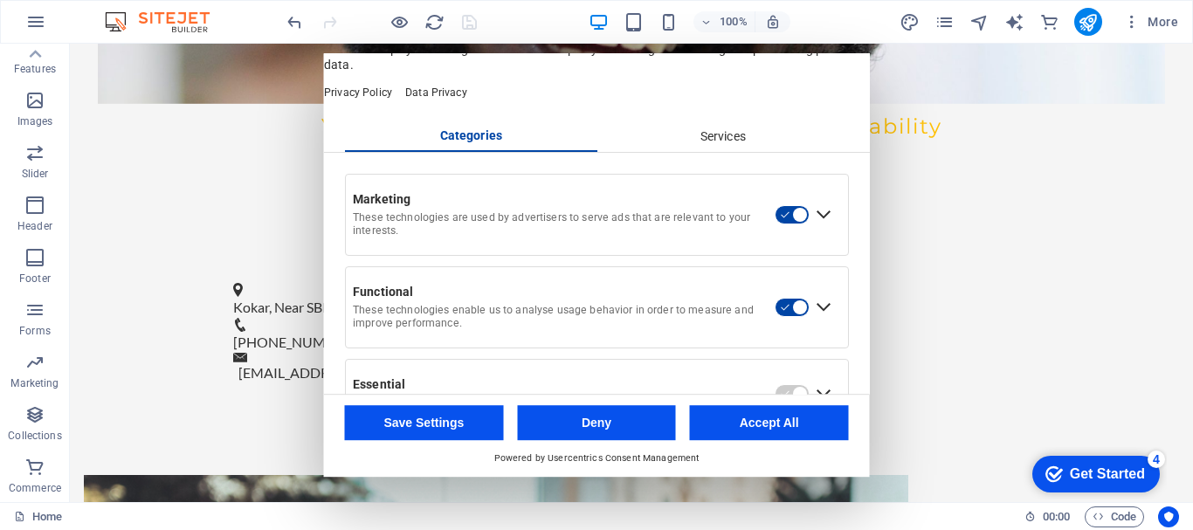
scroll to position [0, 0]
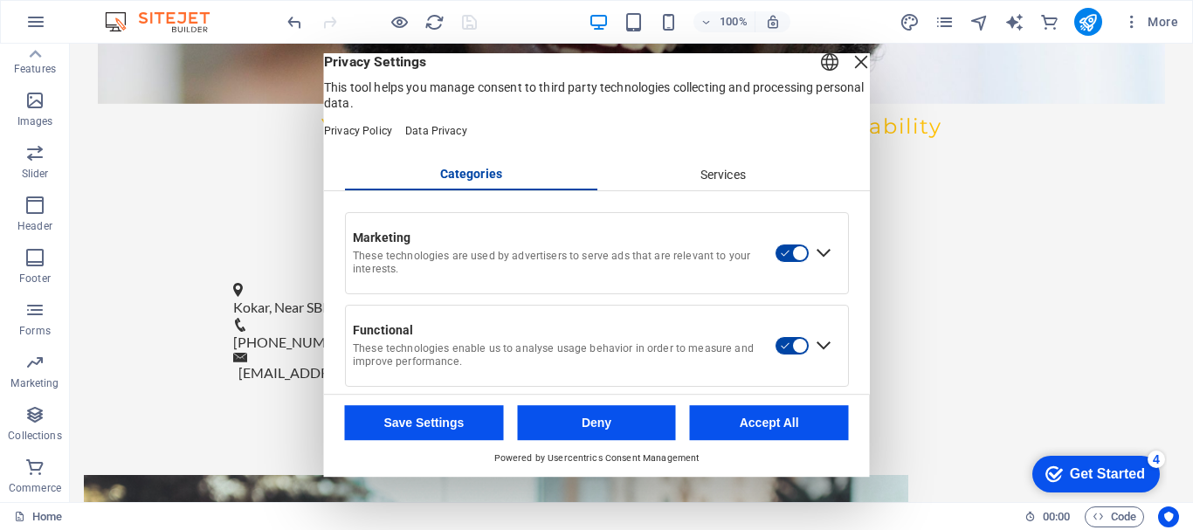
click at [817, 79] on div "English Deutsch" at bounding box center [829, 64] width 24 height 29
click at [587, 71] on span "Privacy Settings" at bounding box center [597, 61] width 546 height 17
click at [785, 425] on button "Accept All" at bounding box center [769, 422] width 159 height 35
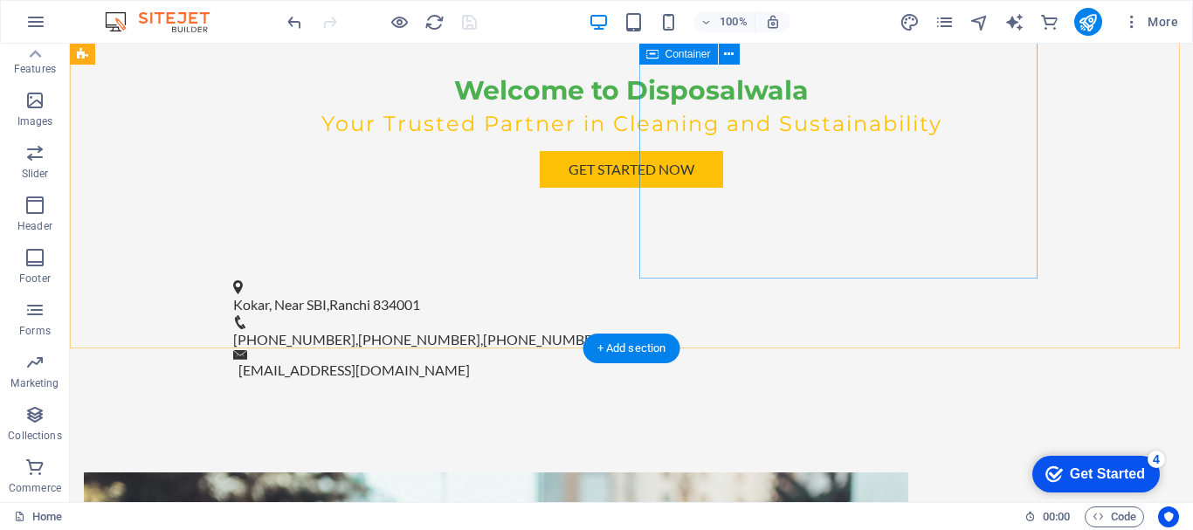
scroll to position [785, 0]
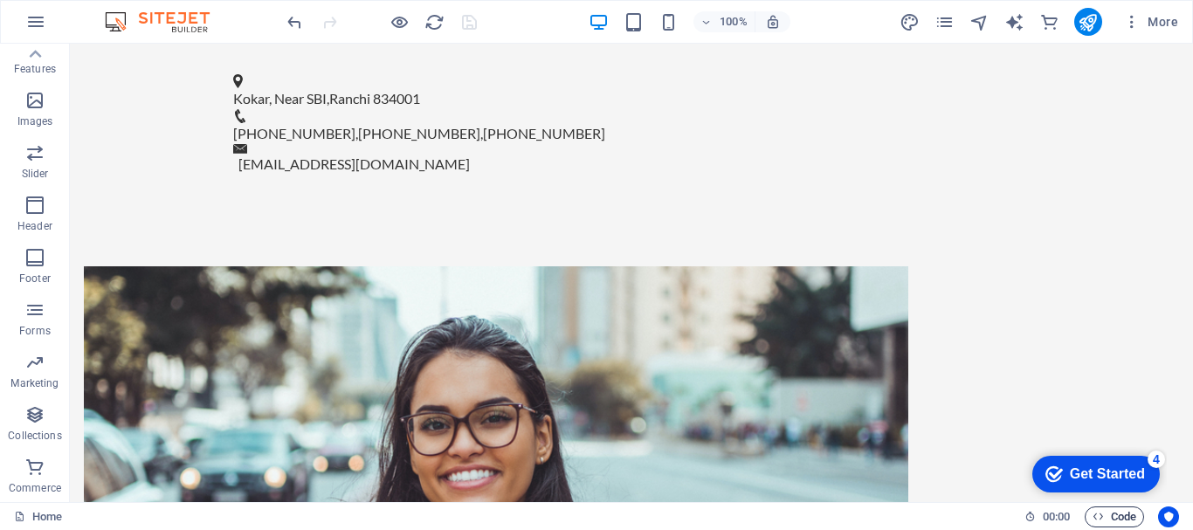
click at [1121, 521] on span "Code" at bounding box center [1114, 516] width 44 height 21
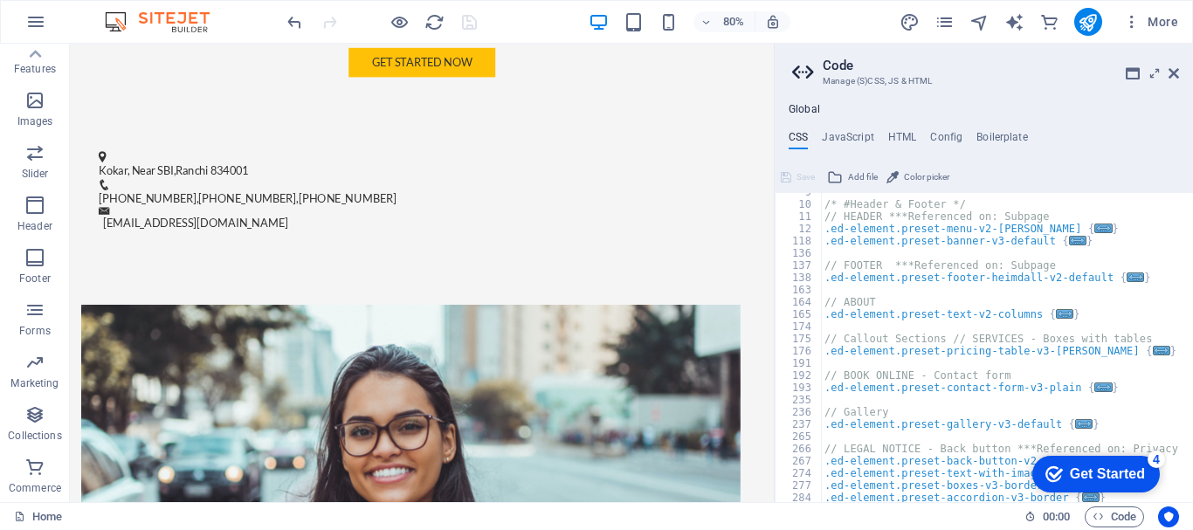
scroll to position [0, 0]
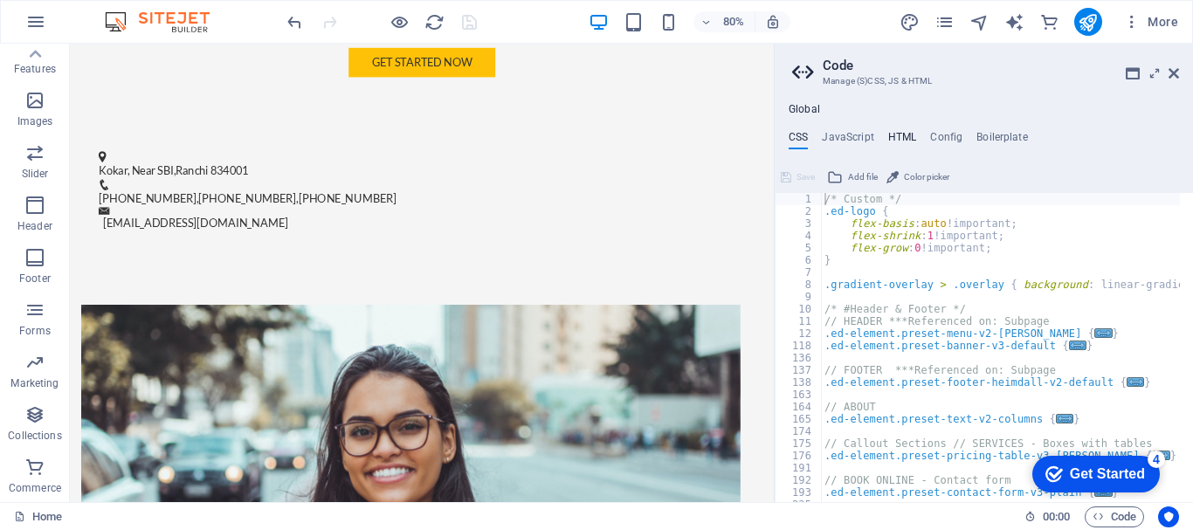
click at [905, 139] on h4 "HTML" at bounding box center [902, 140] width 29 height 19
type textarea "<a href="#main-content" class="wv-link-content button">Skip to main content</a>"
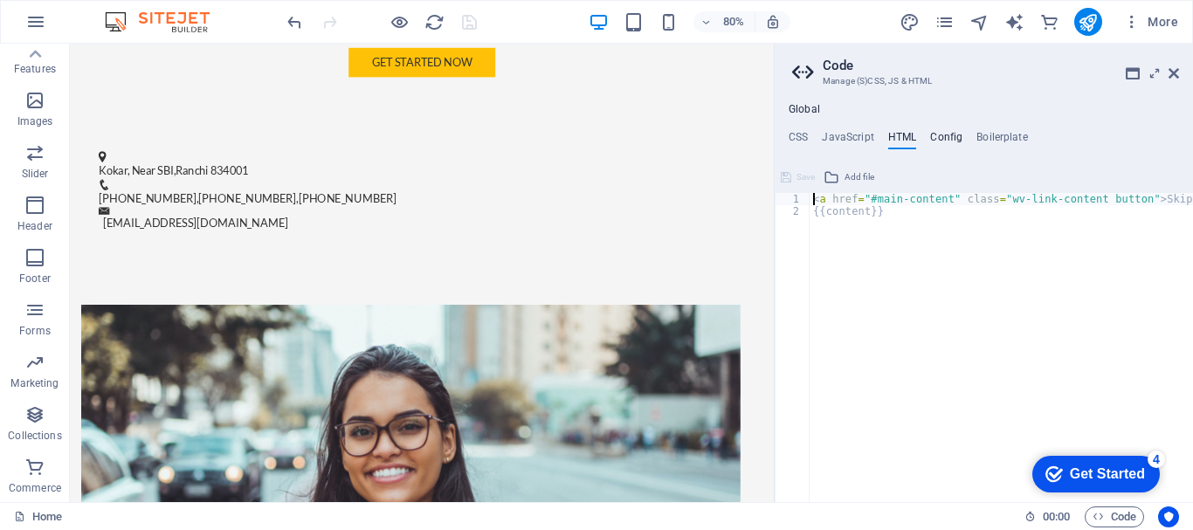
click at [939, 138] on h4 "Config" at bounding box center [946, 140] width 32 height 19
type textarea "$color-background: #F5F5F5;"
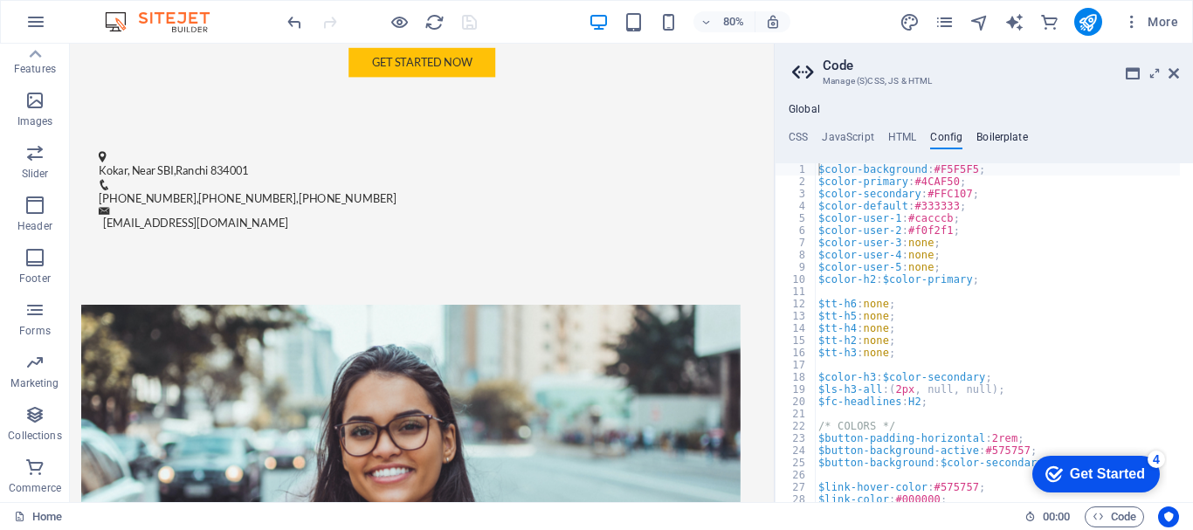
click at [980, 136] on h4 "Boilerplate" at bounding box center [1002, 140] width 52 height 19
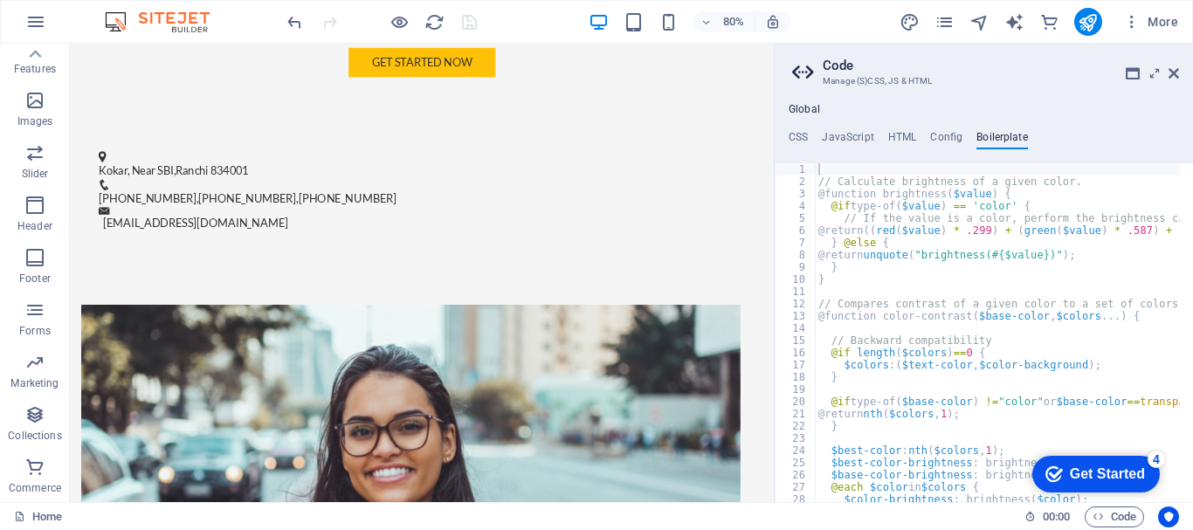
click at [809, 141] on ul "CSS JavaScript HTML Config Boilerplate" at bounding box center [984, 140] width 418 height 19
click at [792, 140] on h4 "CSS" at bounding box center [798, 140] width 19 height 19
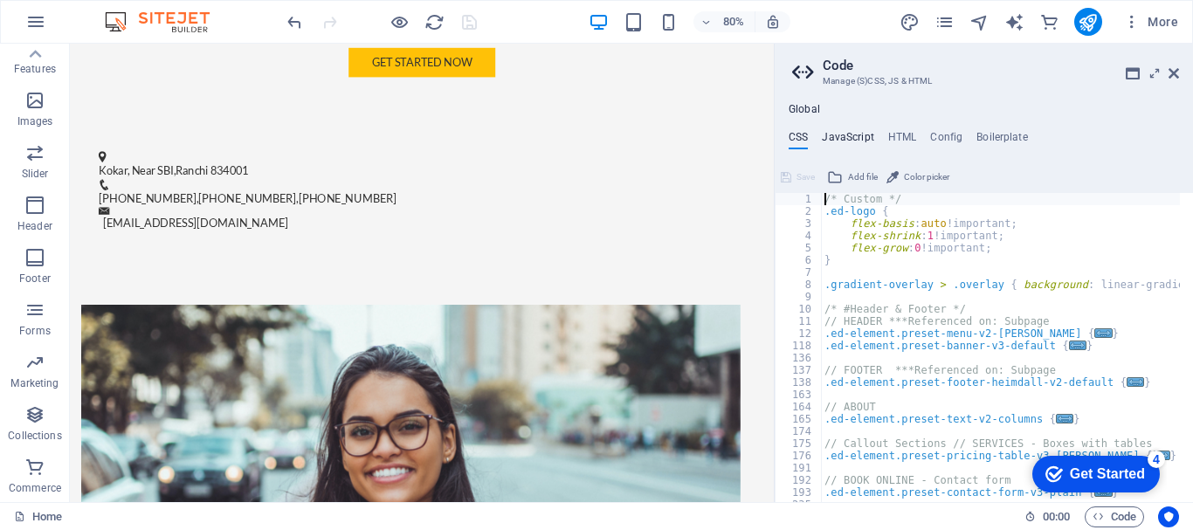
click at [841, 140] on h4 "JavaScript" at bounding box center [848, 140] width 52 height 19
type textarea "/* JS for preset "Menu V2" */"
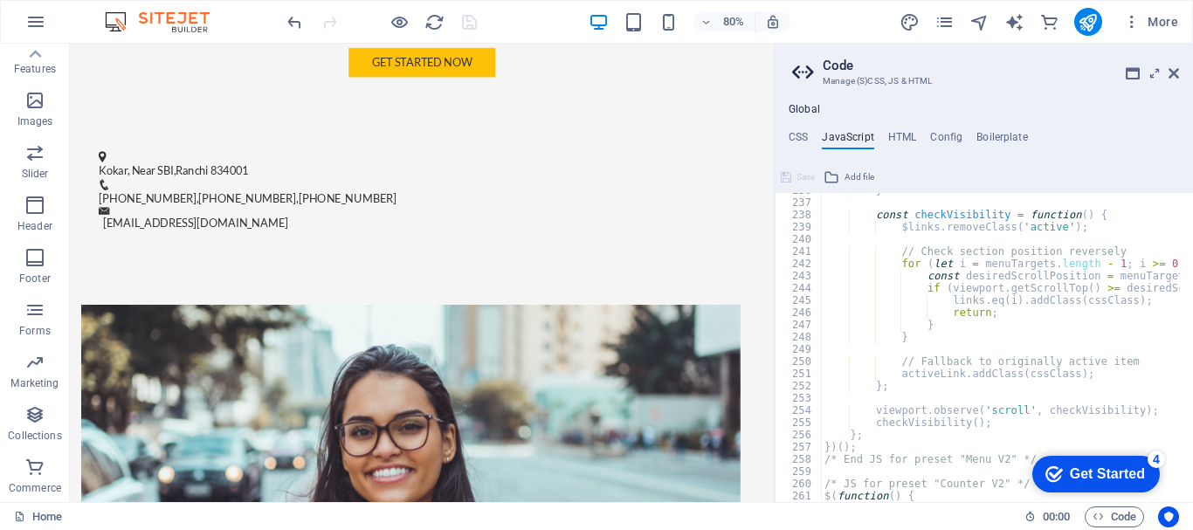
scroll to position [3144, 0]
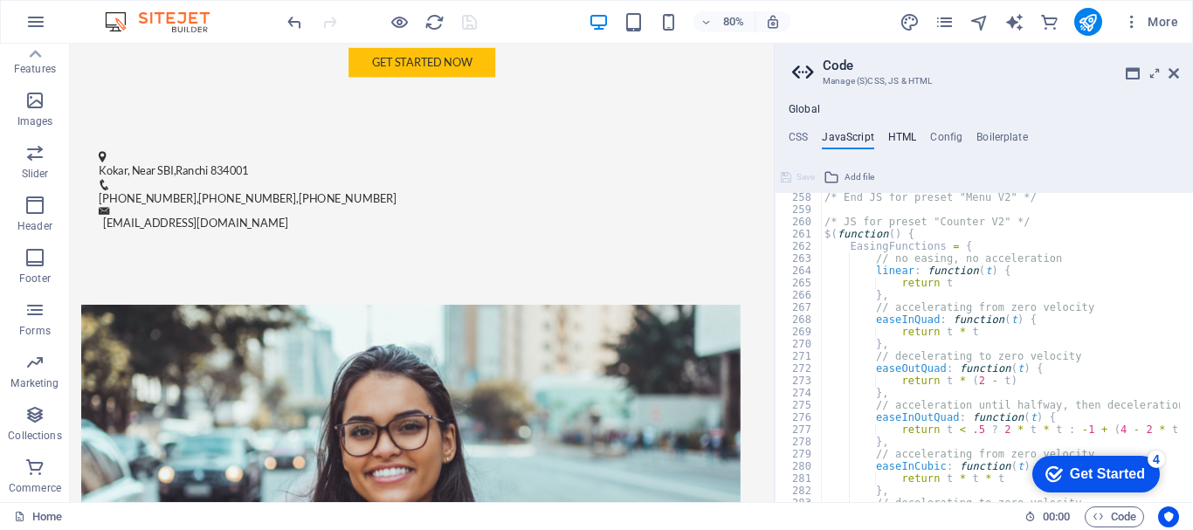
click at [905, 139] on h4 "HTML" at bounding box center [902, 140] width 29 height 19
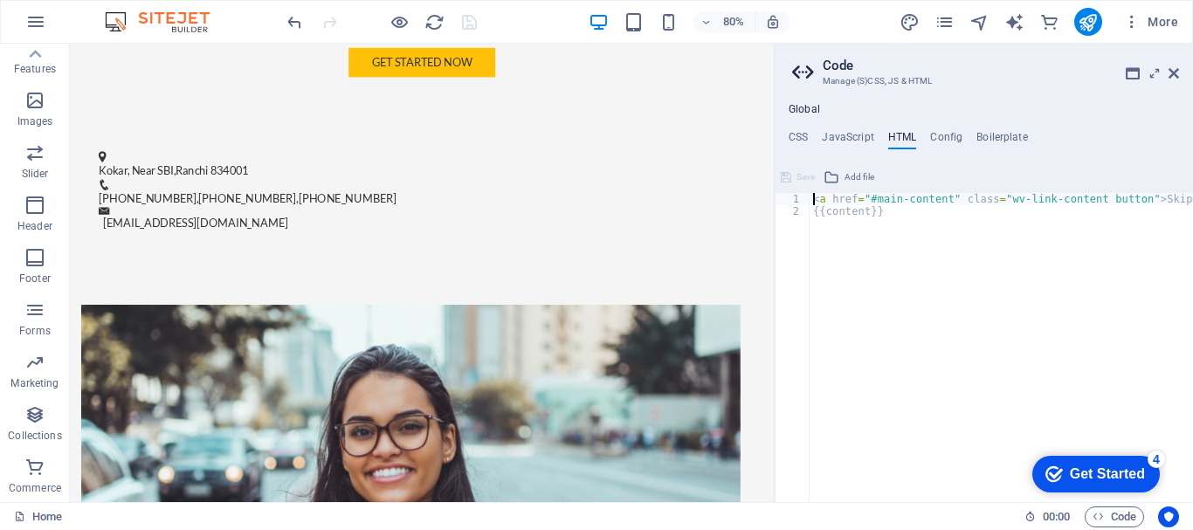
click at [949, 287] on div "< a href = "#main-content" class = "wv-link-content button" > Skip to main cont…" at bounding box center [1046, 353] width 472 height 320
type textarea "{{content}}"
click at [1179, 77] on aside "Code Manage (S)CSS, JS & HTML Global CSS JavaScript HTML Config Boilerplate /* …" at bounding box center [983, 273] width 419 height 458
click at [1168, 75] on icon at bounding box center [1173, 73] width 10 height 14
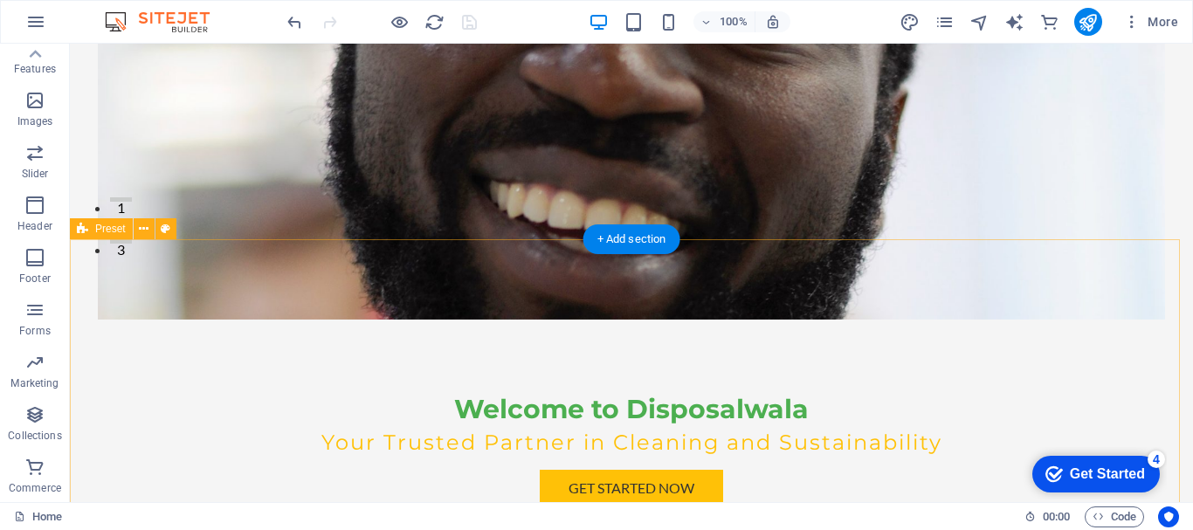
scroll to position [0, 0]
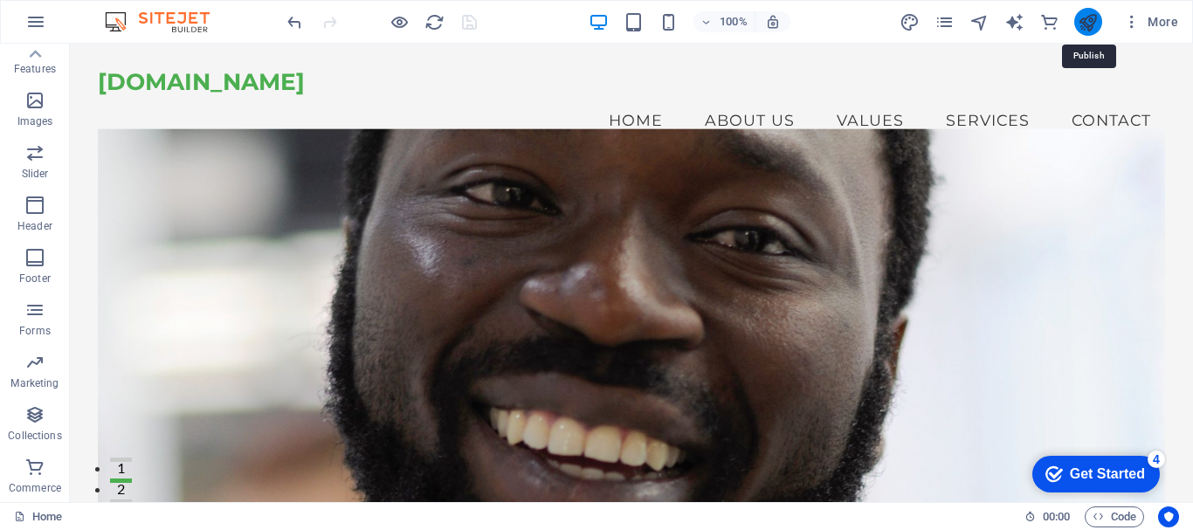
click at [1083, 20] on icon "publish" at bounding box center [1088, 22] width 20 height 20
